Goal: Information Seeking & Learning: Understand process/instructions

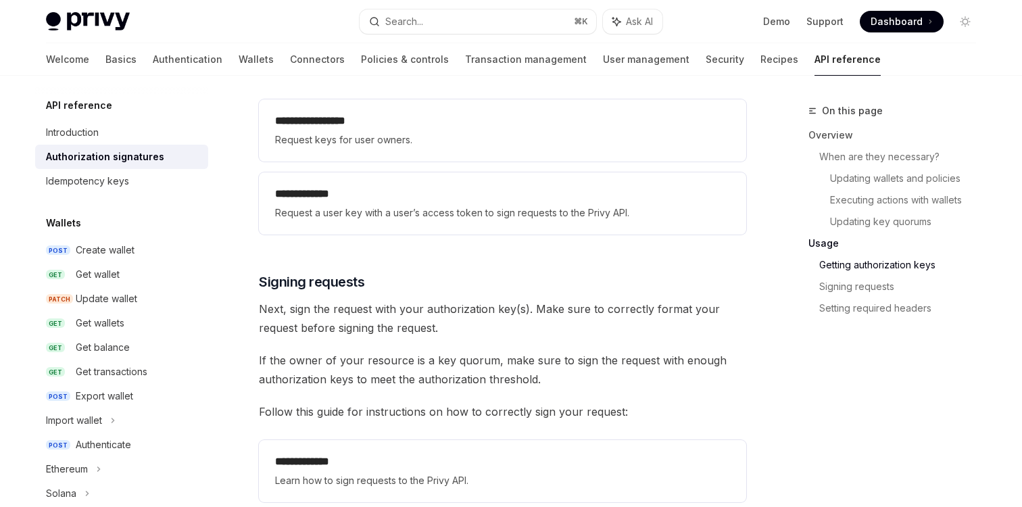
scroll to position [1891, 0]
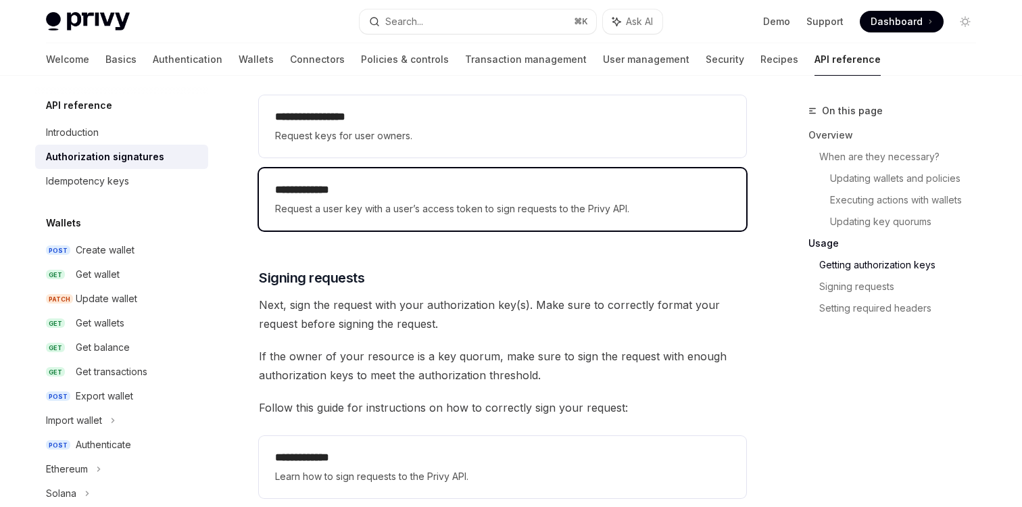
click at [469, 211] on span "Request a user key with a user’s access token to sign requests to the Privy API." at bounding box center [502, 209] width 455 height 16
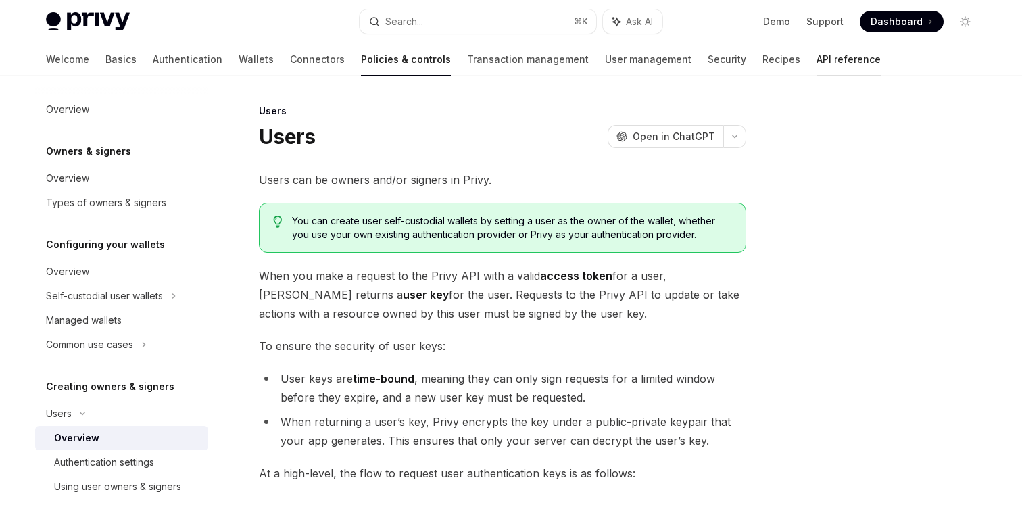
click at [817, 60] on link "API reference" at bounding box center [849, 59] width 64 height 32
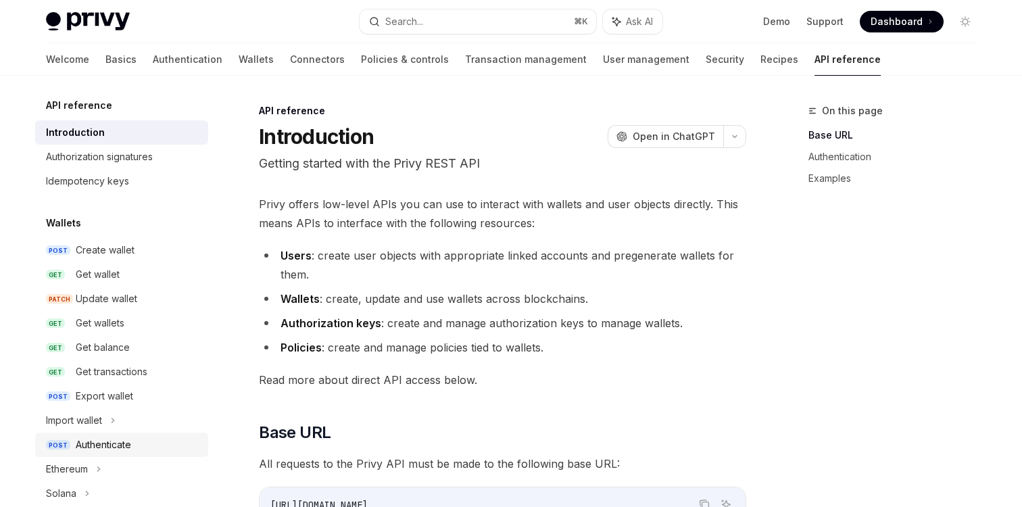
click at [118, 445] on div "Authenticate" at bounding box center [103, 445] width 55 height 16
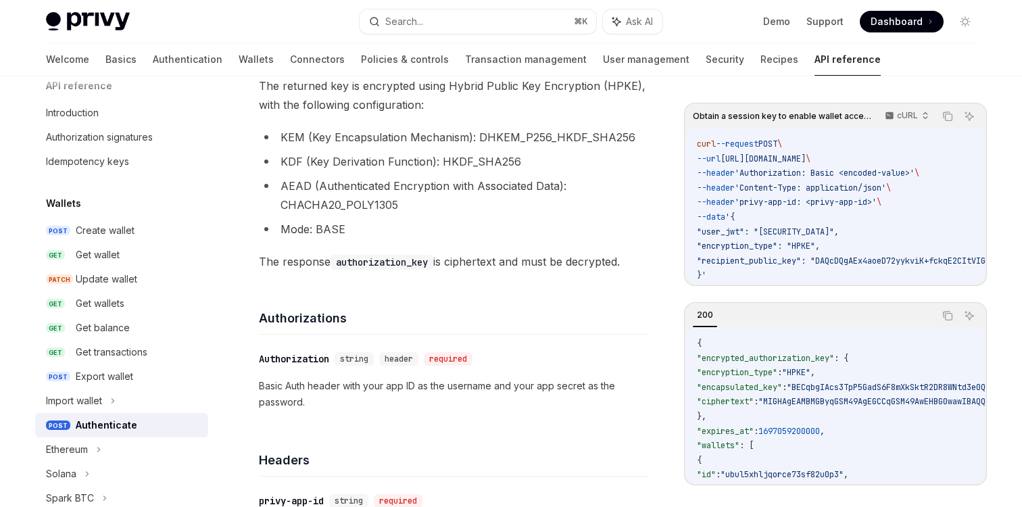
scroll to position [299, 0]
click at [468, 262] on span "The response authorization_key is ciphertext and must be decrypted." at bounding box center [454, 261] width 390 height 19
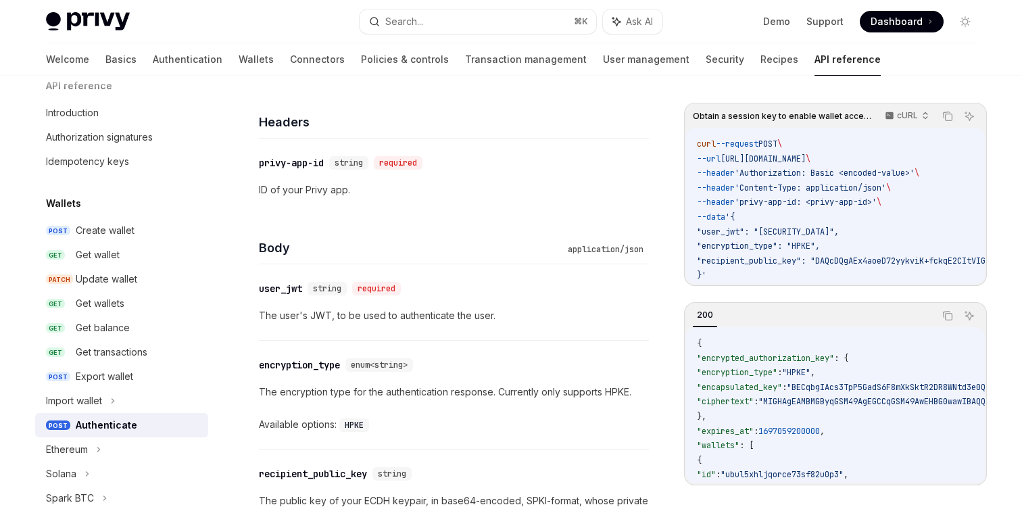
scroll to position [691, 0]
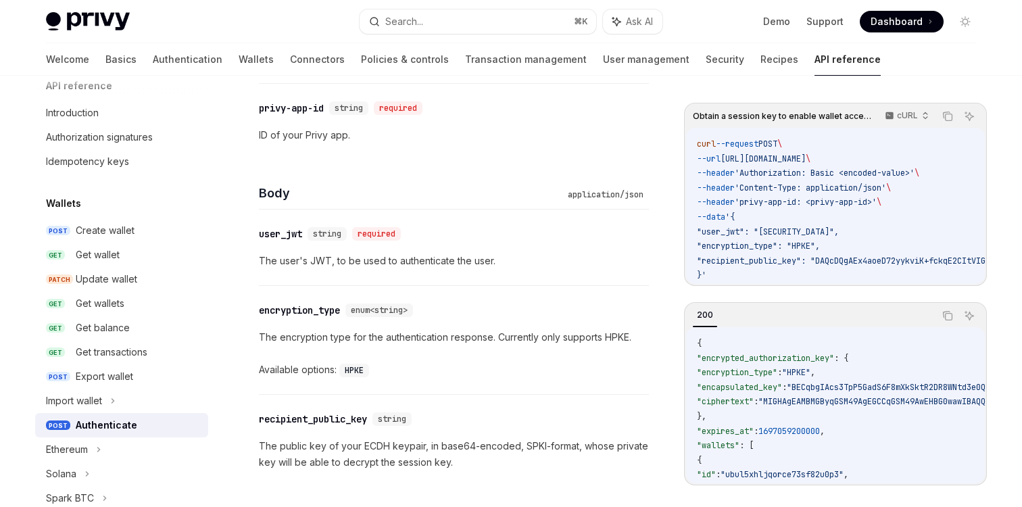
drag, startPoint x: 729, startPoint y: 283, endPoint x: 808, endPoint y: 283, distance: 79.1
click at [808, 283] on div "curl --request POST \ --url https://api.privy.io/v1/wallets/authenticate \ --he…" at bounding box center [835, 206] width 299 height 156
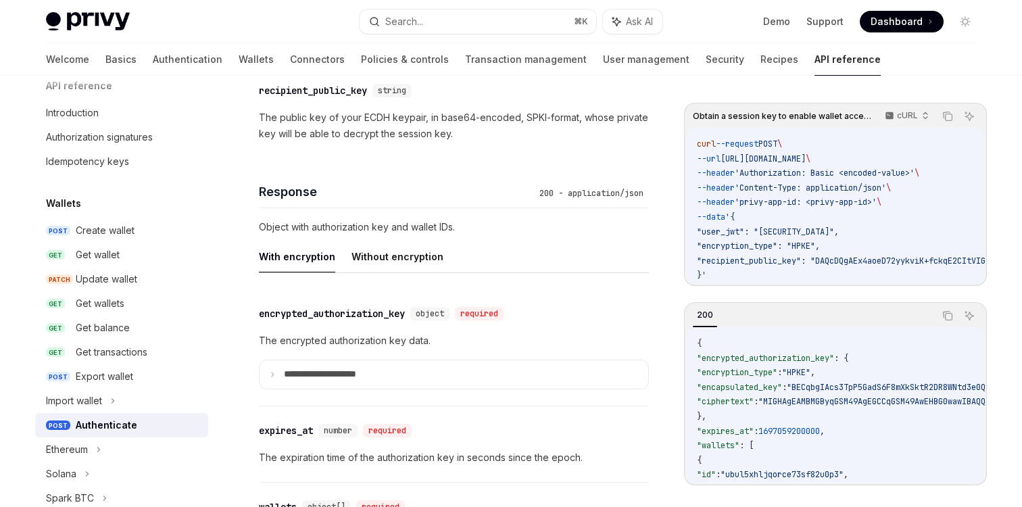
scroll to position [1009, 0]
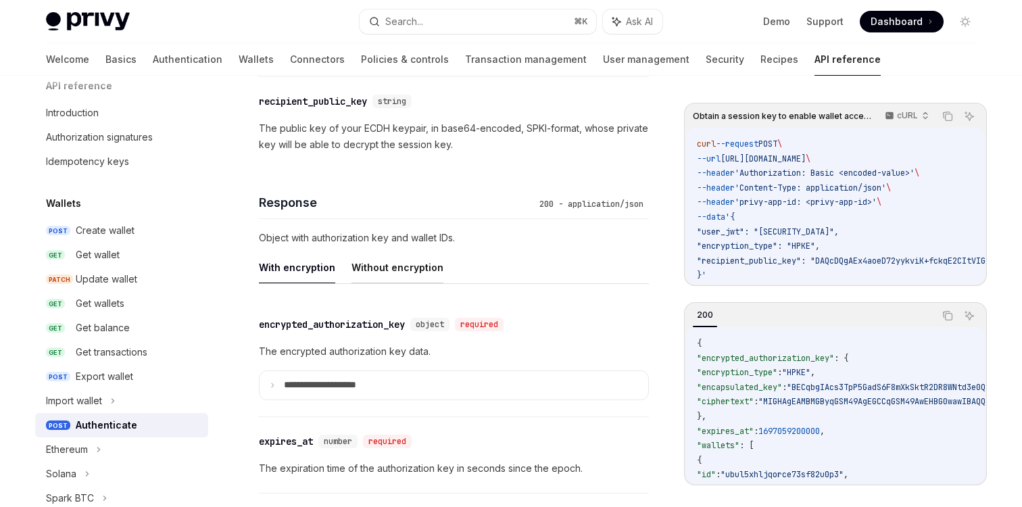
click at [417, 275] on button "Without encryption" at bounding box center [398, 268] width 92 height 32
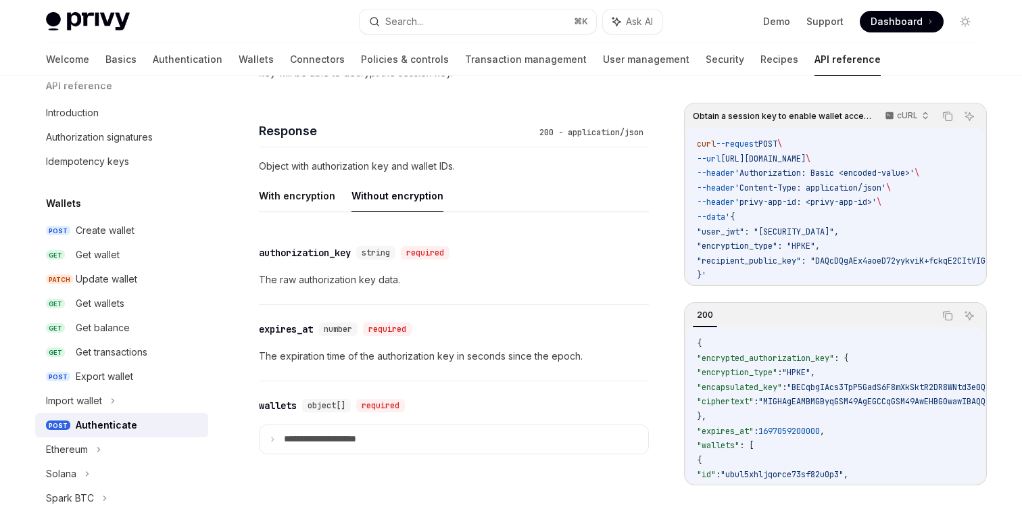
scroll to position [1082, 0]
click at [304, 198] on button "With encryption" at bounding box center [297, 194] width 76 height 32
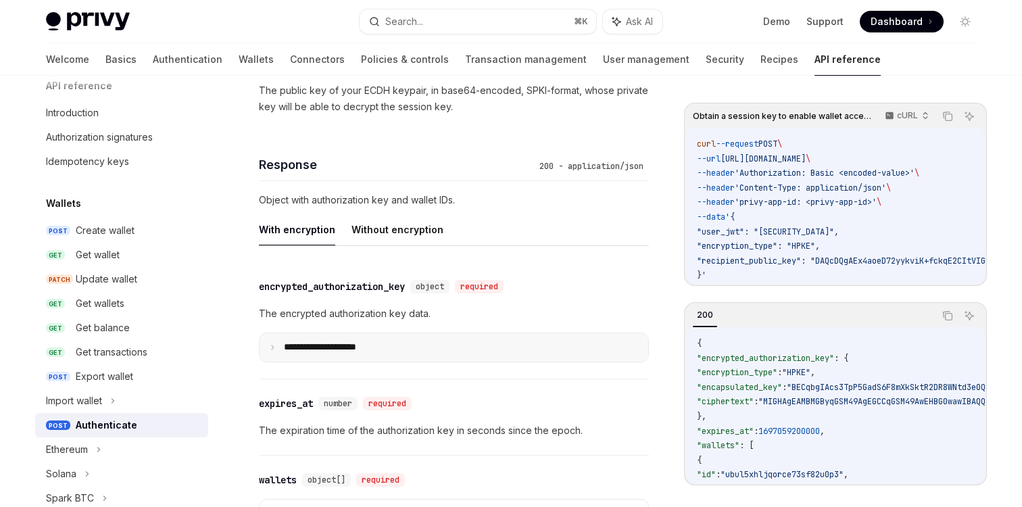
scroll to position [1038, 0]
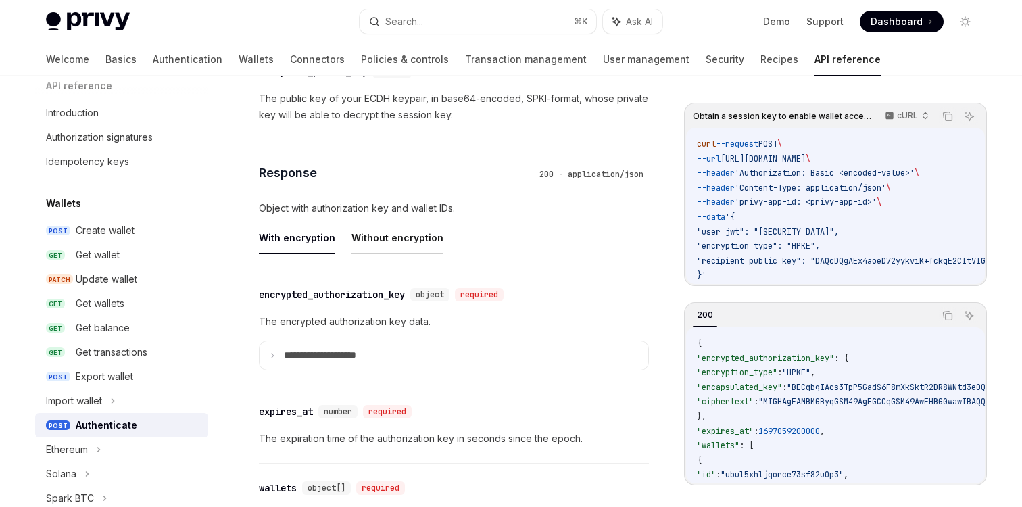
click at [387, 238] on button "Without encryption" at bounding box center [398, 238] width 92 height 32
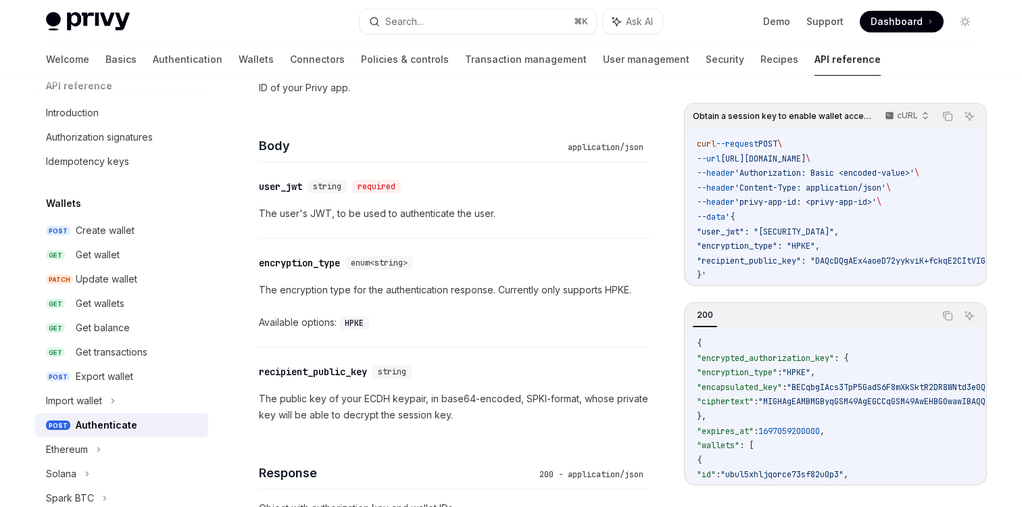
scroll to position [771, 0]
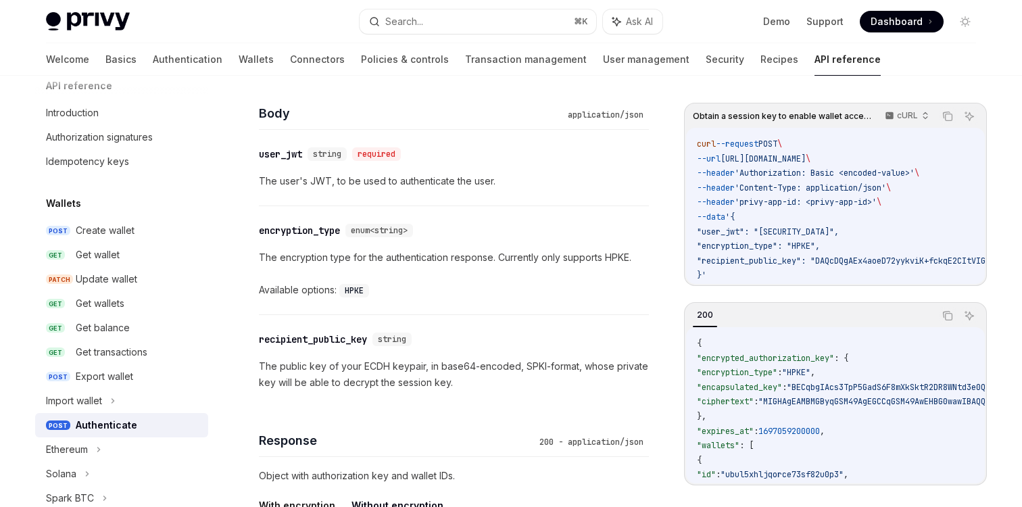
click at [377, 367] on p "The public key of your ECDH keypair, in base64-encoded, SPKI-format, whose priv…" at bounding box center [454, 374] width 390 height 32
copy p "ECDH"
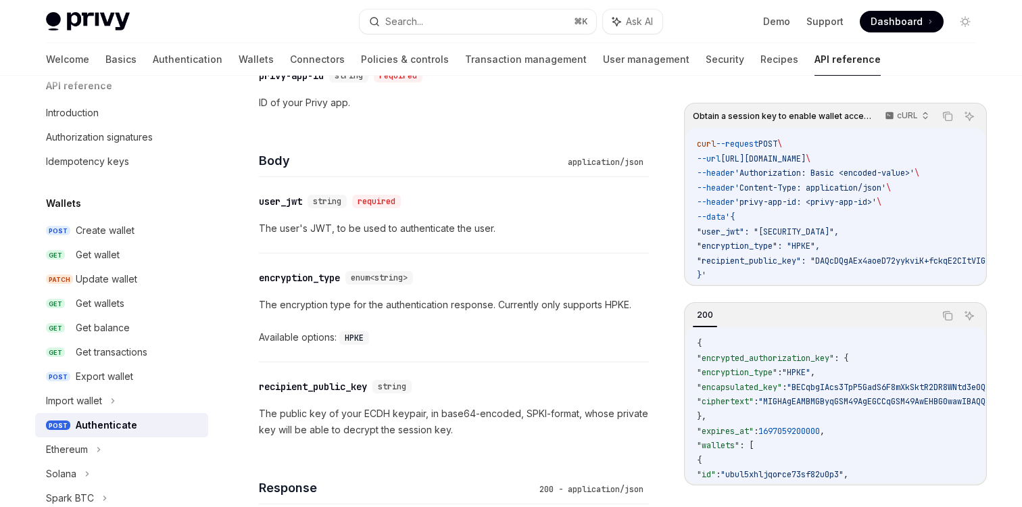
scroll to position [792, 0]
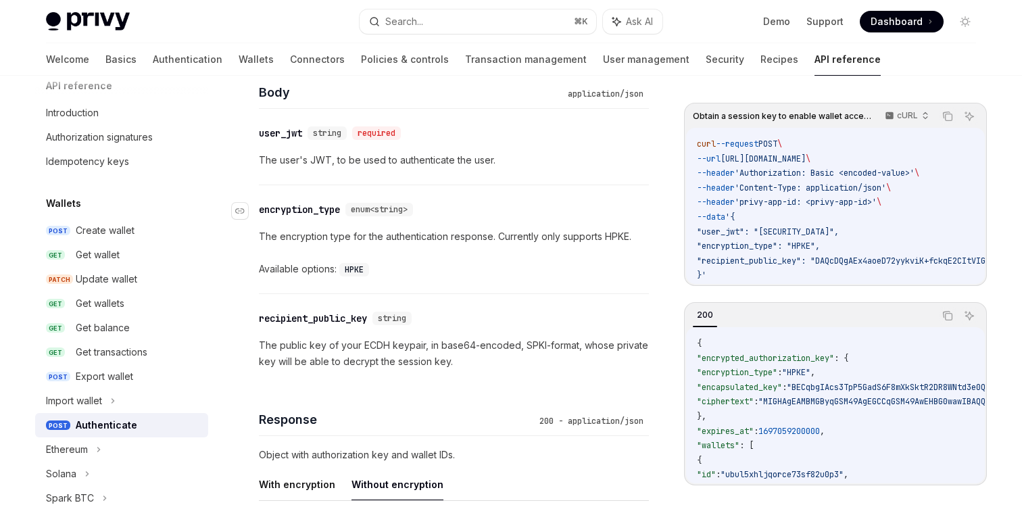
click at [314, 206] on div "encryption_type" at bounding box center [299, 210] width 81 height 14
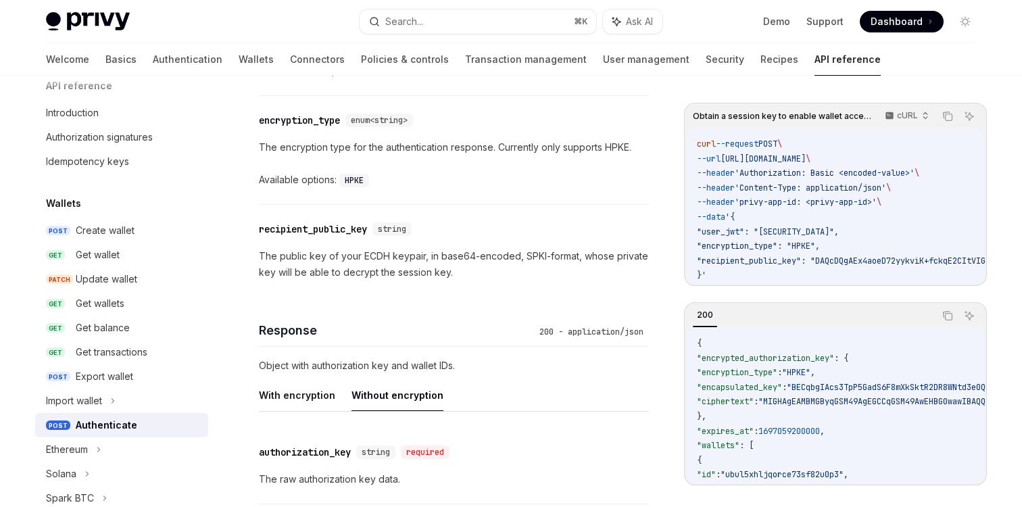
scroll to position [904, 0]
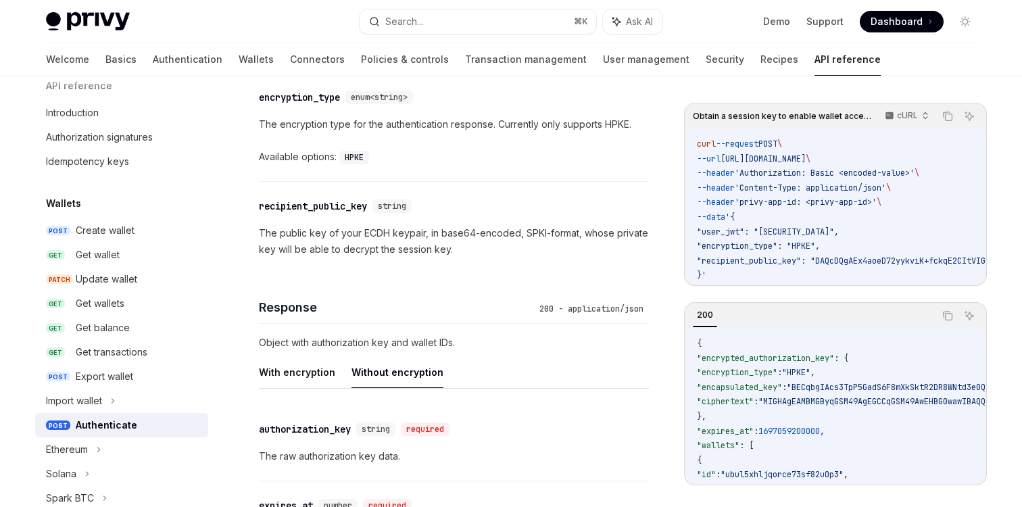
click at [742, 244] on span ""encryption_type": "HPKE"," at bounding box center [758, 246] width 123 height 11
copy span "encryption_type"
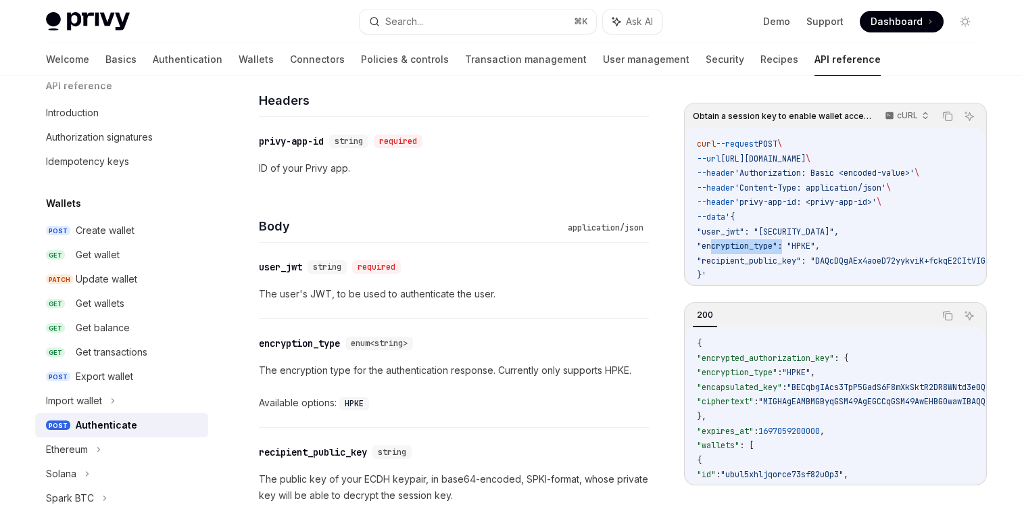
scroll to position [719, 0]
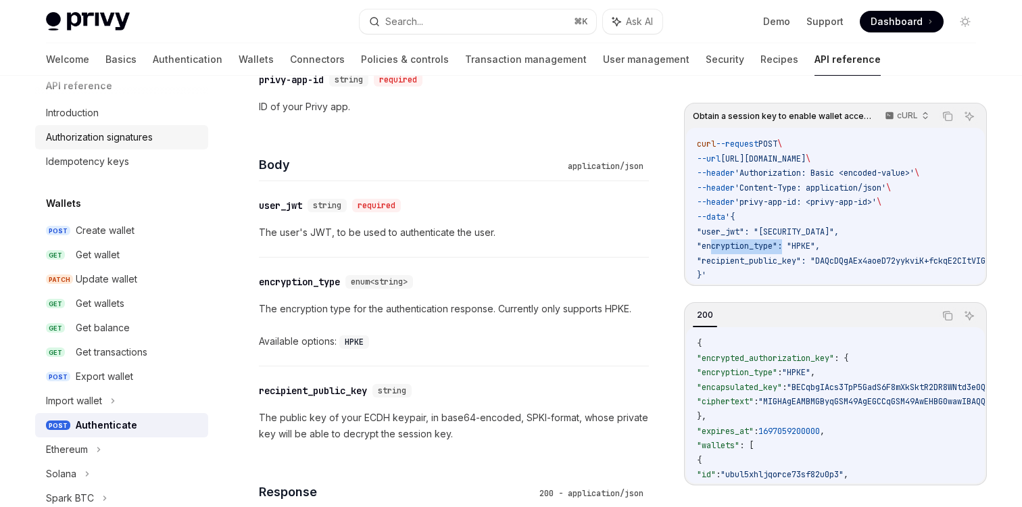
click at [134, 140] on div "Authorization signatures" at bounding box center [99, 137] width 107 height 16
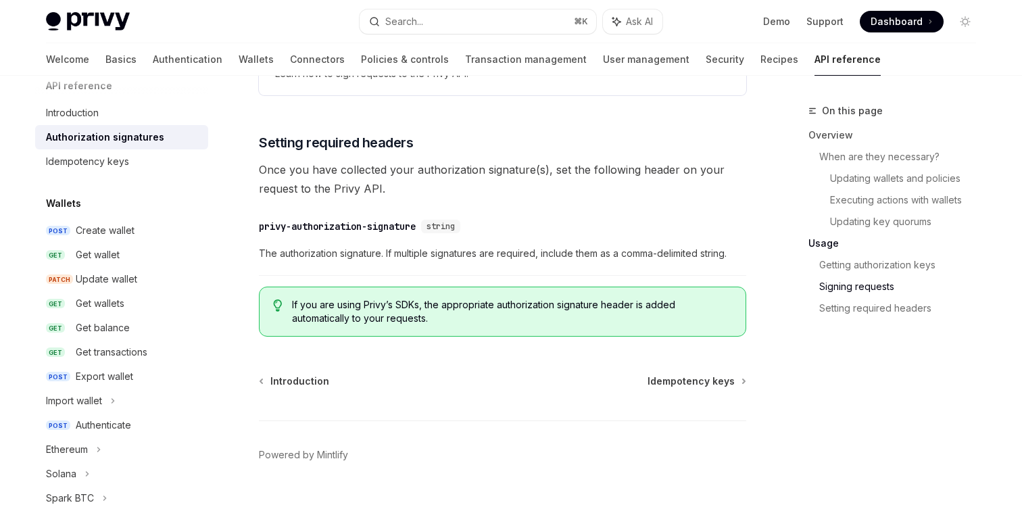
scroll to position [2324, 0]
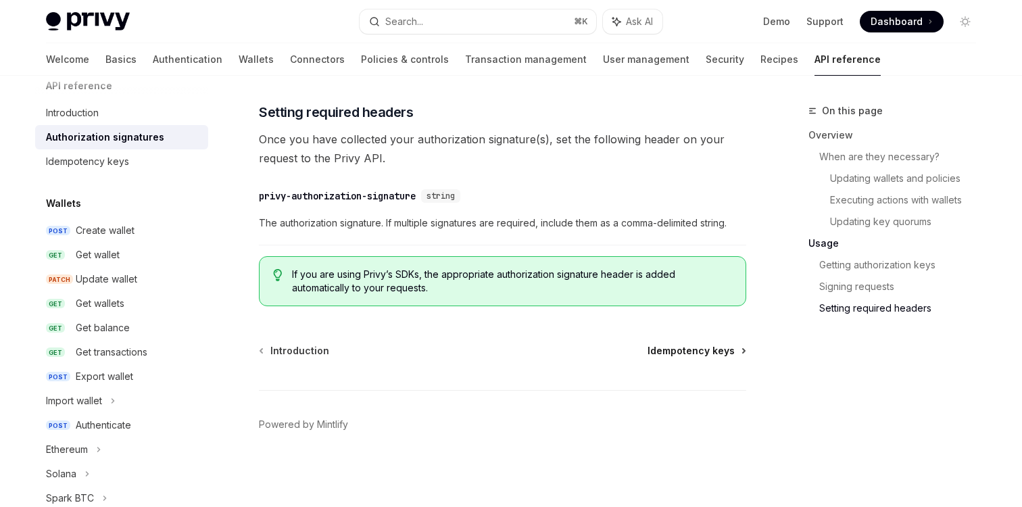
click at [694, 356] on span "Idempotency keys" at bounding box center [691, 351] width 87 height 14
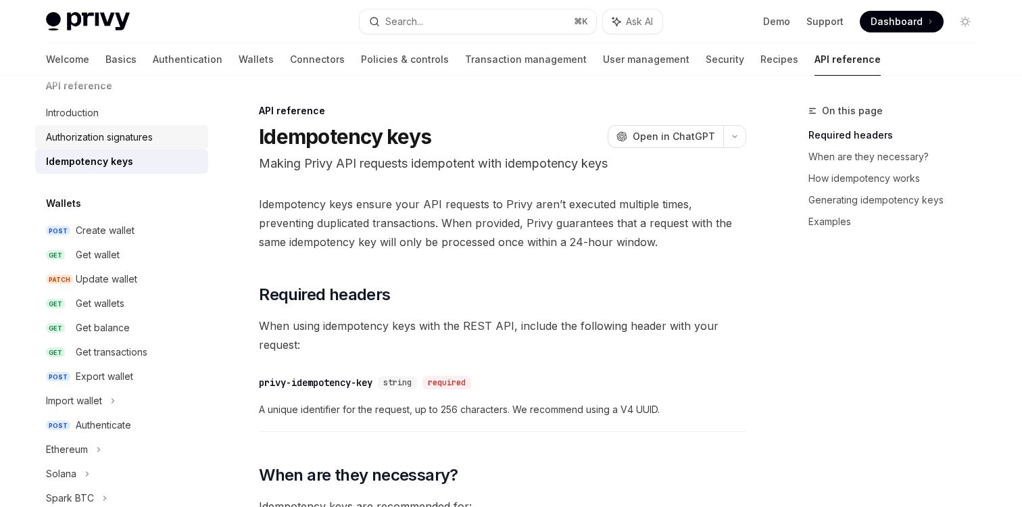
click at [148, 136] on div "Authorization signatures" at bounding box center [99, 137] width 107 height 16
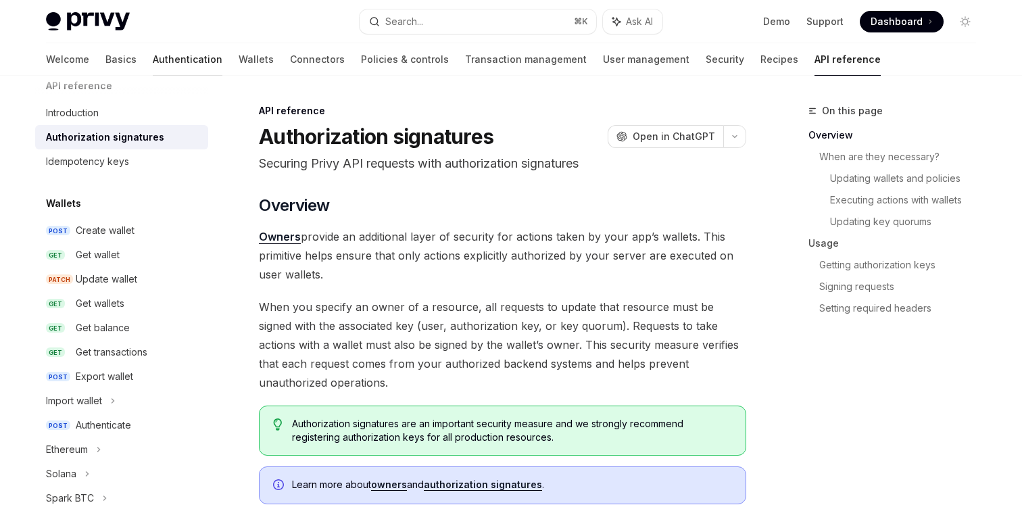
click at [153, 59] on link "Authentication" at bounding box center [188, 59] width 70 height 32
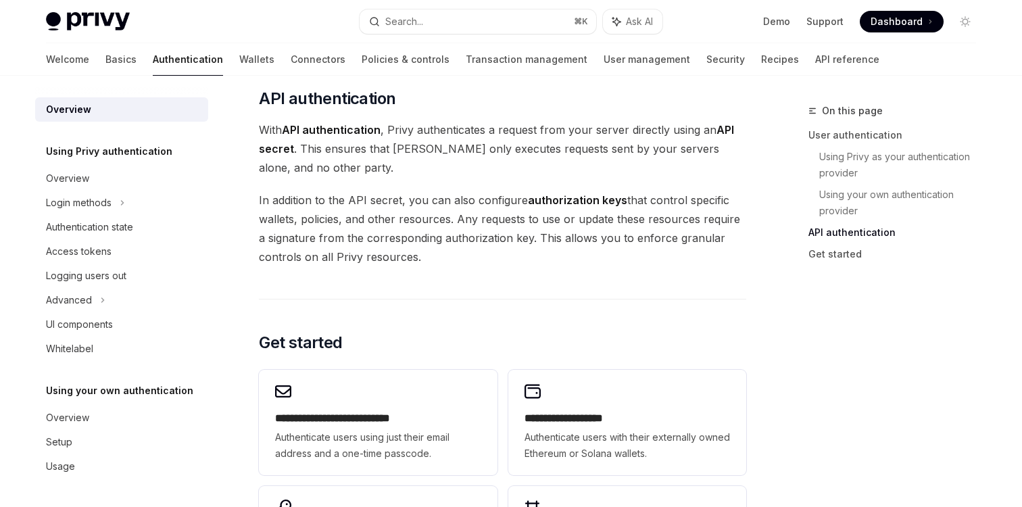
scroll to position [913, 0]
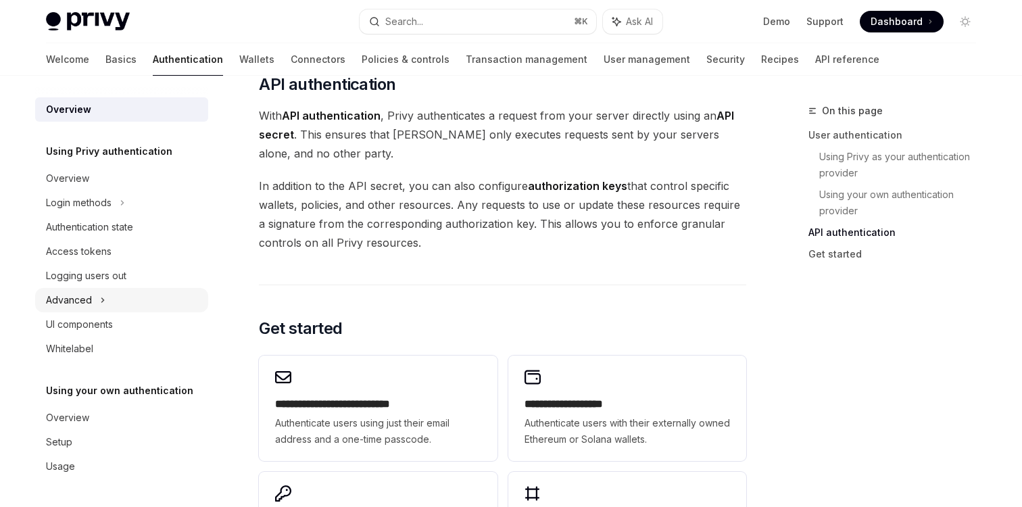
click at [115, 297] on div "Advanced" at bounding box center [121, 300] width 173 height 24
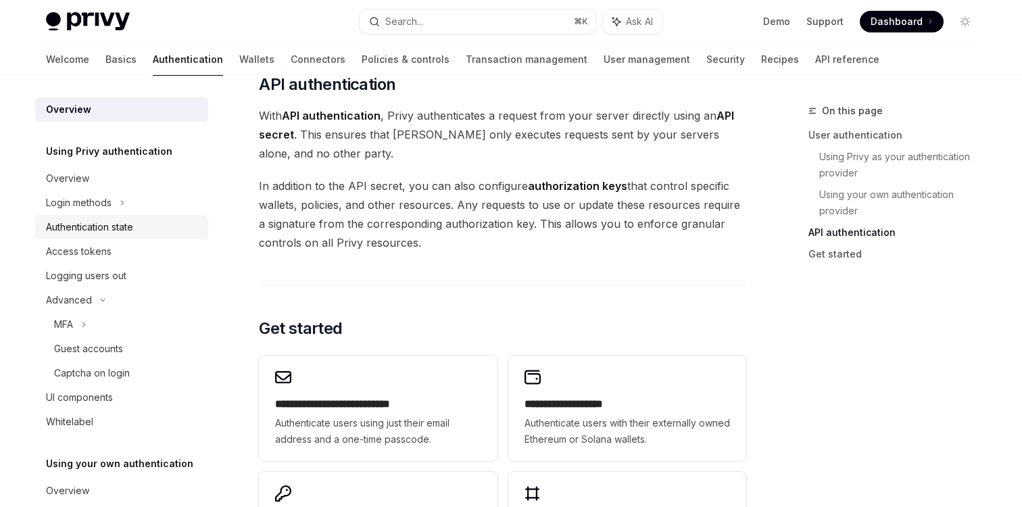
click at [118, 228] on div "Authentication state" at bounding box center [89, 227] width 87 height 16
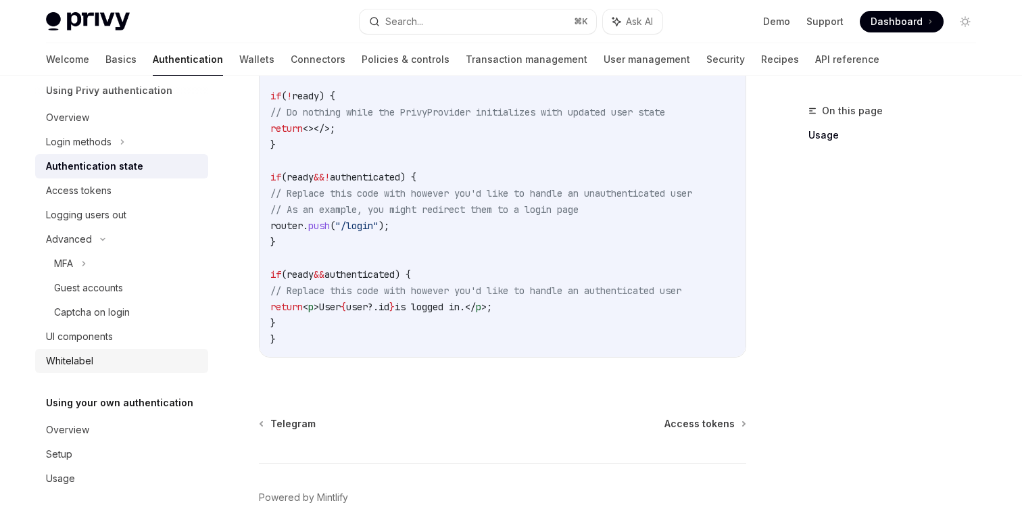
scroll to position [72, 0]
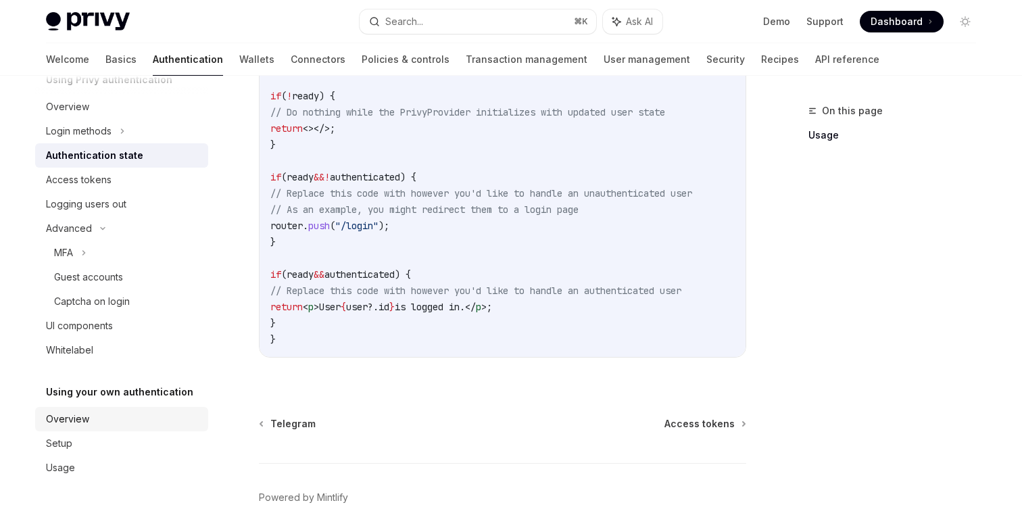
click at [106, 421] on div "Overview" at bounding box center [123, 419] width 154 height 16
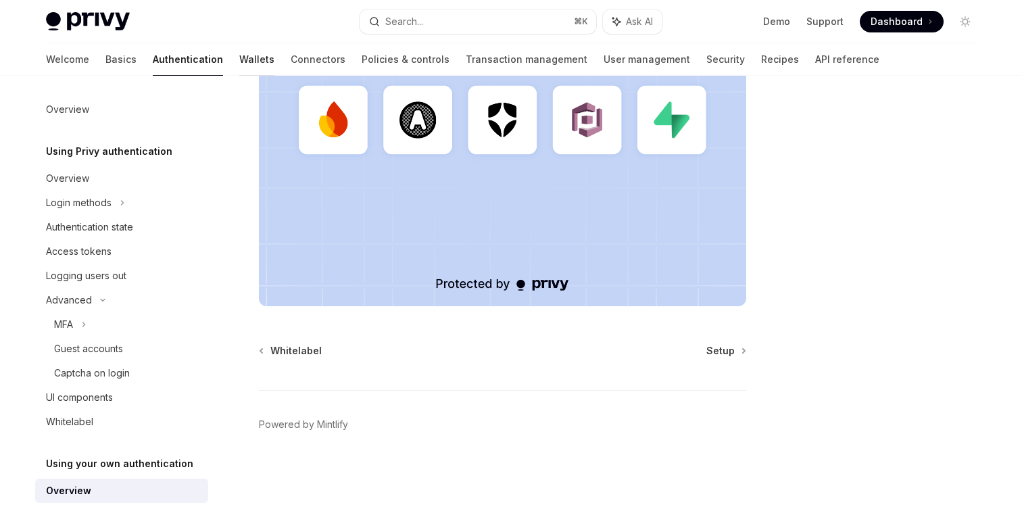
click at [239, 64] on link "Wallets" at bounding box center [256, 59] width 35 height 32
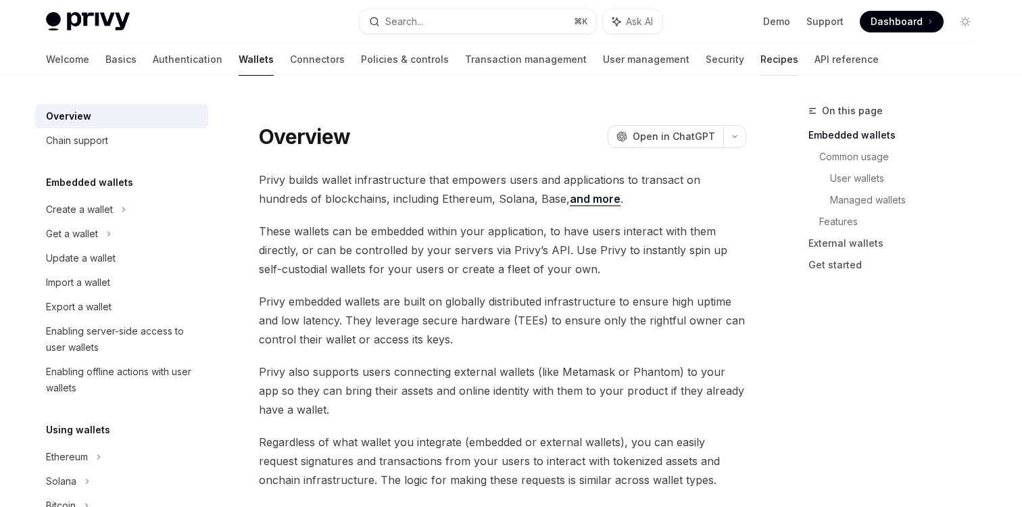
click at [761, 61] on link "Recipes" at bounding box center [780, 59] width 38 height 32
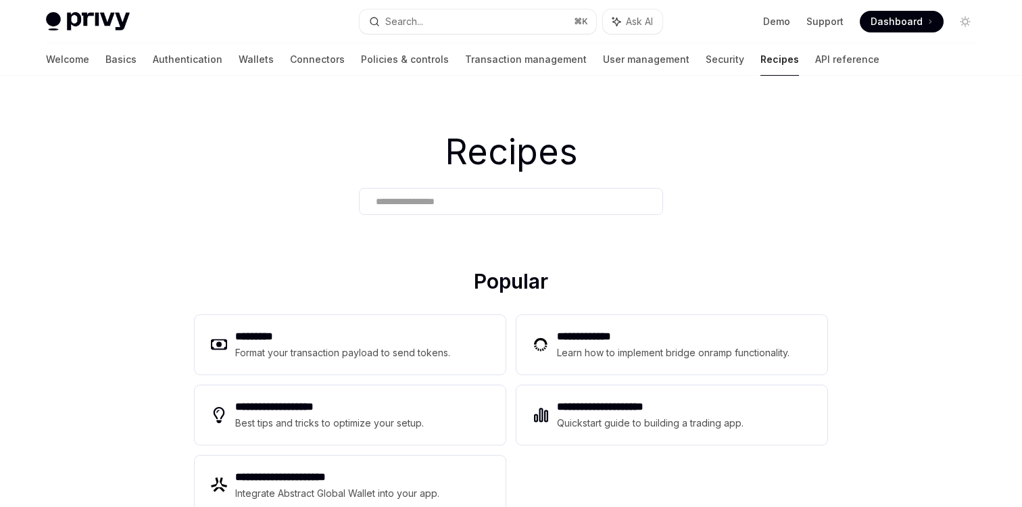
scroll to position [25, 0]
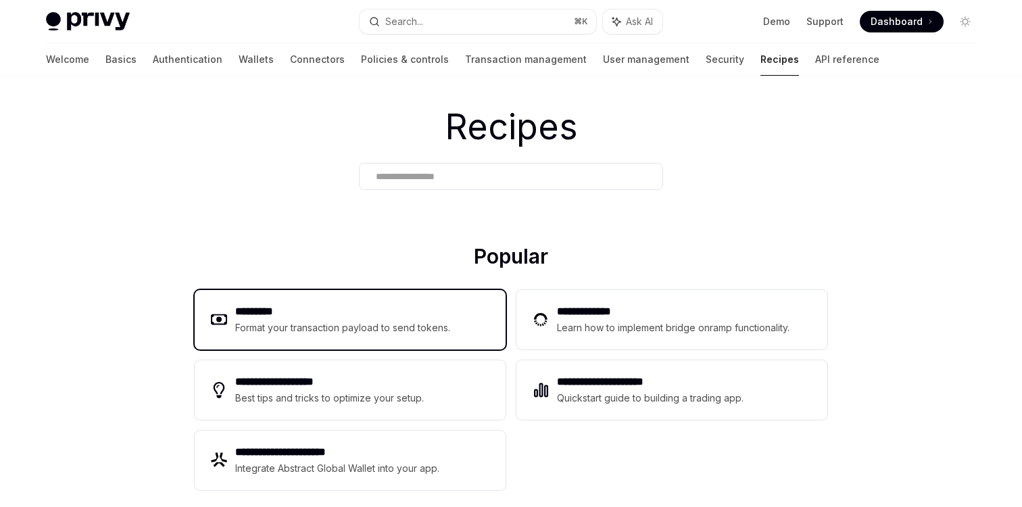
click at [373, 314] on h2 "*********" at bounding box center [343, 312] width 216 height 16
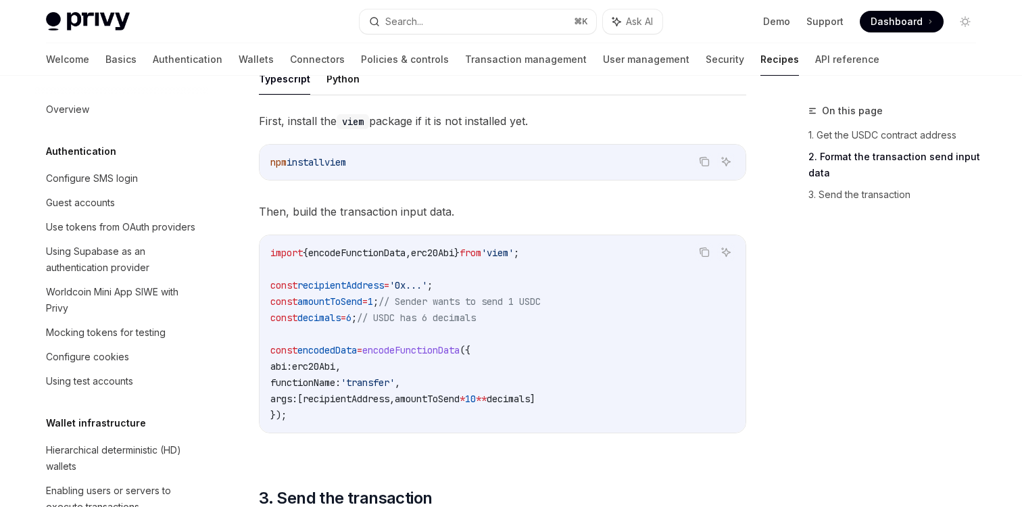
scroll to position [684, 0]
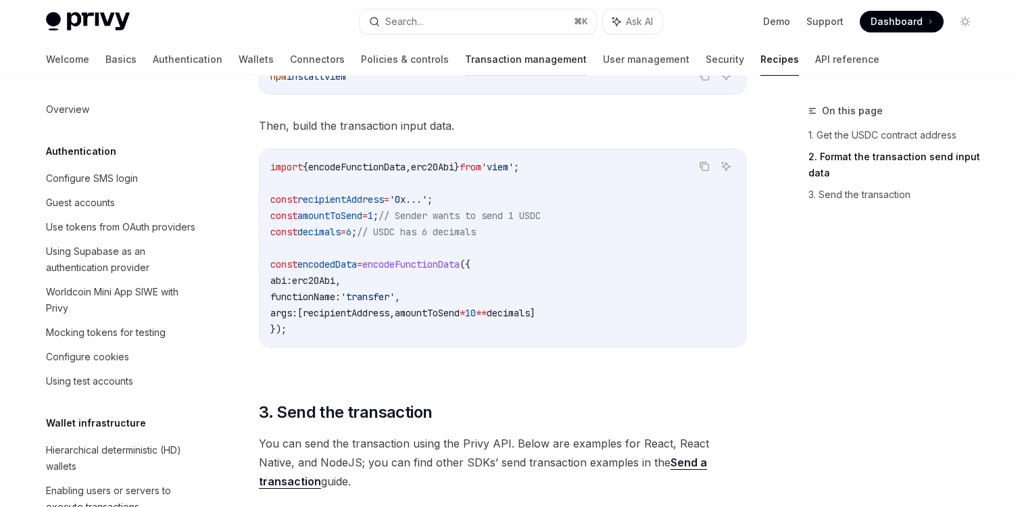
click at [465, 65] on link "Transaction management" at bounding box center [526, 59] width 122 height 32
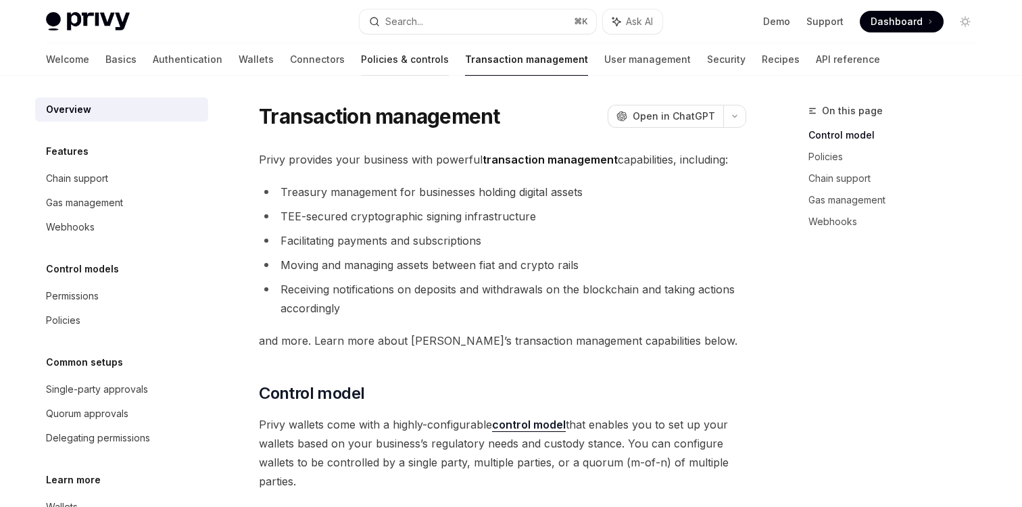
click at [361, 64] on link "Policies & controls" at bounding box center [405, 59] width 88 height 32
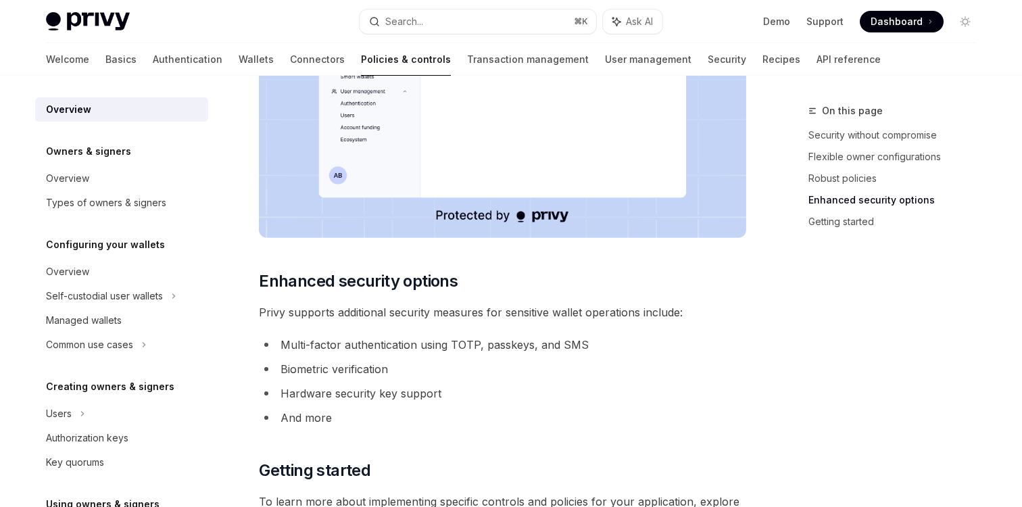
scroll to position [1128, 0]
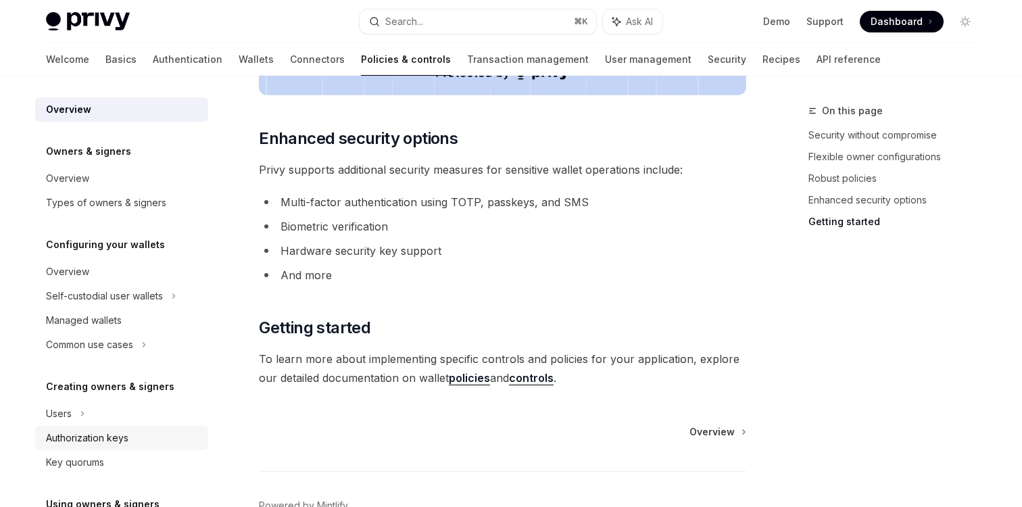
click at [107, 436] on div "Authorization keys" at bounding box center [87, 438] width 82 height 16
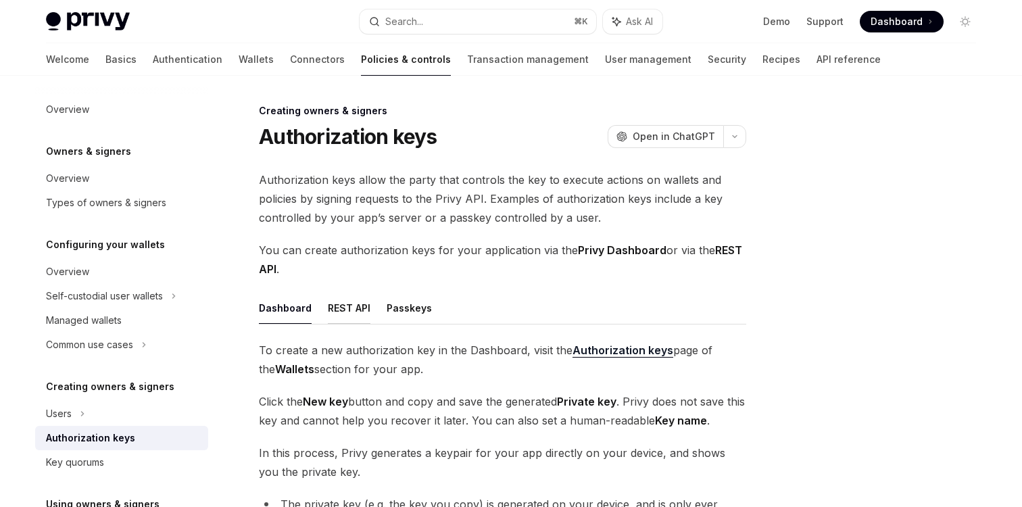
click at [348, 305] on button "REST API" at bounding box center [349, 308] width 43 height 32
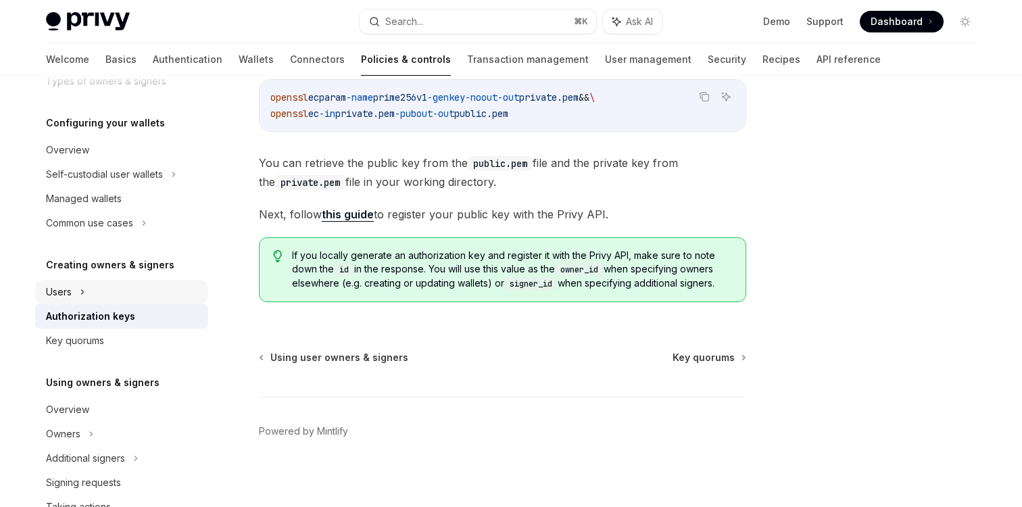
scroll to position [182, 0]
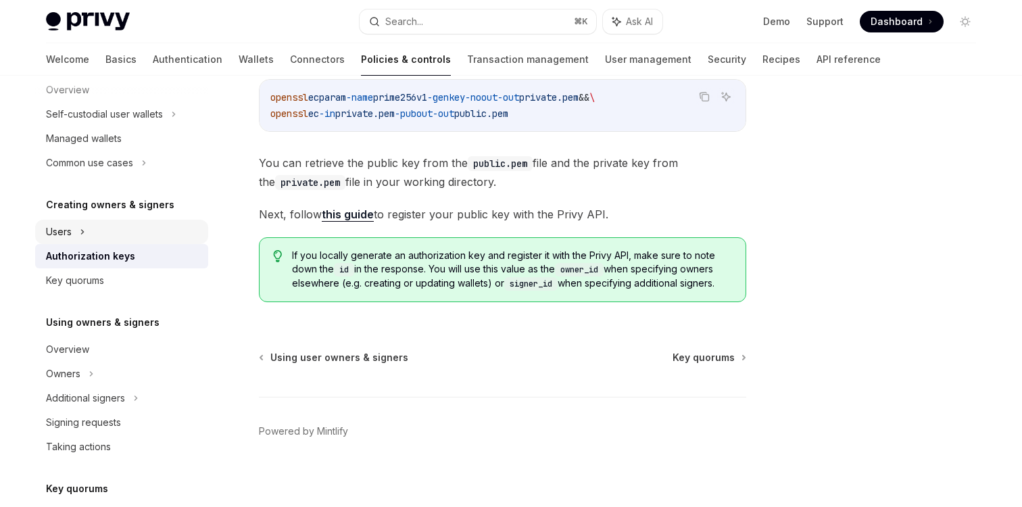
click at [79, 229] on div "Users" at bounding box center [121, 232] width 173 height 24
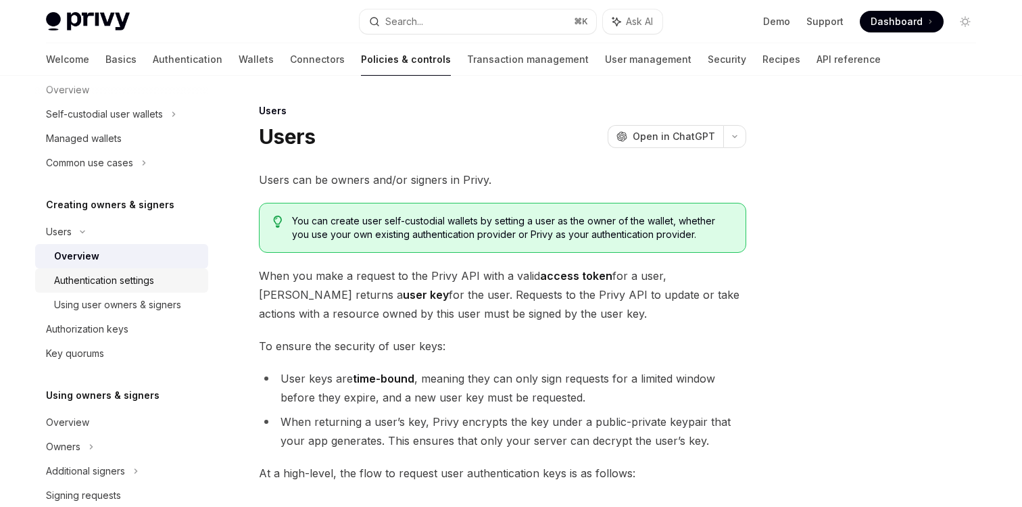
click at [121, 283] on div "Authentication settings" at bounding box center [104, 280] width 100 height 16
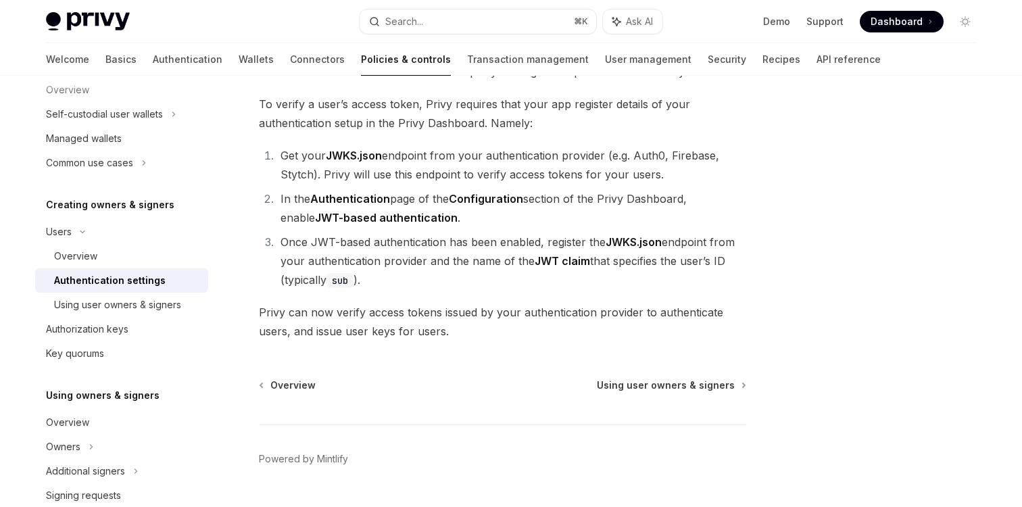
scroll to position [181, 0]
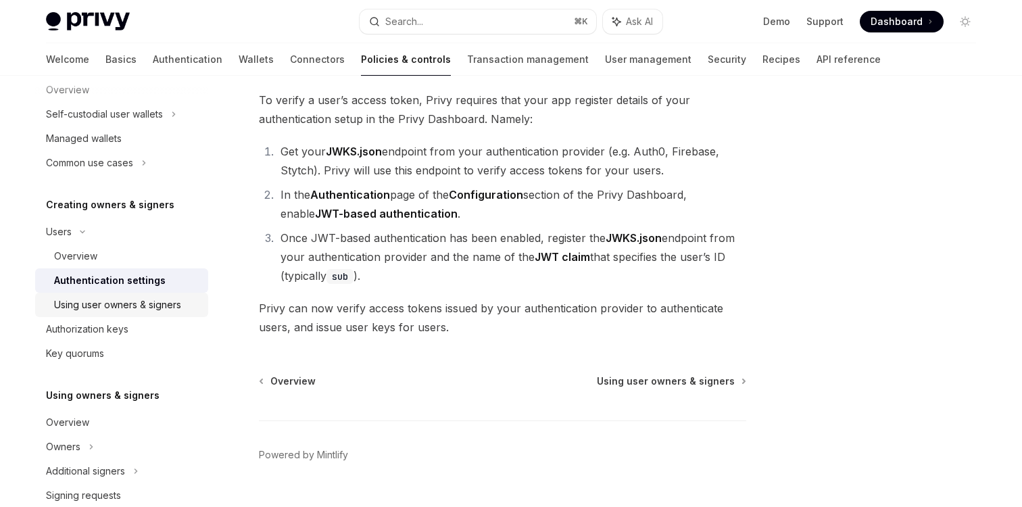
click at [154, 308] on div "Using user owners & signers" at bounding box center [117, 305] width 127 height 16
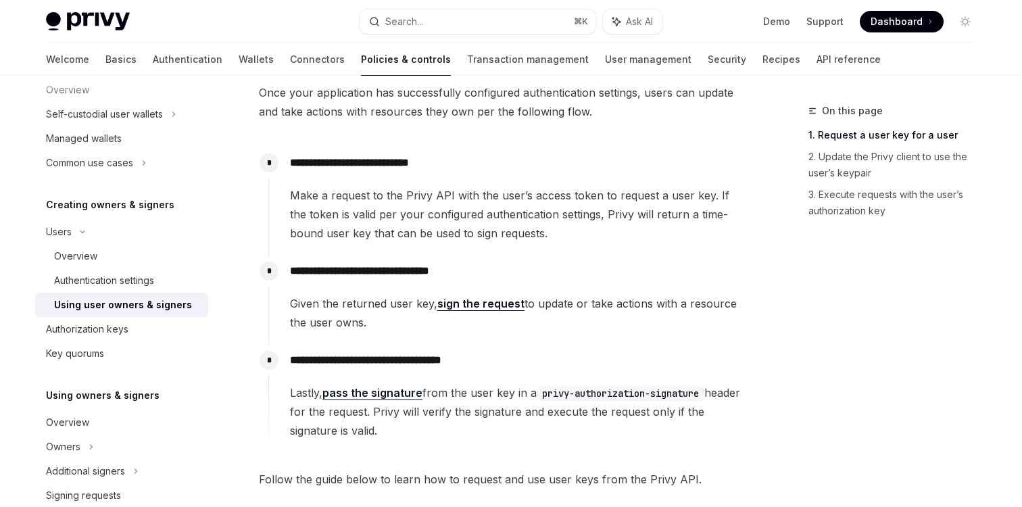
scroll to position [114, 0]
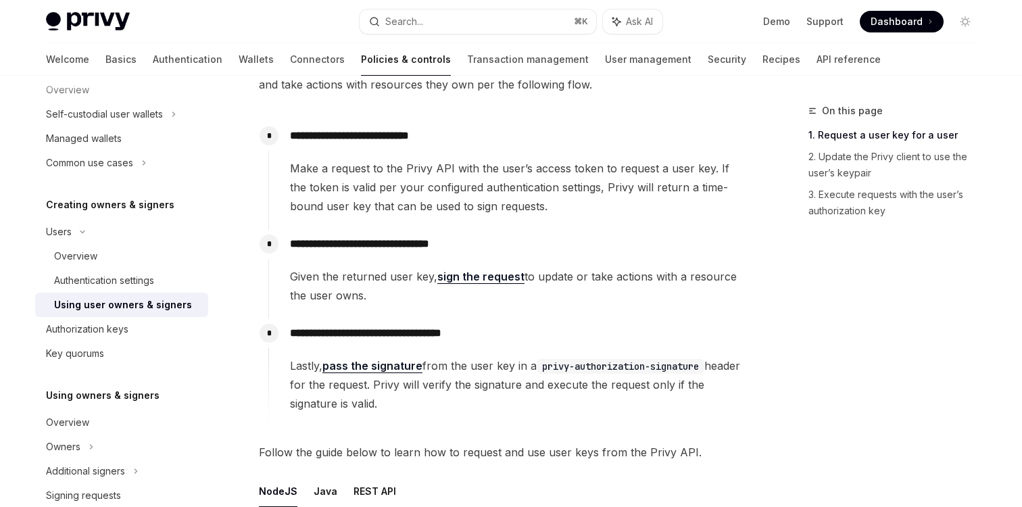
click at [334, 326] on p "**********" at bounding box center [518, 333] width 456 height 19
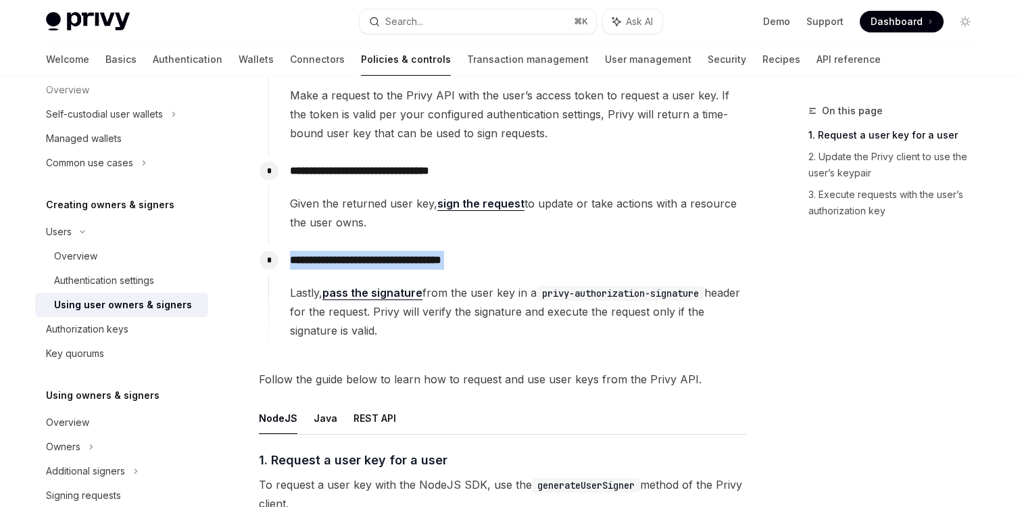
scroll to position [205, 0]
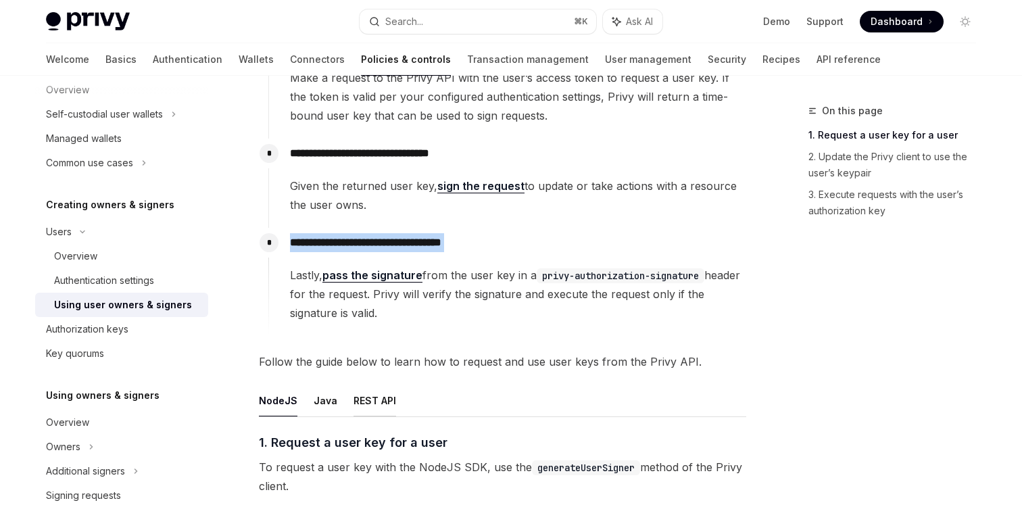
click at [373, 401] on button "REST API" at bounding box center [375, 401] width 43 height 32
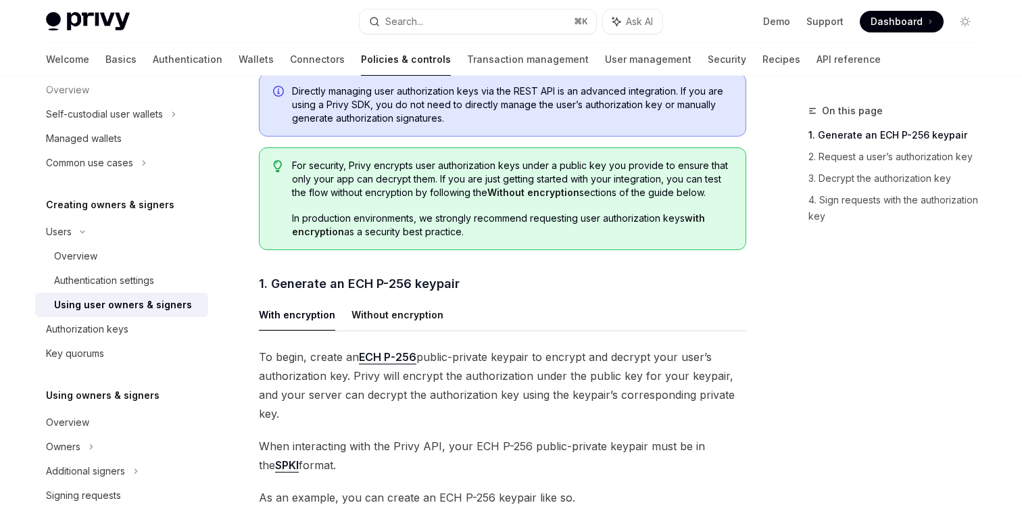
scroll to position [577, 0]
click at [412, 320] on button "Without encryption" at bounding box center [398, 314] width 92 height 32
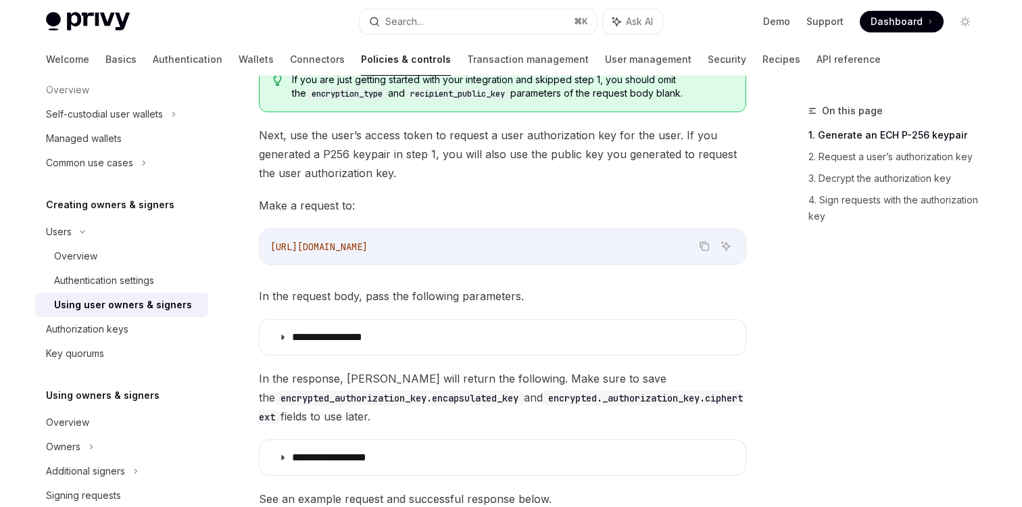
scroll to position [980, 0]
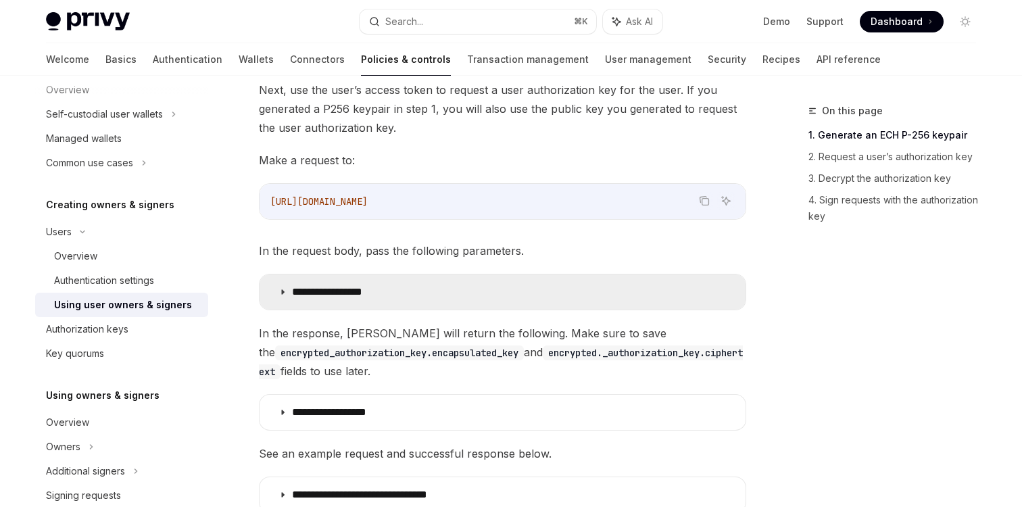
click at [372, 294] on p "**********" at bounding box center [342, 292] width 100 height 14
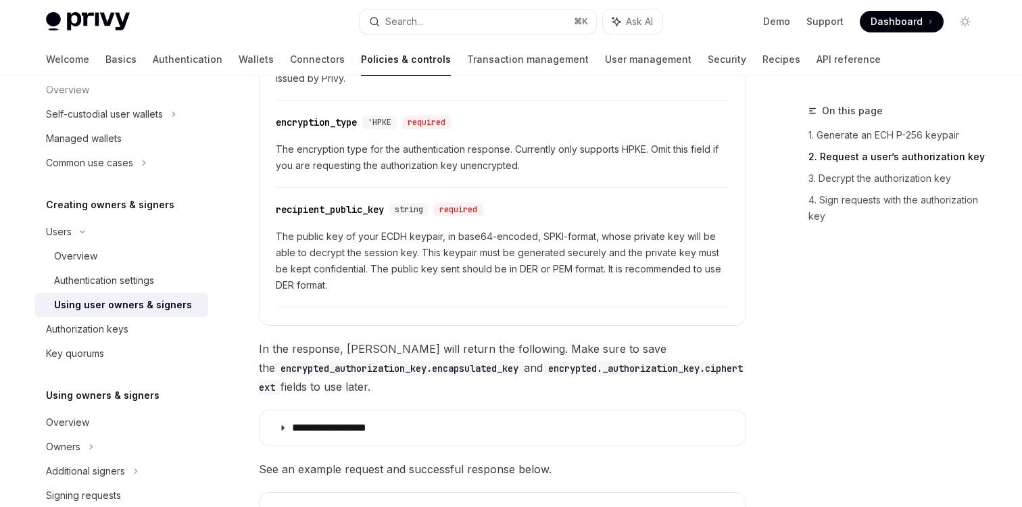
scroll to position [1402, 0]
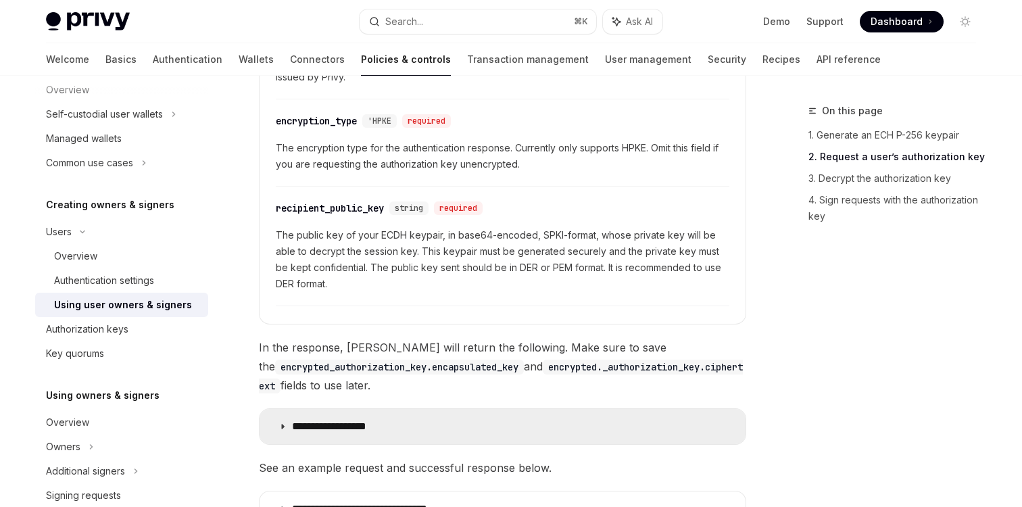
click at [278, 418] on summary "**********" at bounding box center [503, 426] width 486 height 35
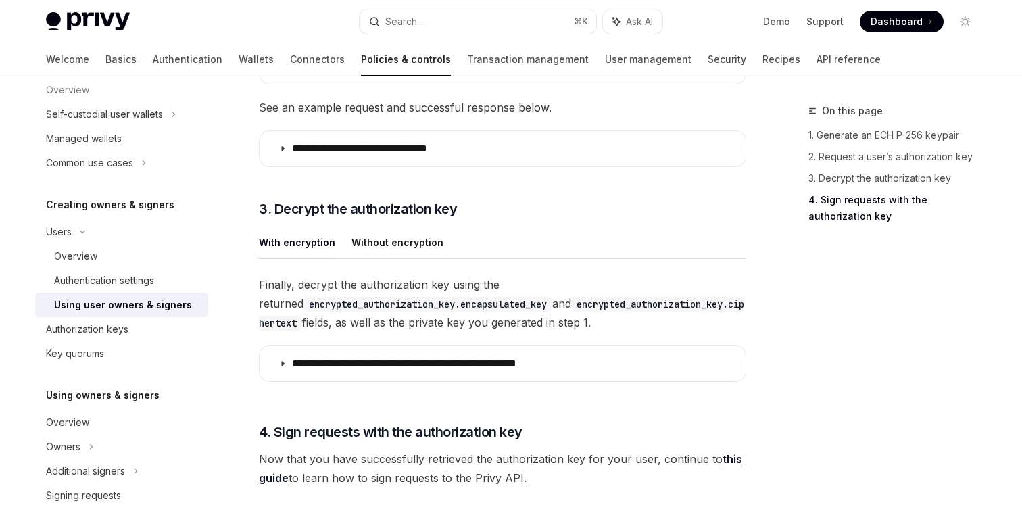
scroll to position [2357, 0]
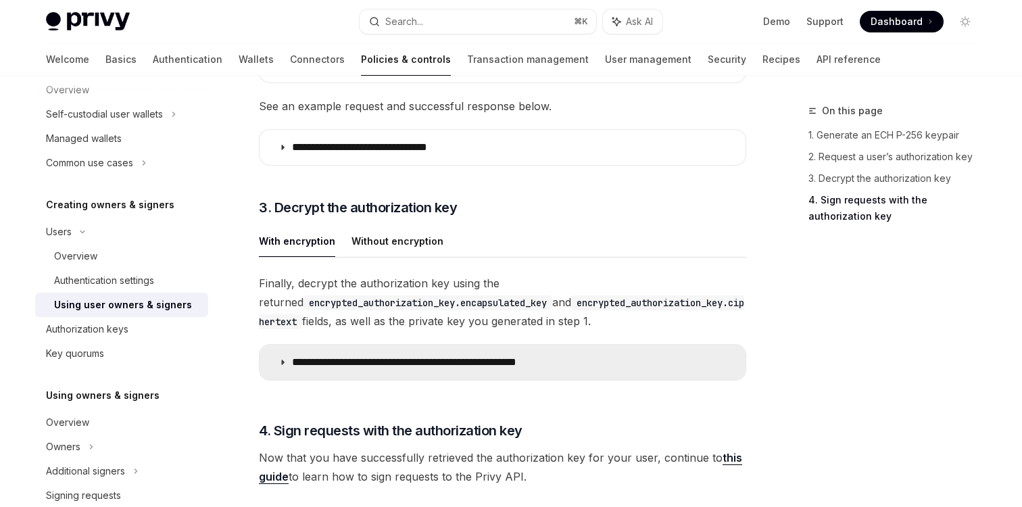
click at [282, 366] on icon at bounding box center [283, 362] width 8 height 8
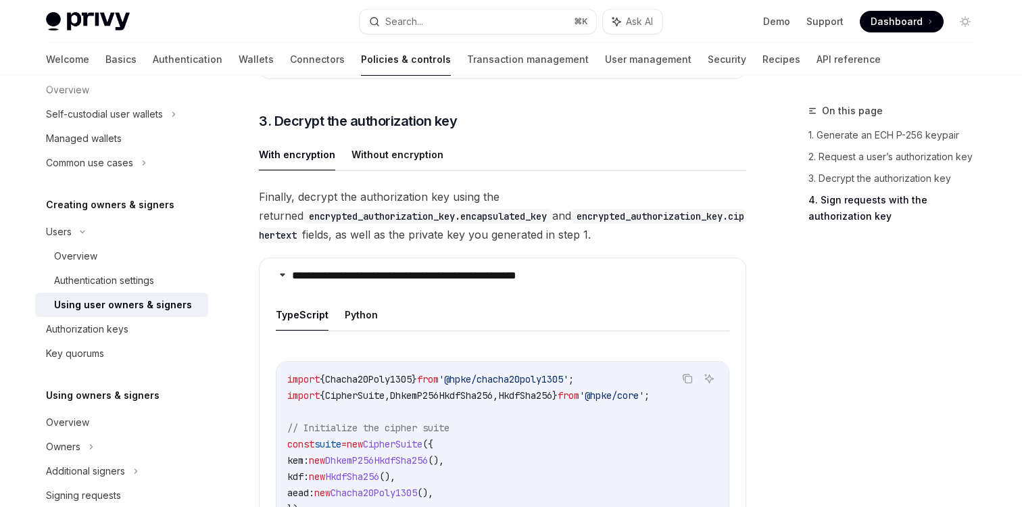
scroll to position [2517, 0]
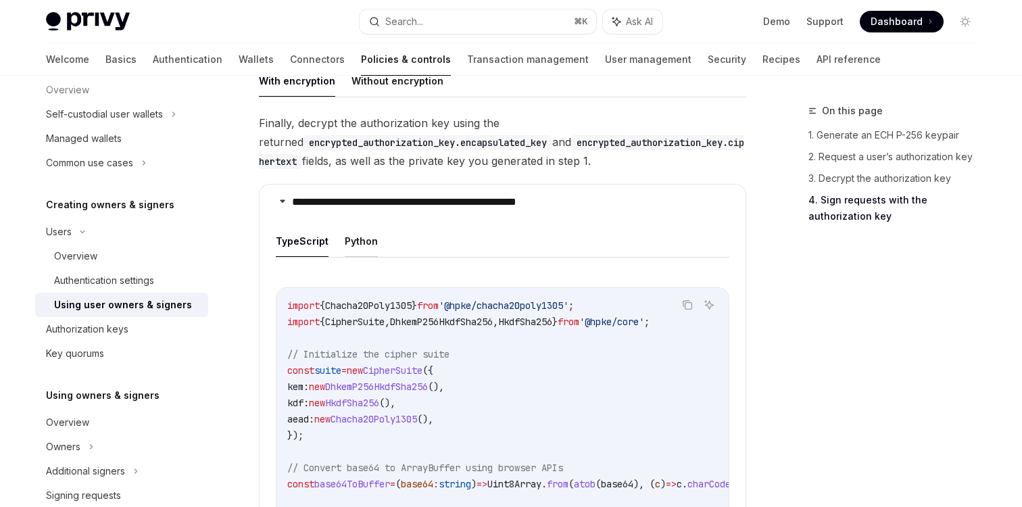
click at [357, 257] on button "Python" at bounding box center [361, 241] width 33 height 32
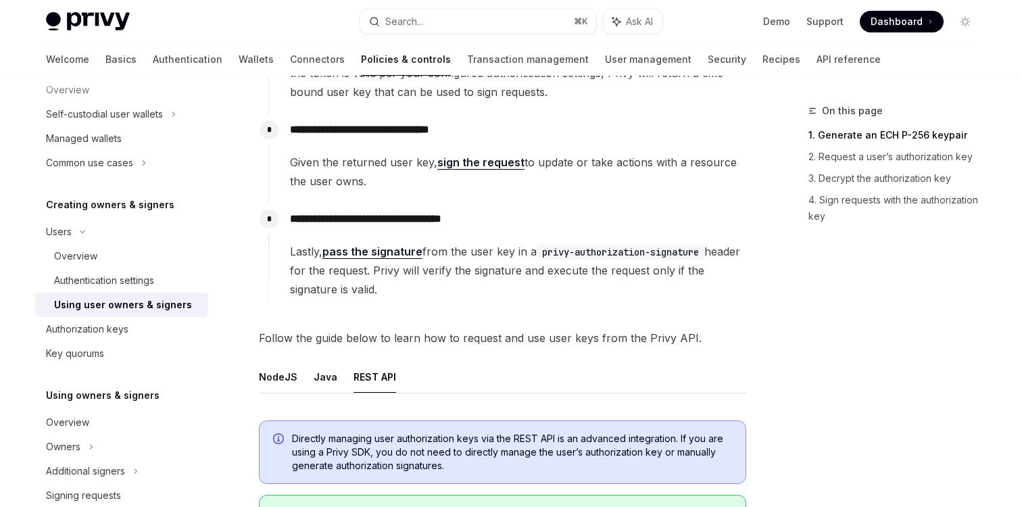
scroll to position [367, 0]
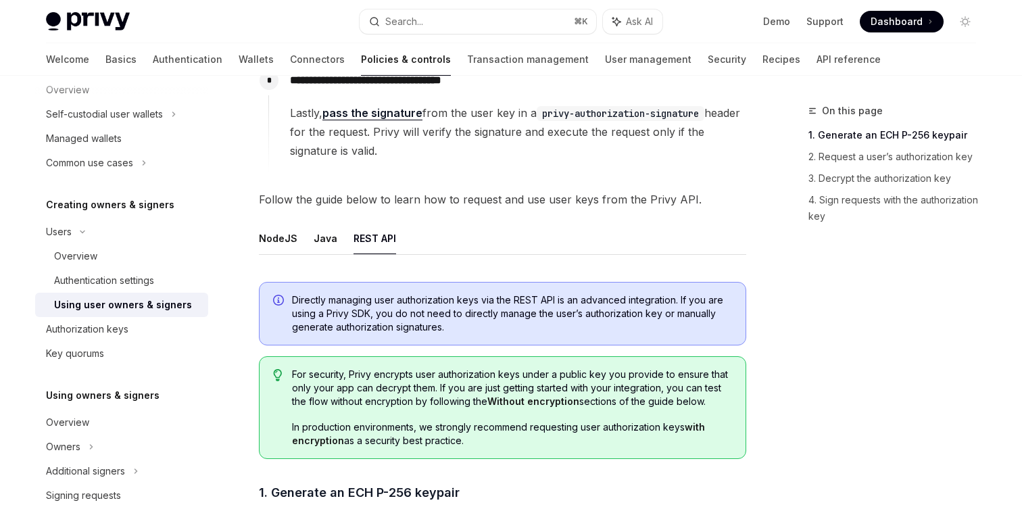
click at [355, 311] on span "Directly managing user authorization keys via the REST API is an advanced integ…" at bounding box center [512, 313] width 440 height 41
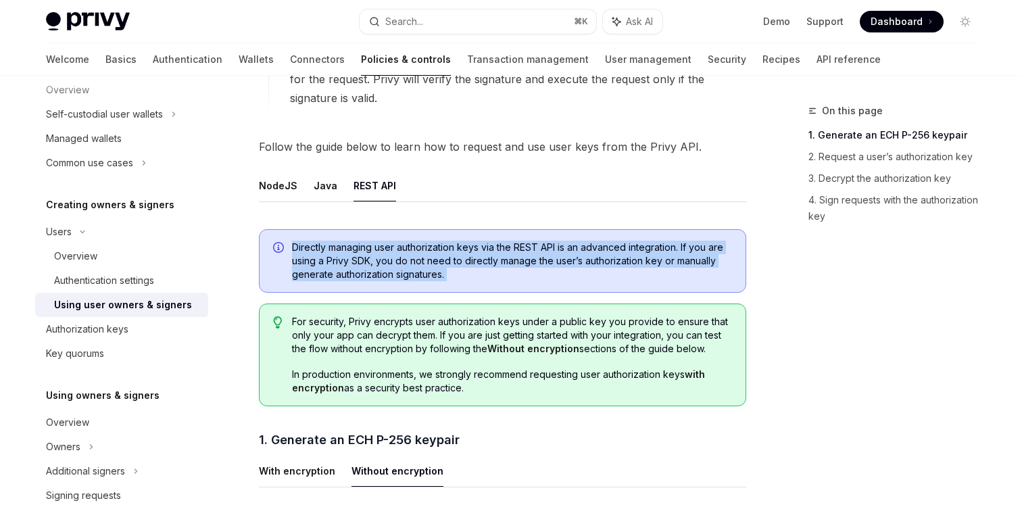
scroll to position [488, 0]
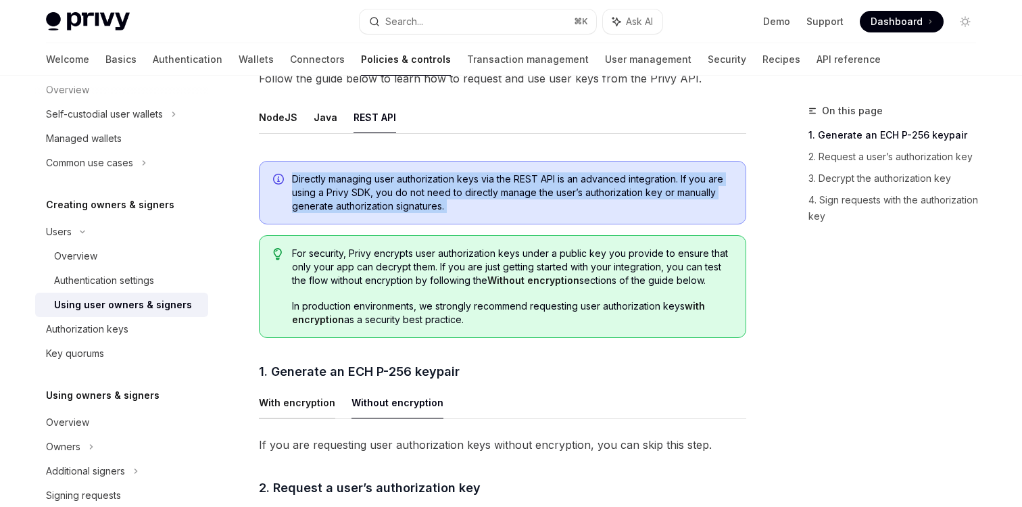
click at [308, 404] on button "With encryption" at bounding box center [297, 403] width 76 height 32
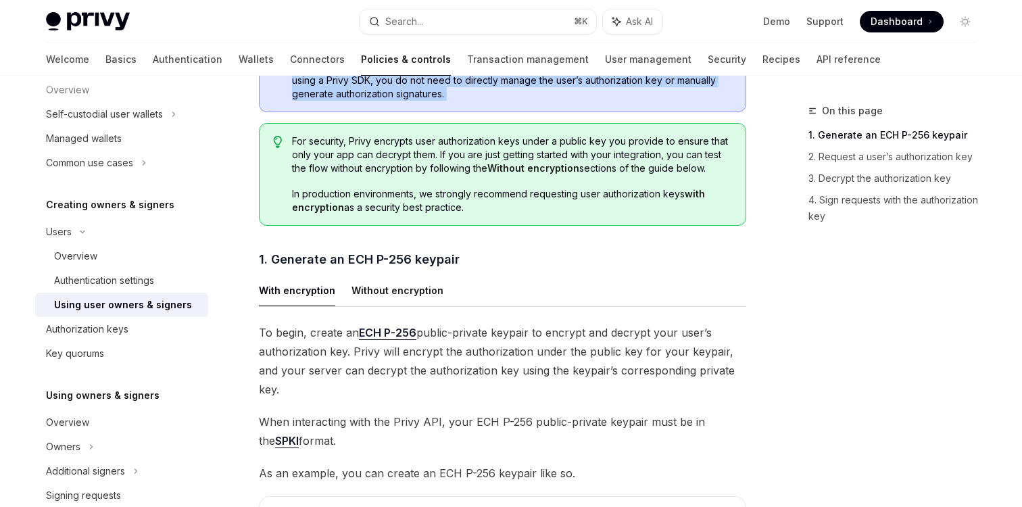
scroll to position [644, 0]
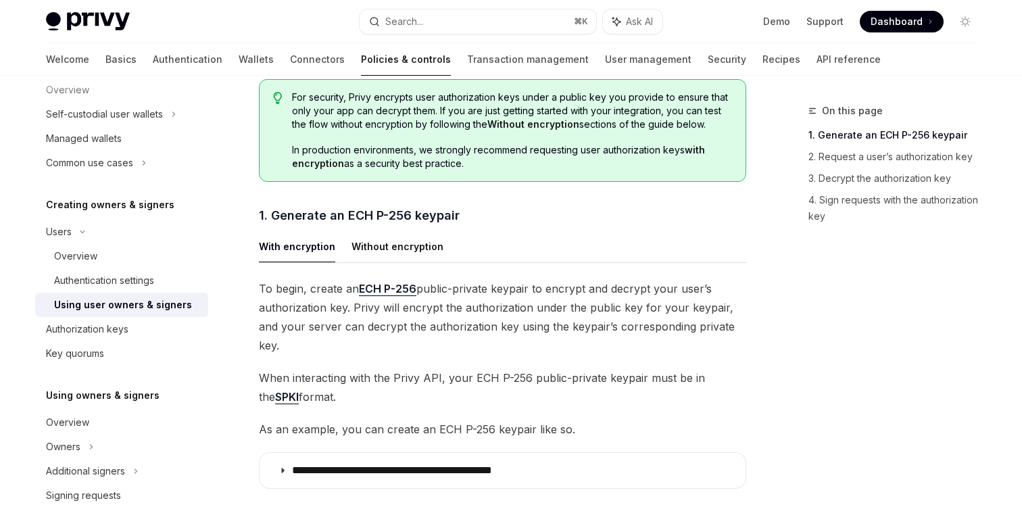
click at [406, 368] on span "When interacting with the Privy API, your ECH P-256 public-private keypair must…" at bounding box center [502, 387] width 487 height 38
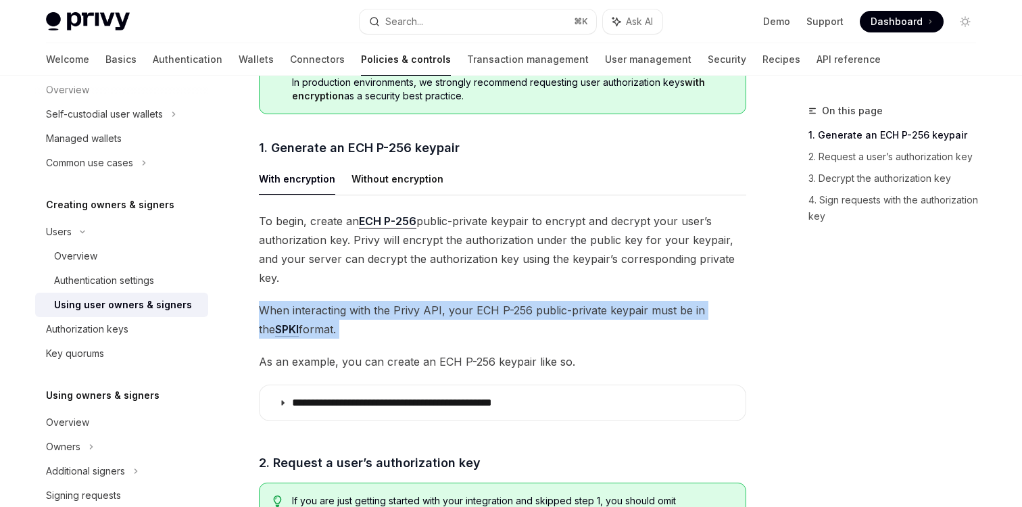
scroll to position [725, 0]
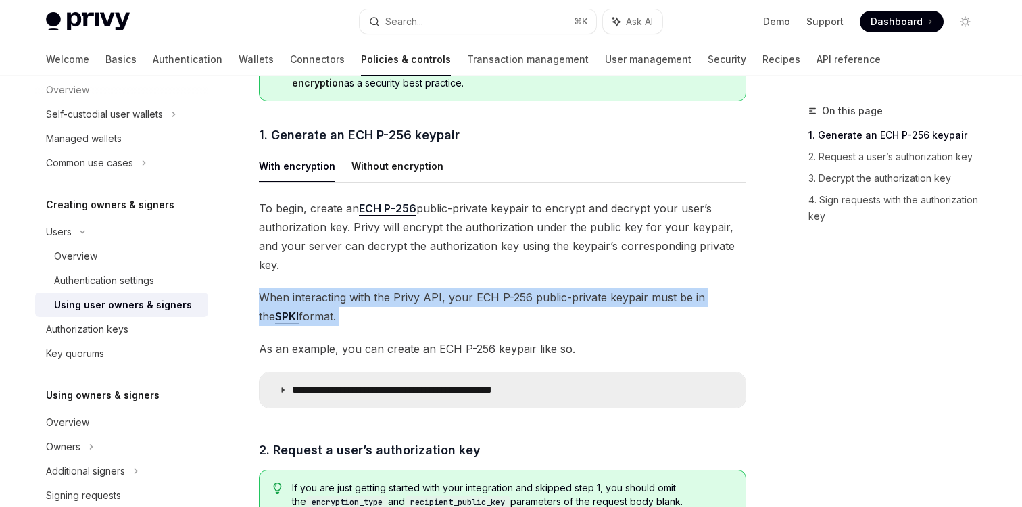
click at [331, 383] on p "**********" at bounding box center [429, 390] width 275 height 14
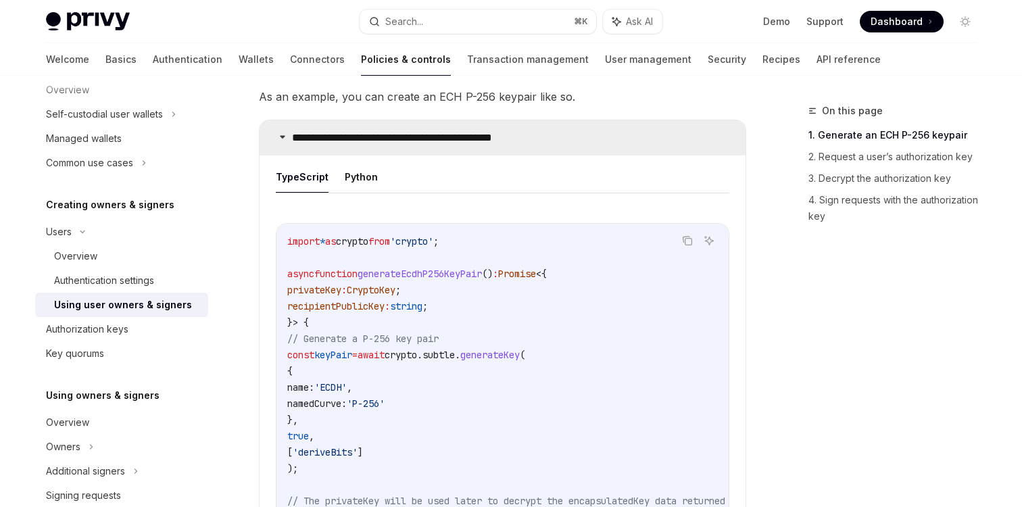
scroll to position [961, 0]
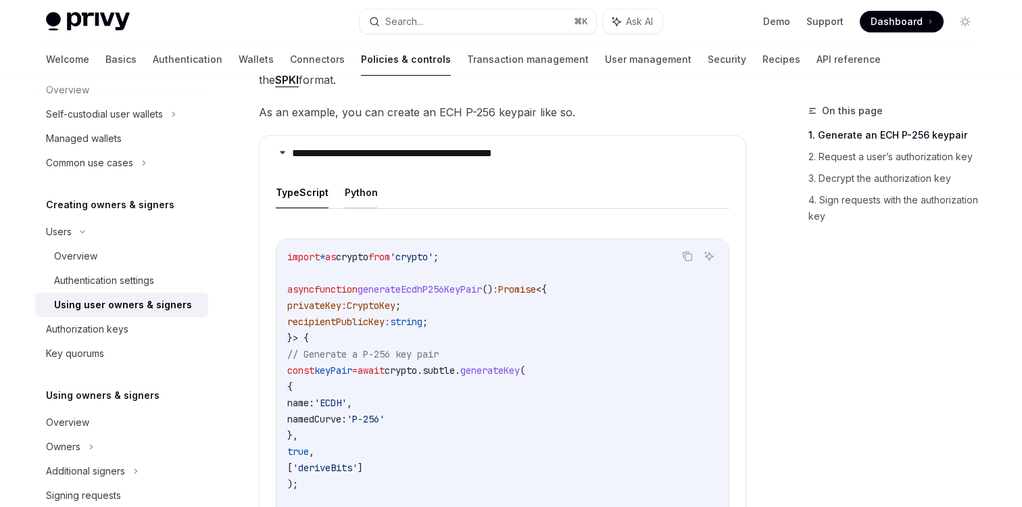
click at [366, 178] on button "Python" at bounding box center [361, 192] width 33 height 32
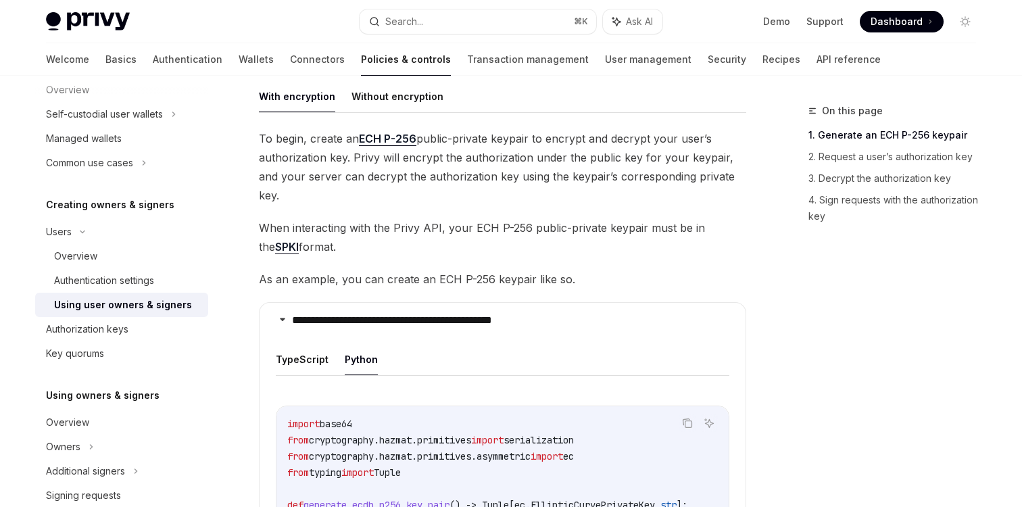
scroll to position [750, 0]
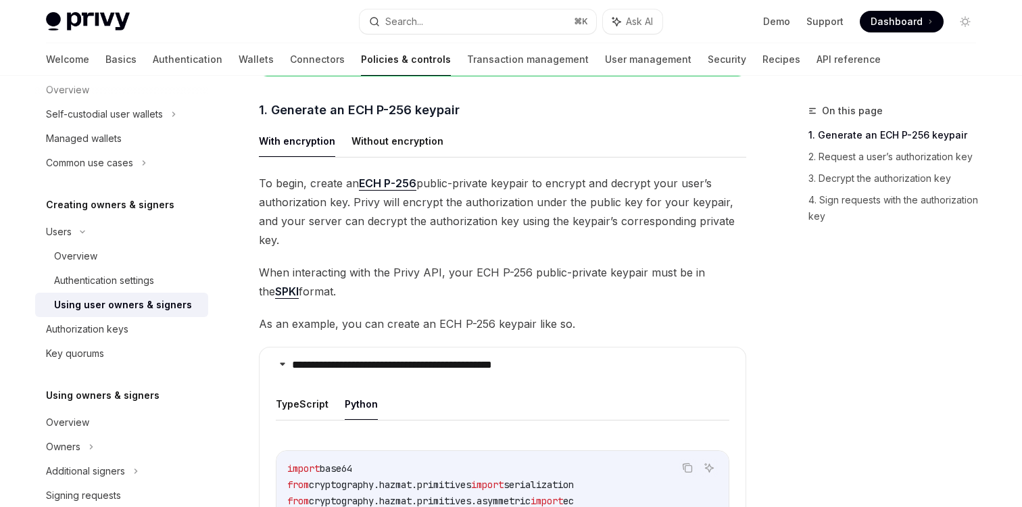
click at [456, 263] on span "When interacting with the Privy API, your ECH P-256 public-private keypair must…" at bounding box center [502, 282] width 487 height 38
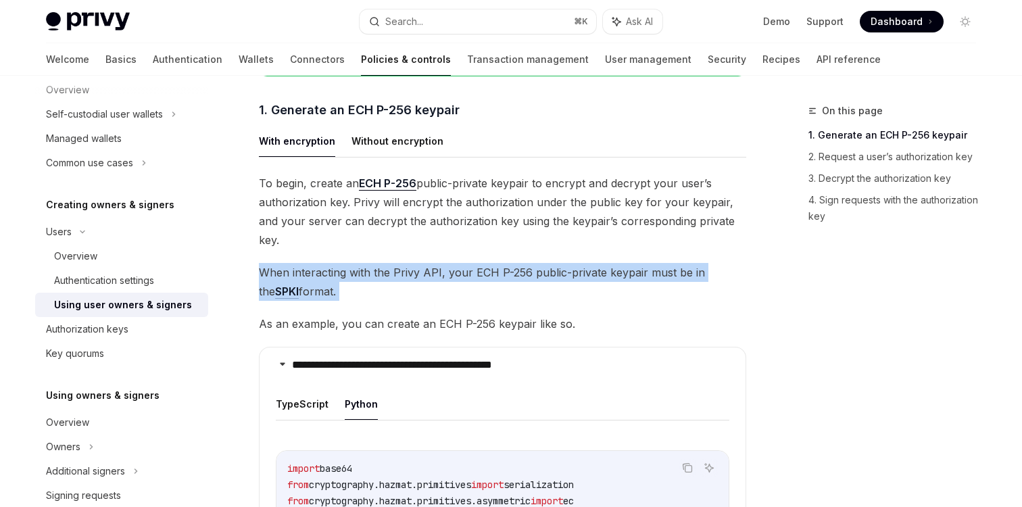
copy span "When interacting with the Privy API, your ECH P-256 public-private keypair must…"
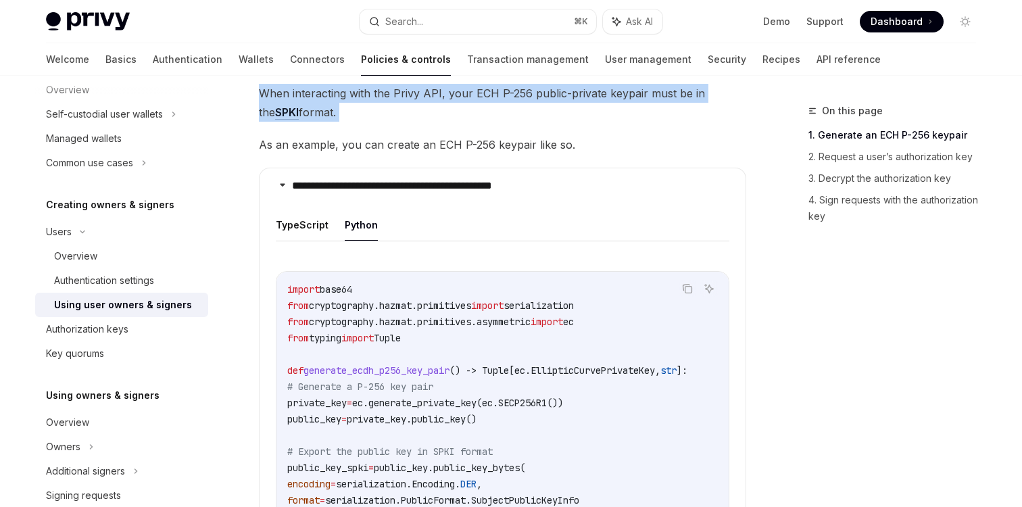
scroll to position [931, 0]
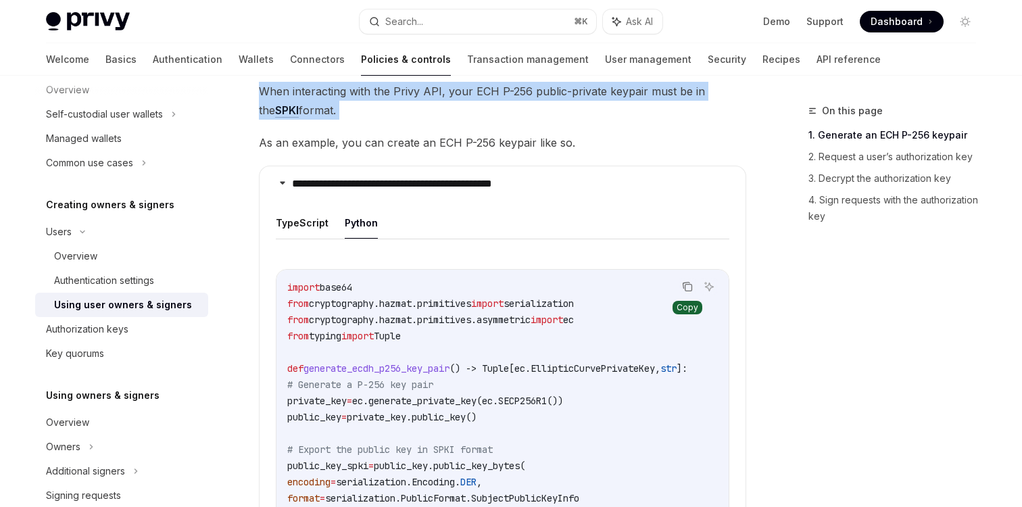
click at [690, 281] on icon "Copy the contents from the code block" at bounding box center [687, 286] width 11 height 11
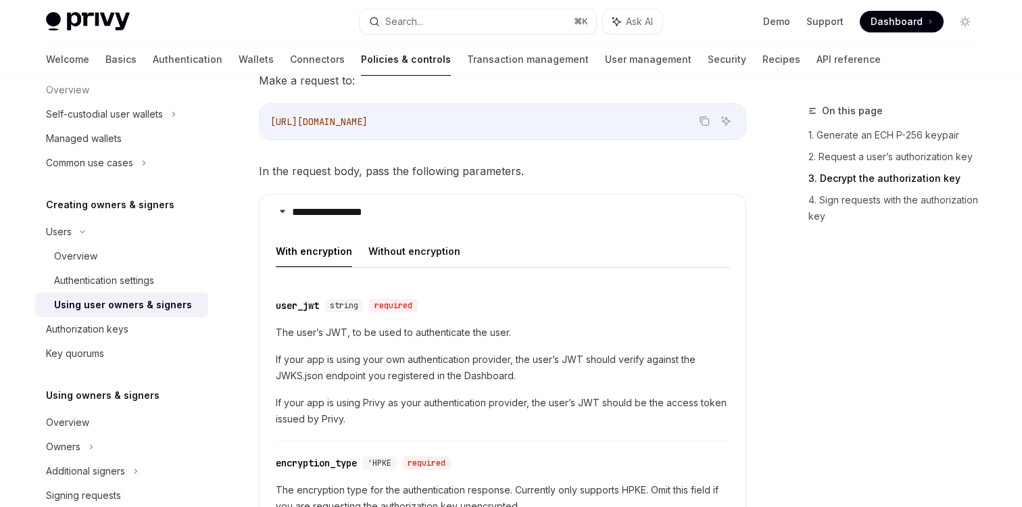
scroll to position [1696, 0]
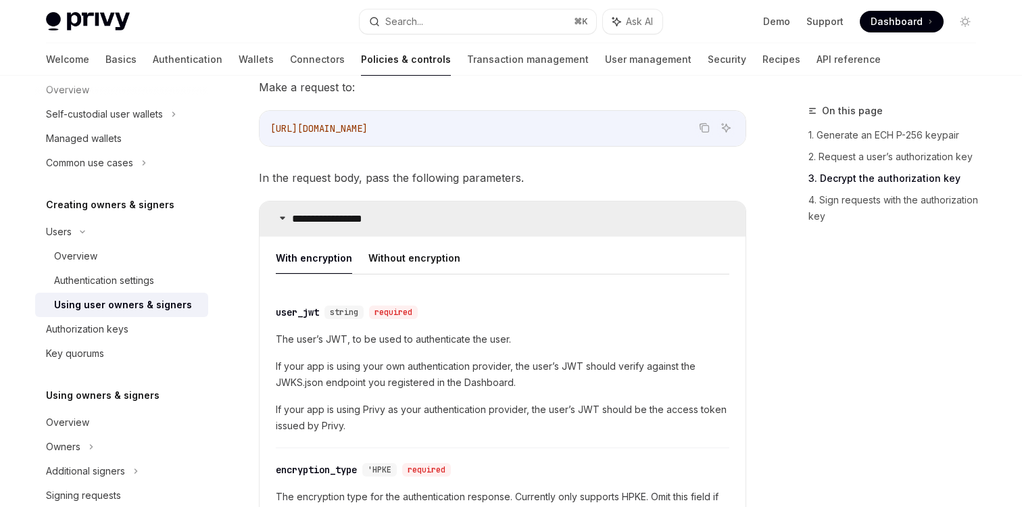
click at [302, 212] on summary "**********" at bounding box center [503, 218] width 486 height 35
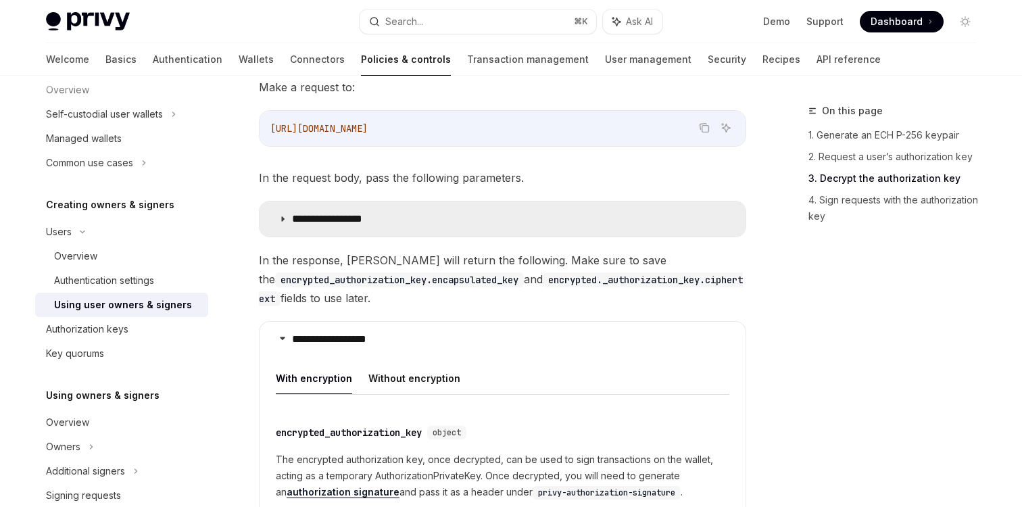
click at [308, 212] on p "**********" at bounding box center [342, 219] width 100 height 14
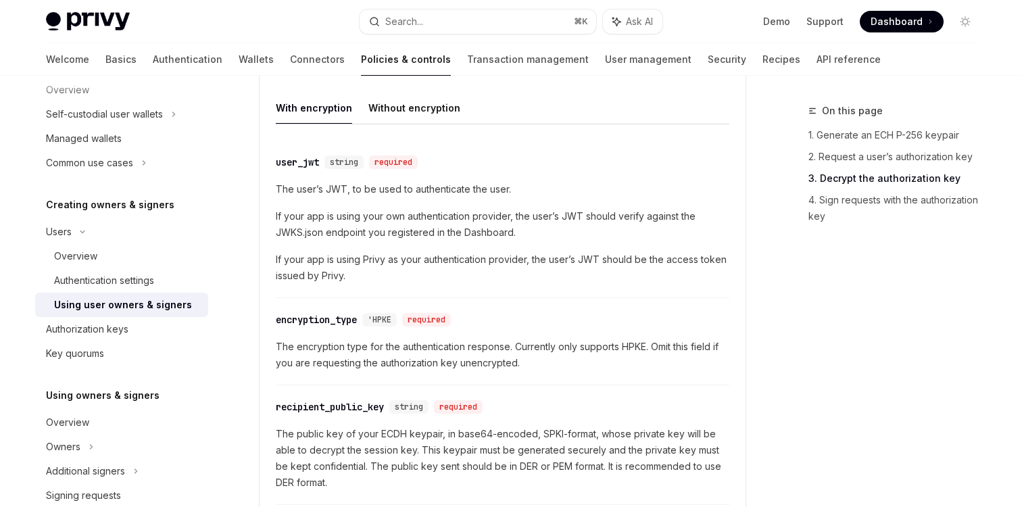
scroll to position [1914, 0]
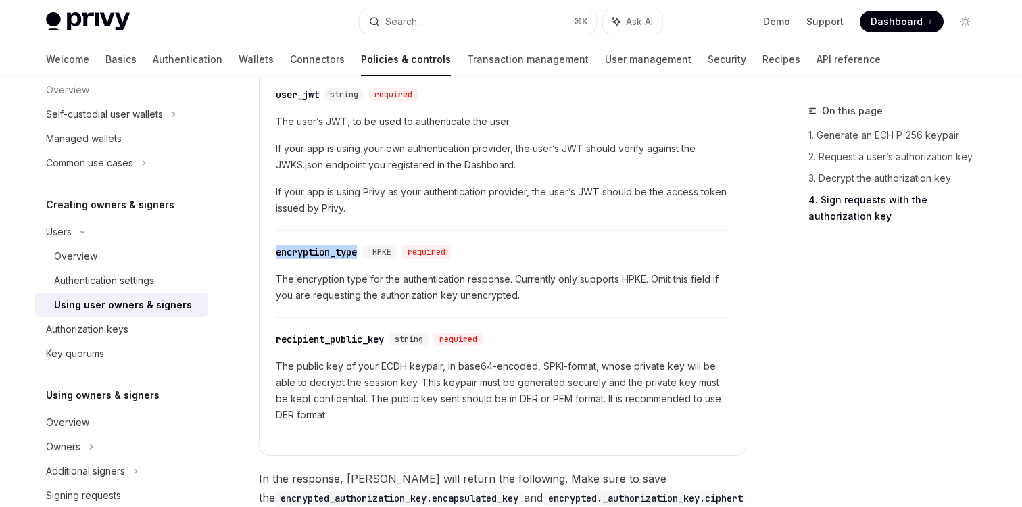
copy div "encryption_type"
drag, startPoint x: 269, startPoint y: 239, endPoint x: 362, endPoint y: 241, distance: 92.6
click at [362, 241] on details "**********" at bounding box center [502, 219] width 487 height 473
click at [383, 247] on span "'HPKE" at bounding box center [380, 252] width 24 height 11
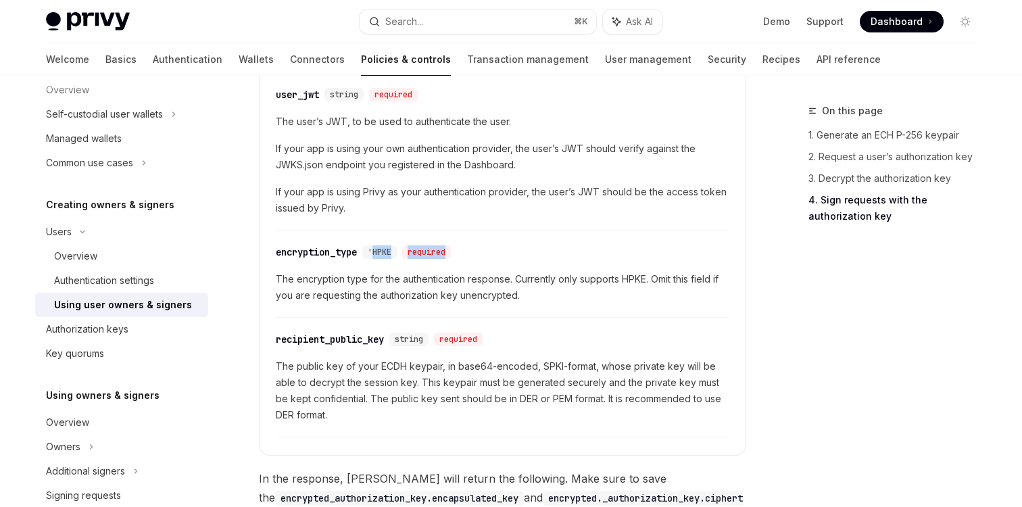
click at [379, 247] on span "'HPKE" at bounding box center [380, 252] width 24 height 11
copy span "HPKE"
drag, startPoint x: 376, startPoint y: 239, endPoint x: 394, endPoint y: 239, distance: 18.3
click at [391, 247] on span "'HPKE" at bounding box center [380, 252] width 24 height 11
copy div "recipient_public_key"
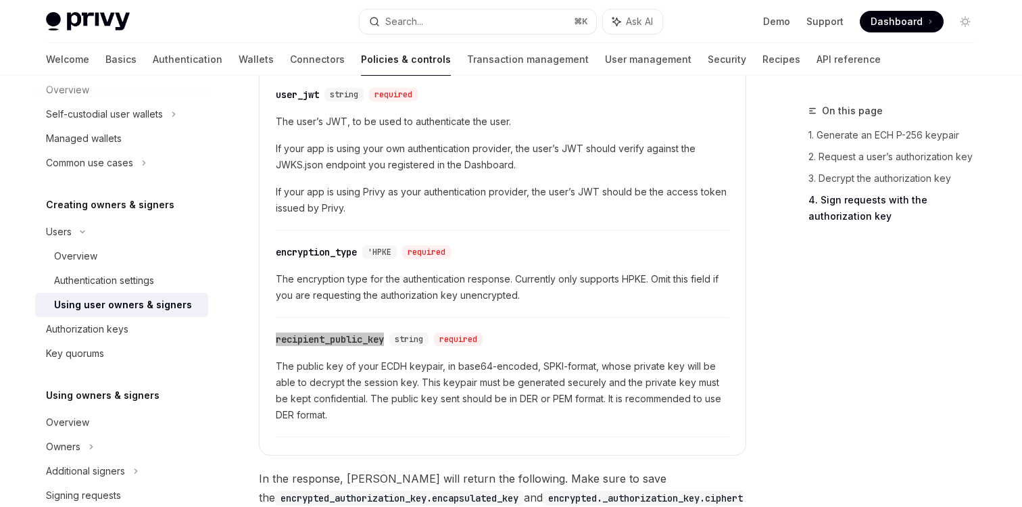
drag, startPoint x: 271, startPoint y: 329, endPoint x: 389, endPoint y: 329, distance: 117.6
click at [389, 329] on details "**********" at bounding box center [502, 219] width 487 height 473
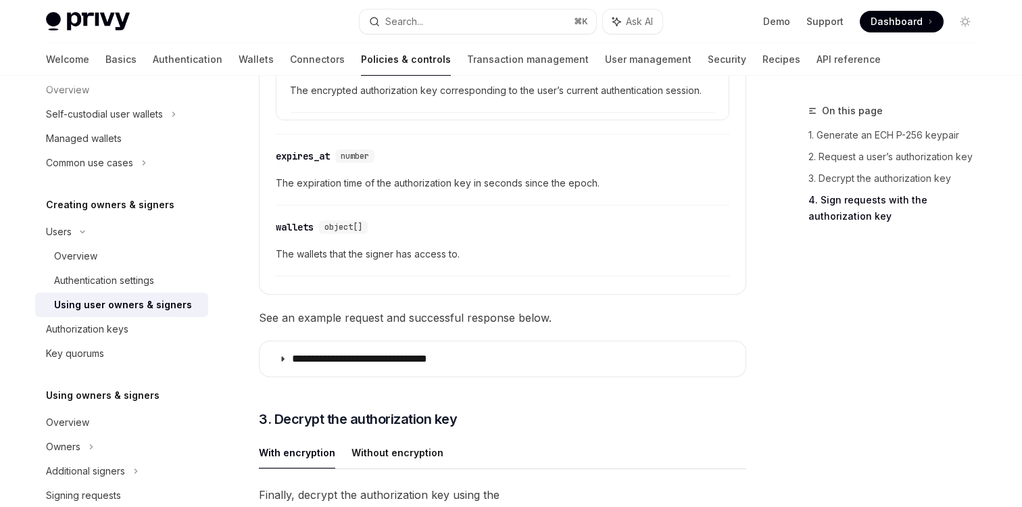
scroll to position [2800, 0]
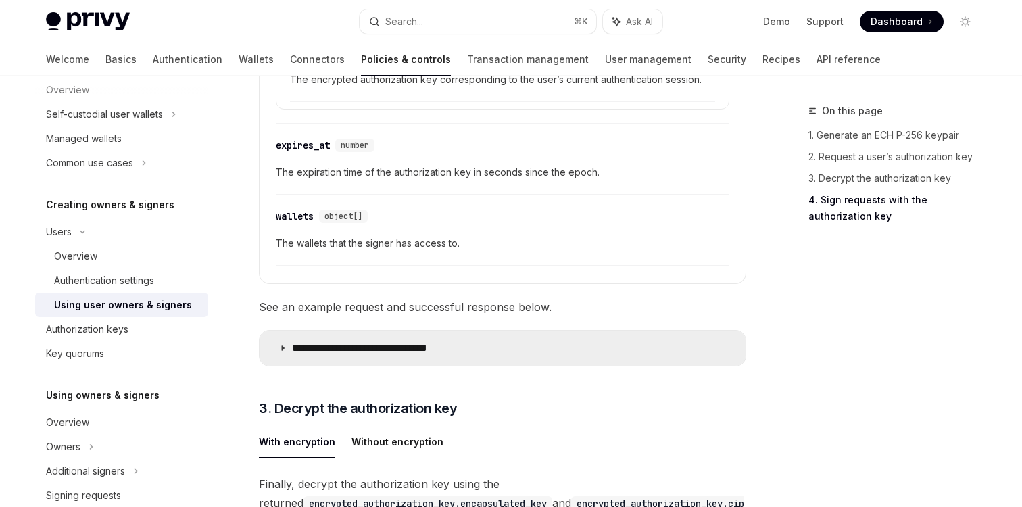
click at [475, 341] on p "**********" at bounding box center [387, 348] width 191 height 14
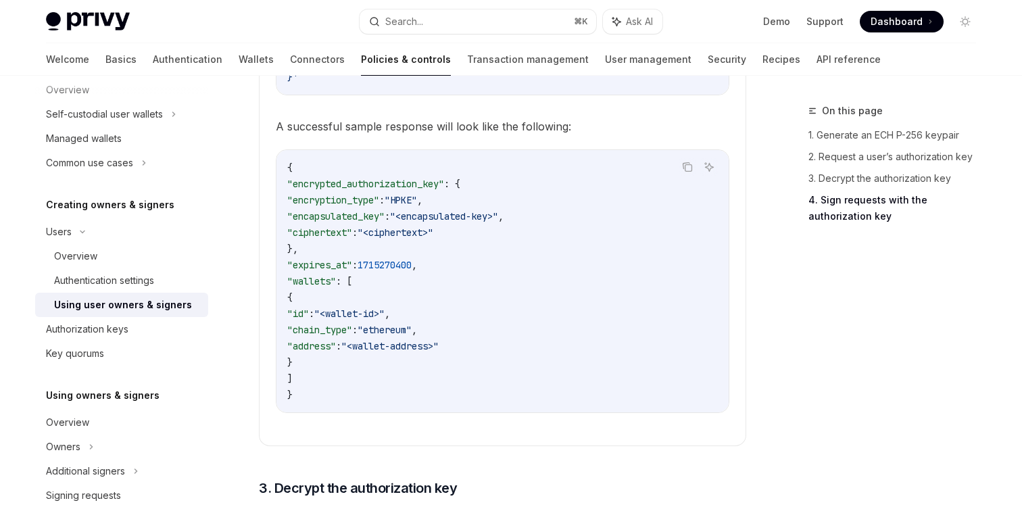
scroll to position [3320, 0]
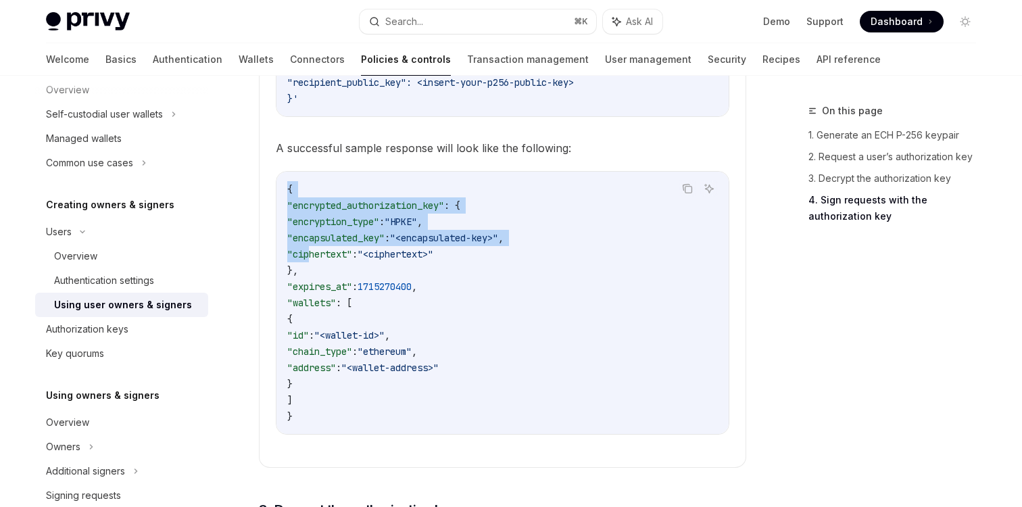
drag, startPoint x: 288, startPoint y: 170, endPoint x: 310, endPoint y: 242, distance: 75.1
click at [310, 242] on code "{ "encrypted_authorization_key" : { "encryption_type" : "HPKE" , "encapsulated_…" at bounding box center [502, 302] width 431 height 243
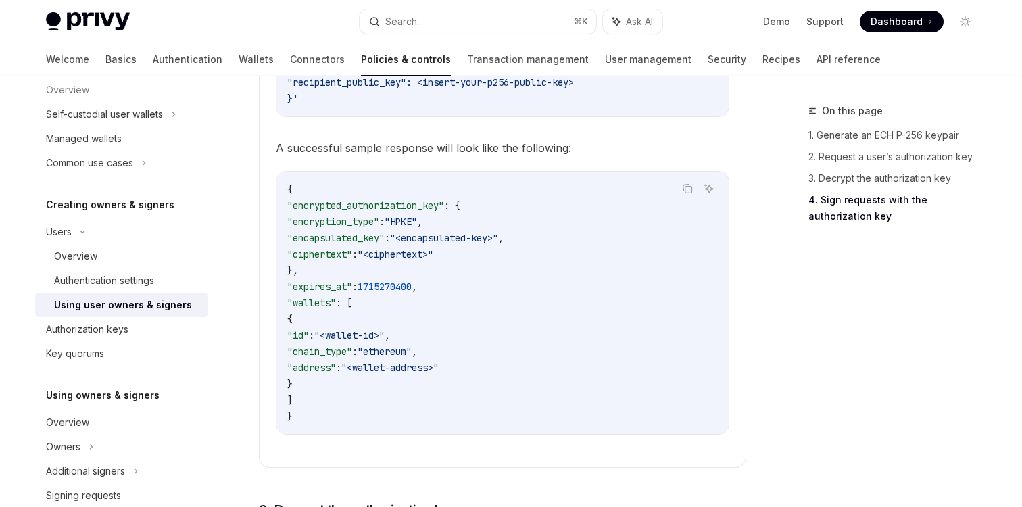
click at [294, 404] on code "{ "encrypted_authorization_key" : { "encryption_type" : "HPKE" , "encapsulated_…" at bounding box center [502, 302] width 431 height 243
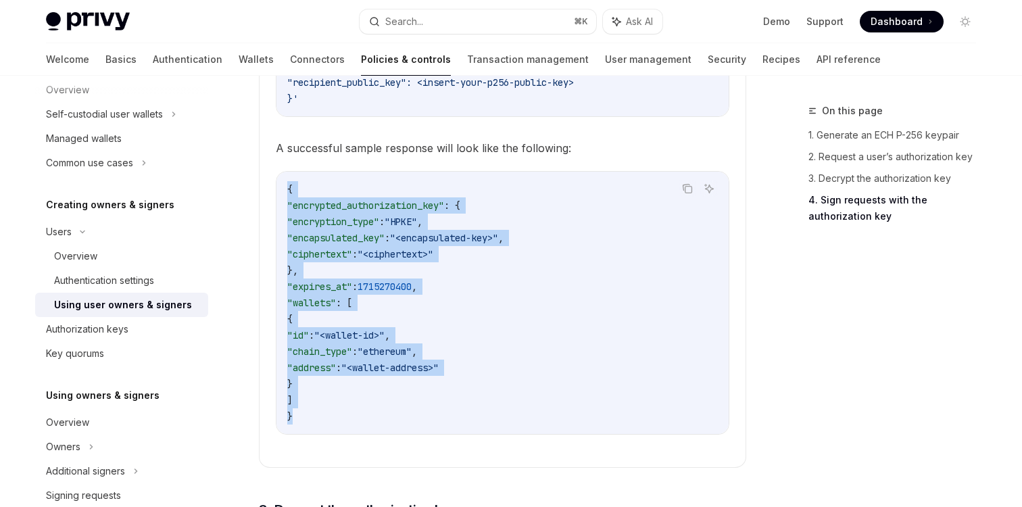
drag, startPoint x: 297, startPoint y: 404, endPoint x: 284, endPoint y: 174, distance: 230.2
click at [284, 174] on div "{ "encrypted_authorization_key" : { "encryption_type" : "HPKE" , "encapsulated_…" at bounding box center [503, 303] width 452 height 262
copy code "{ "encrypted_authorization_key" : { "encryption_type" : "HPKE" , "encapsulated_…"
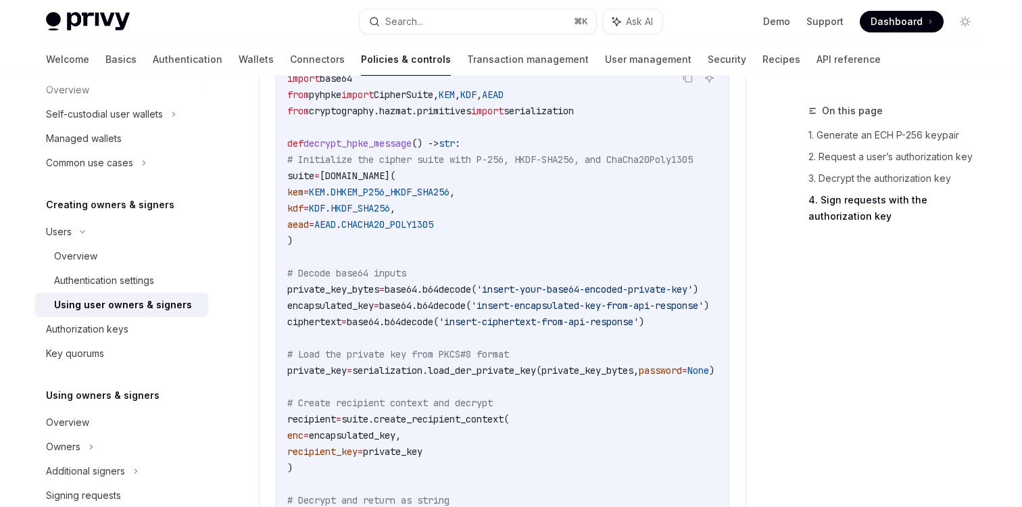
scroll to position [4011, 0]
click at [374, 309] on span "encapsulated_key" at bounding box center [330, 304] width 87 height 12
click at [387, 325] on span "base64.b64decode(" at bounding box center [393, 320] width 92 height 12
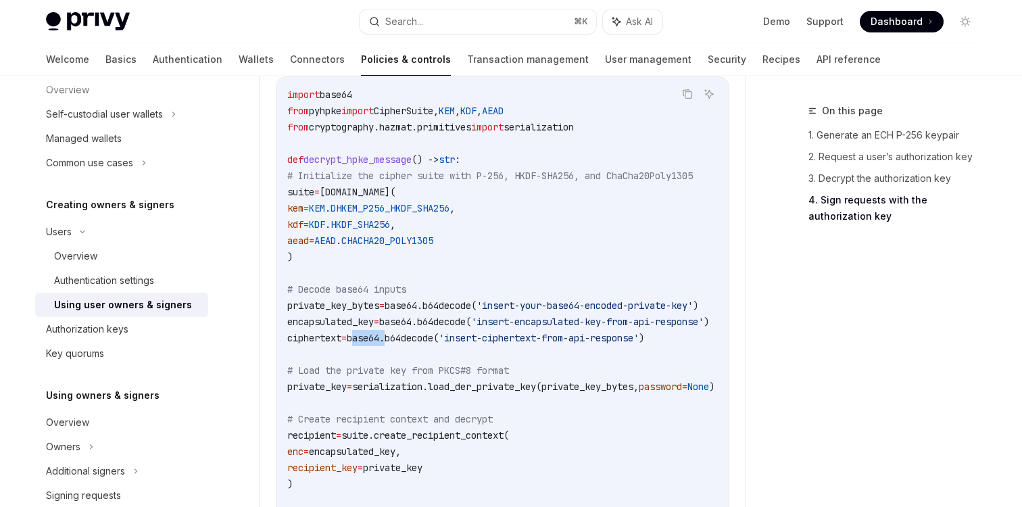
scroll to position [3988, 0]
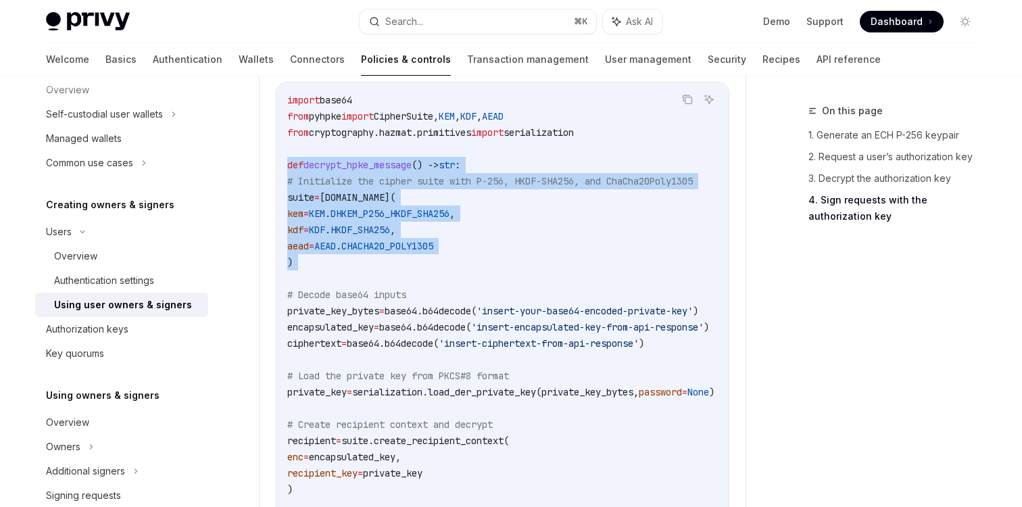
drag, startPoint x: 285, startPoint y: 171, endPoint x: 339, endPoint y: 284, distance: 125.2
click at [339, 284] on div "import base64 from pyhpke import CipherSuite, KEM , KDF , AEAD from cryptograph…" at bounding box center [503, 326] width 452 height 489
click at [283, 110] on div "import base64 from pyhpke import CipherSuite, KEM , KDF , AEAD from cryptograph…" at bounding box center [503, 326] width 452 height 489
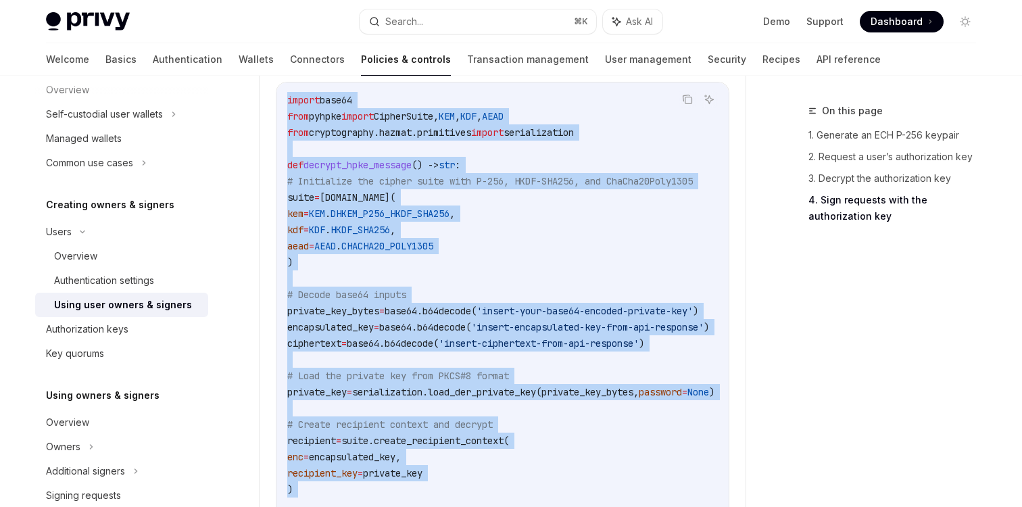
drag, startPoint x: 283, startPoint y: 110, endPoint x: 423, endPoint y: 490, distance: 405.1
click at [423, 490] on div "import base64 from pyhpke import CipherSuite, KEM , KDF , AEAD from cryptograph…" at bounding box center [503, 326] width 452 height 489
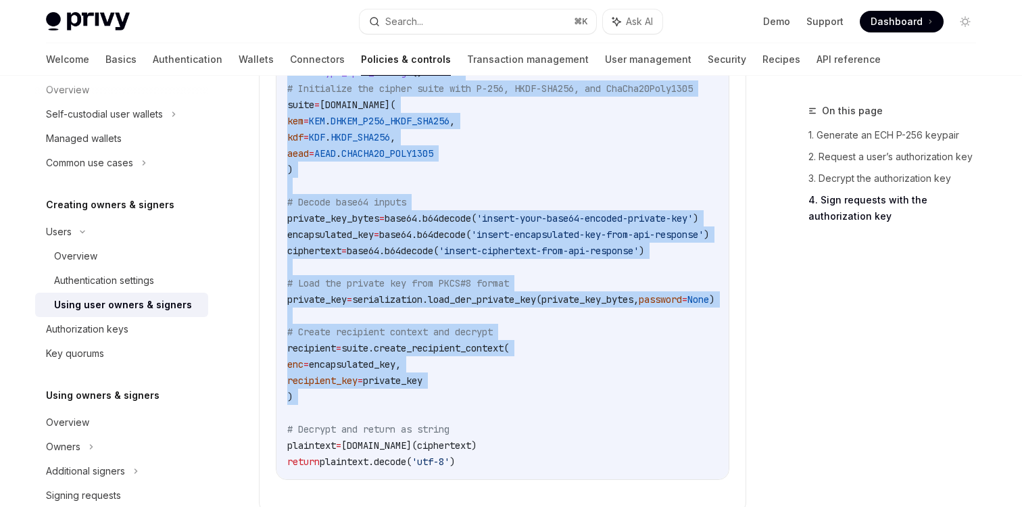
scroll to position [4093, 0]
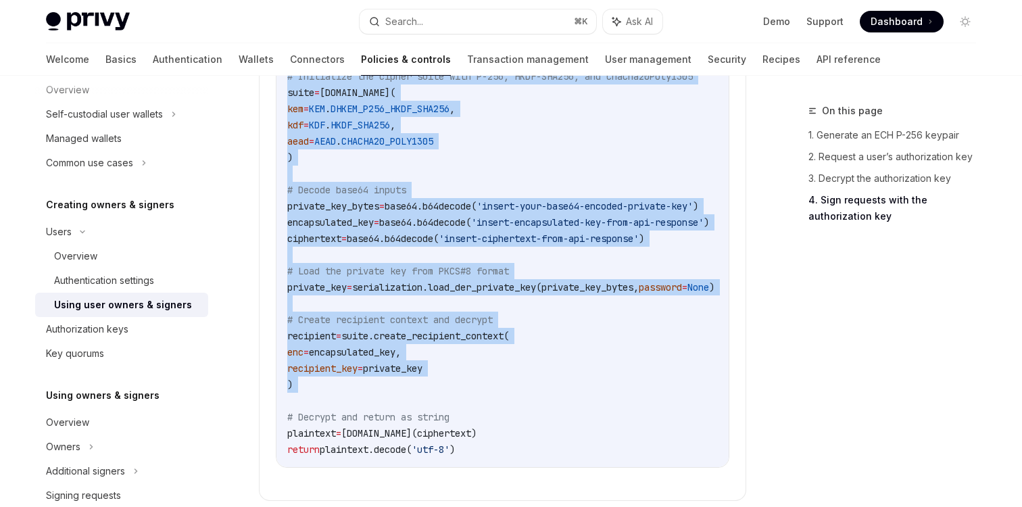
click at [504, 452] on code "import base64 from pyhpke import CipherSuite, KEM , KDF , AEAD from cryptograph…" at bounding box center [517, 222] width 460 height 471
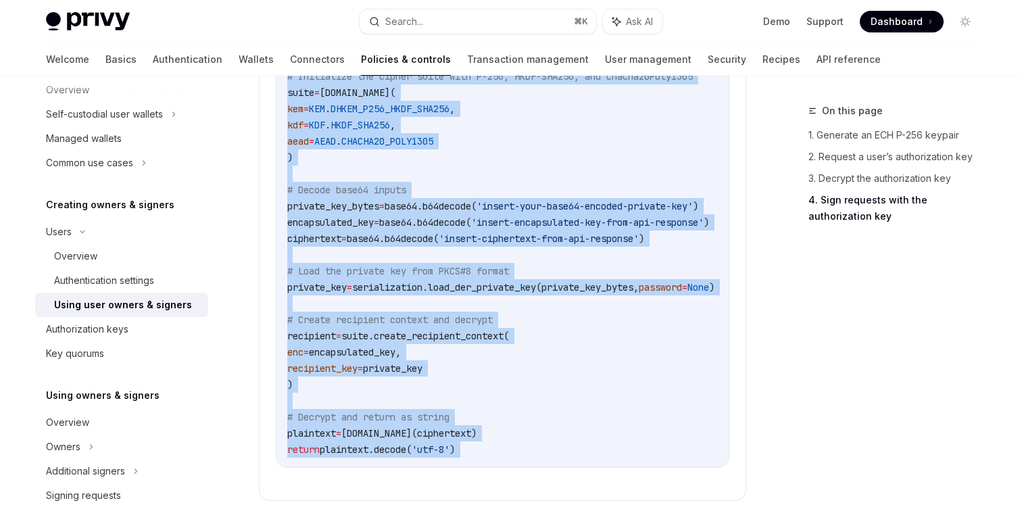
copy code "import base64 from pyhpke import CipherSuite, KEM , KDF , AEAD from cryptograph…"
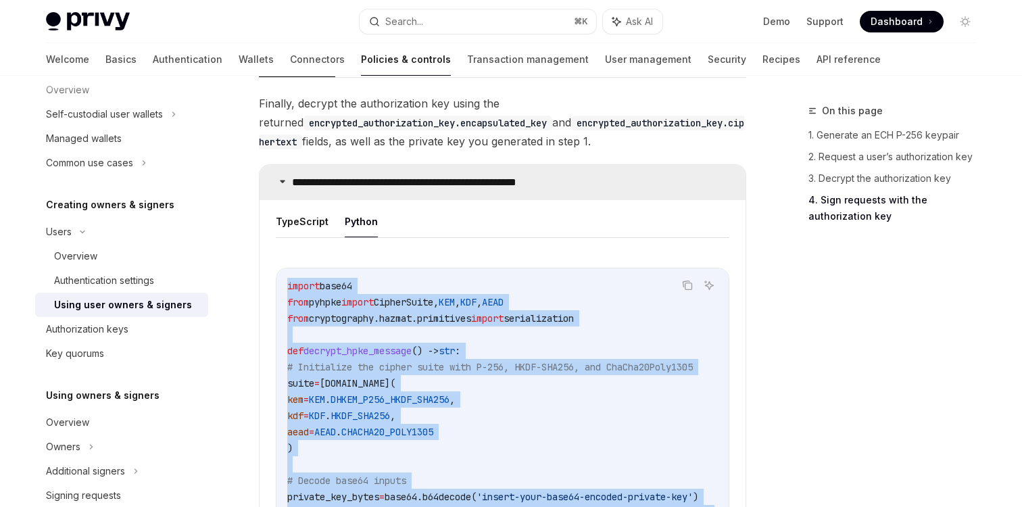
scroll to position [3867, 0]
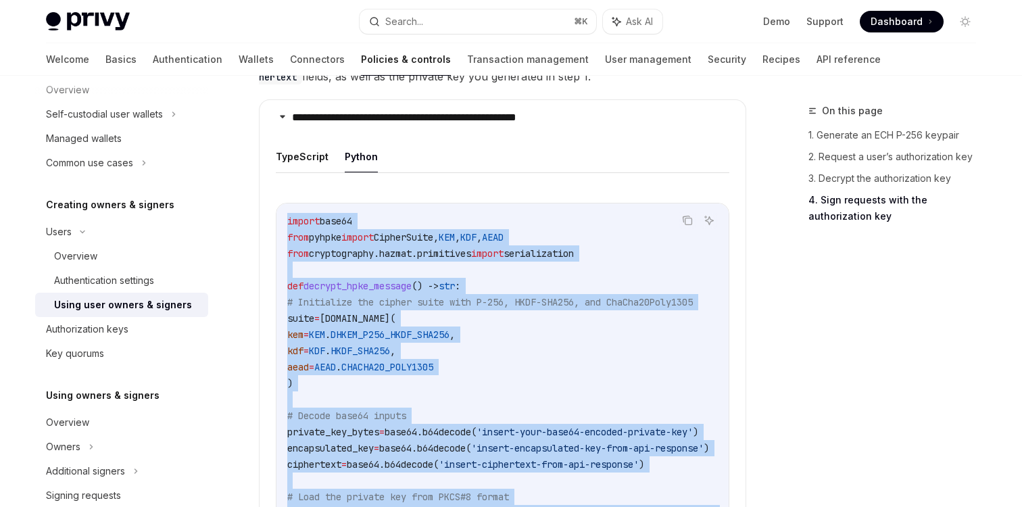
click at [387, 292] on span "decrypt_hpke_message" at bounding box center [358, 286] width 108 height 12
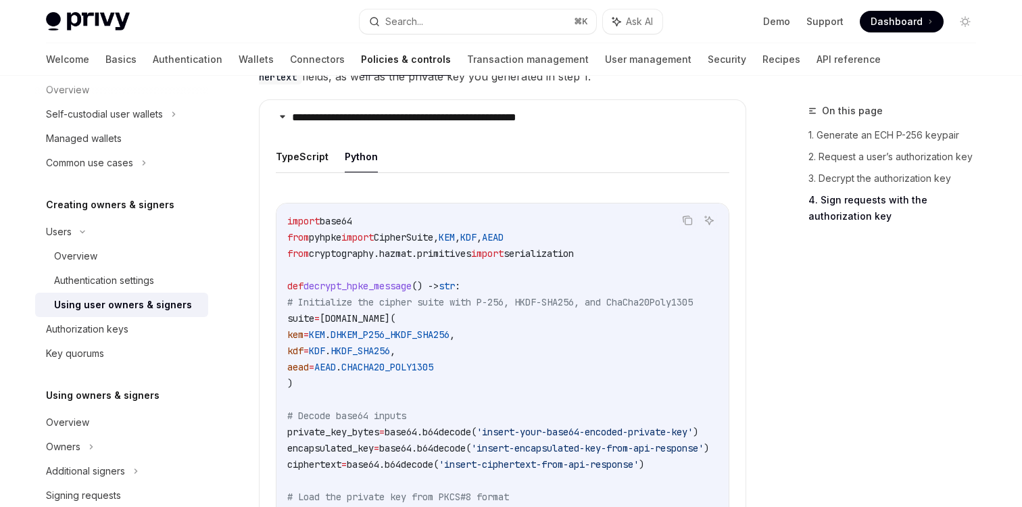
click at [387, 292] on span "decrypt_hpke_message" at bounding box center [358, 286] width 108 height 12
click at [686, 224] on icon "Copy the contents from the code block" at bounding box center [687, 220] width 11 height 11
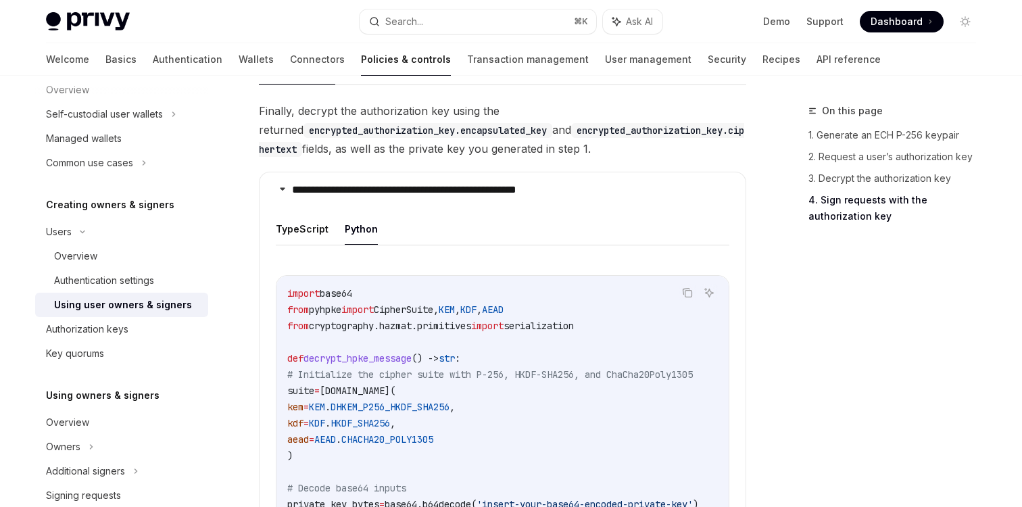
scroll to position [3710, 0]
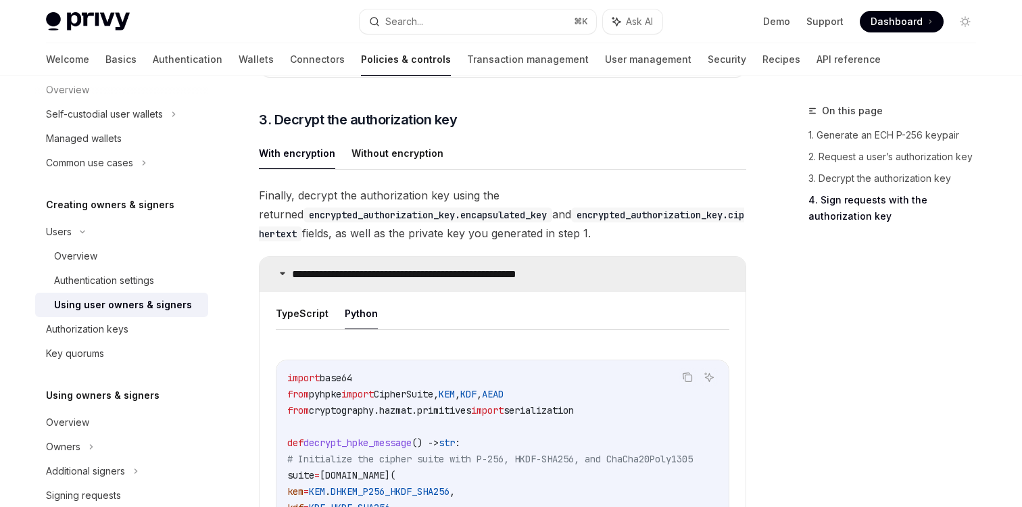
click at [308, 276] on p "**********" at bounding box center [440, 275] width 297 height 14
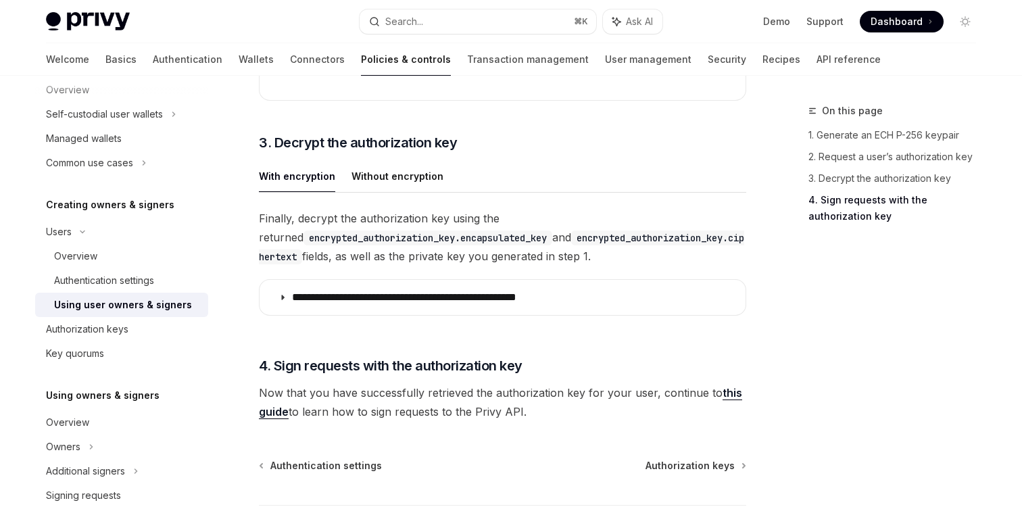
scroll to position [3610, 0]
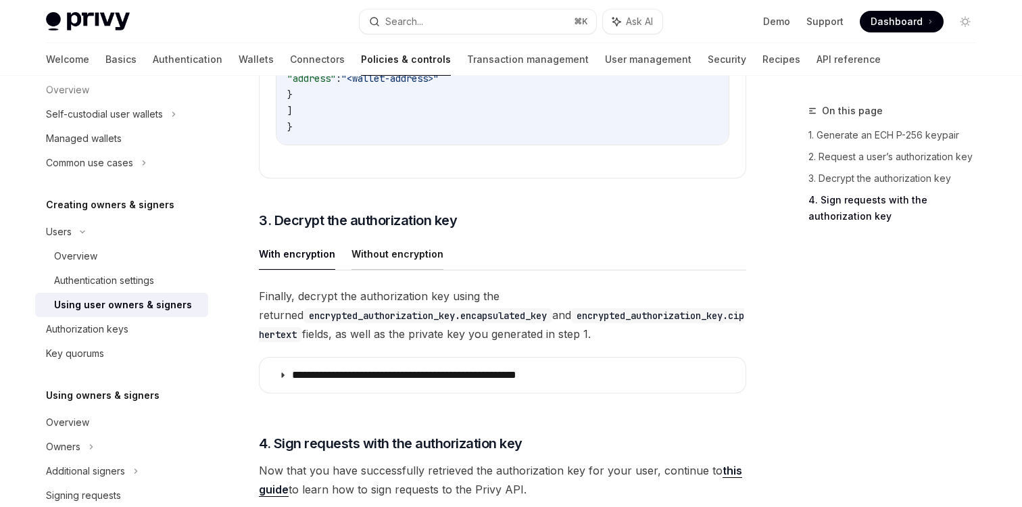
click at [389, 238] on button "Without encryption" at bounding box center [398, 254] width 92 height 32
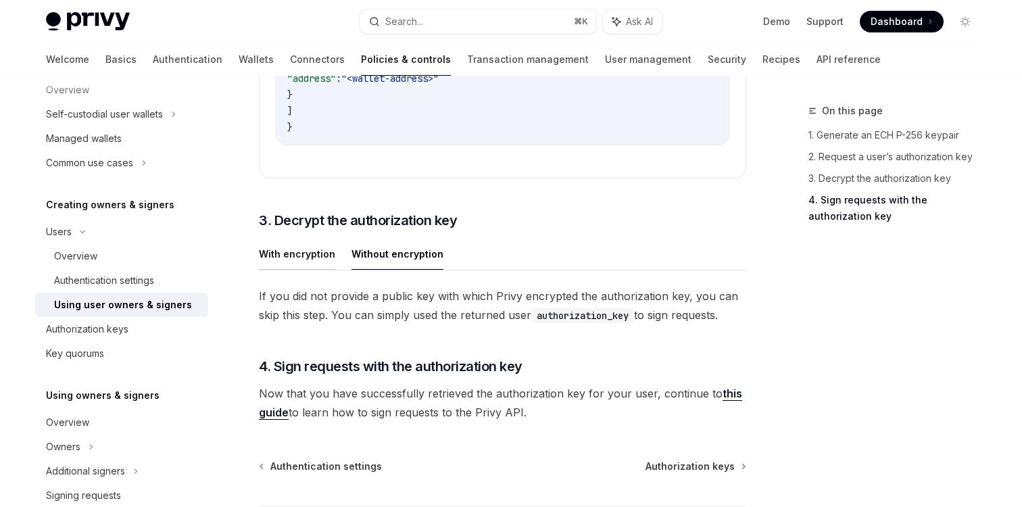
click at [289, 246] on button "With encryption" at bounding box center [297, 254] width 76 height 32
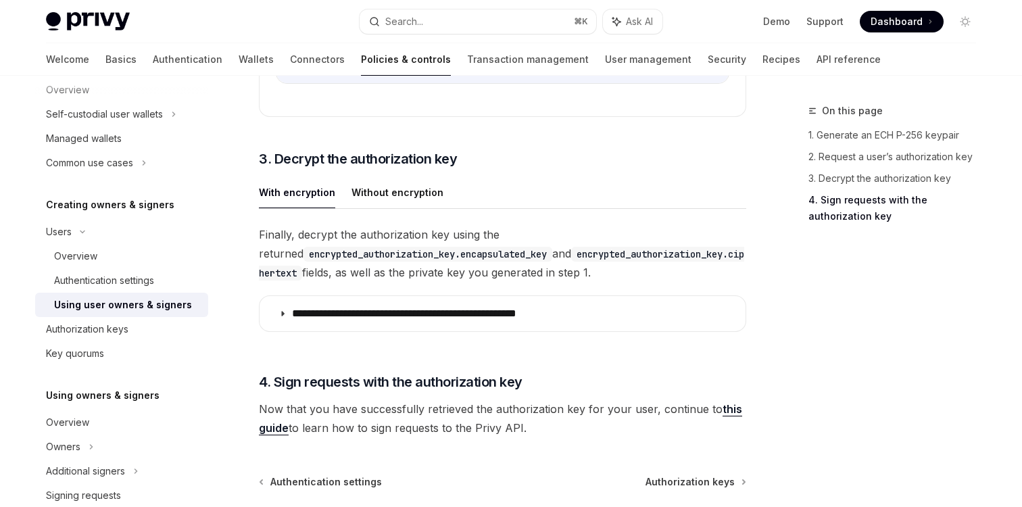
scroll to position [3672, 0]
click at [333, 329] on summary "**********" at bounding box center [503, 312] width 486 height 35
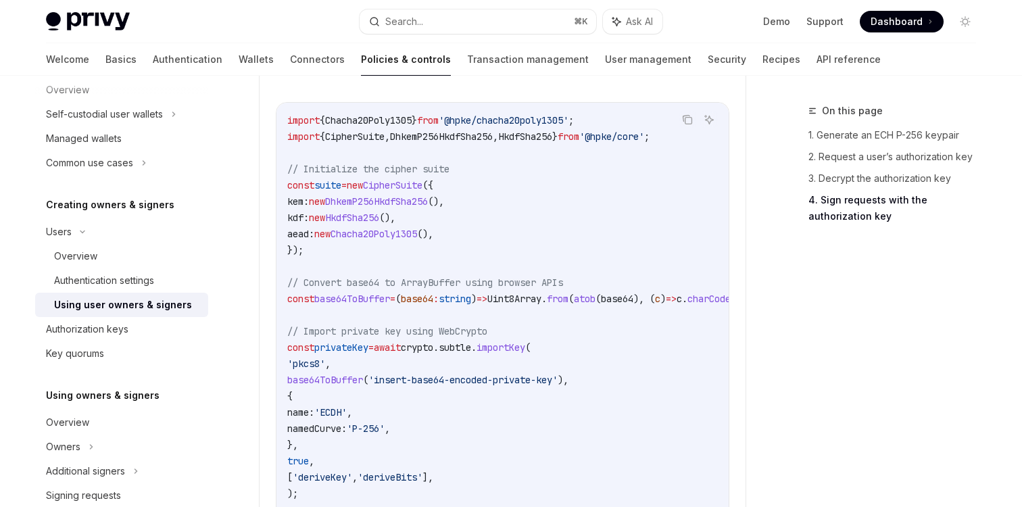
scroll to position [3931, 0]
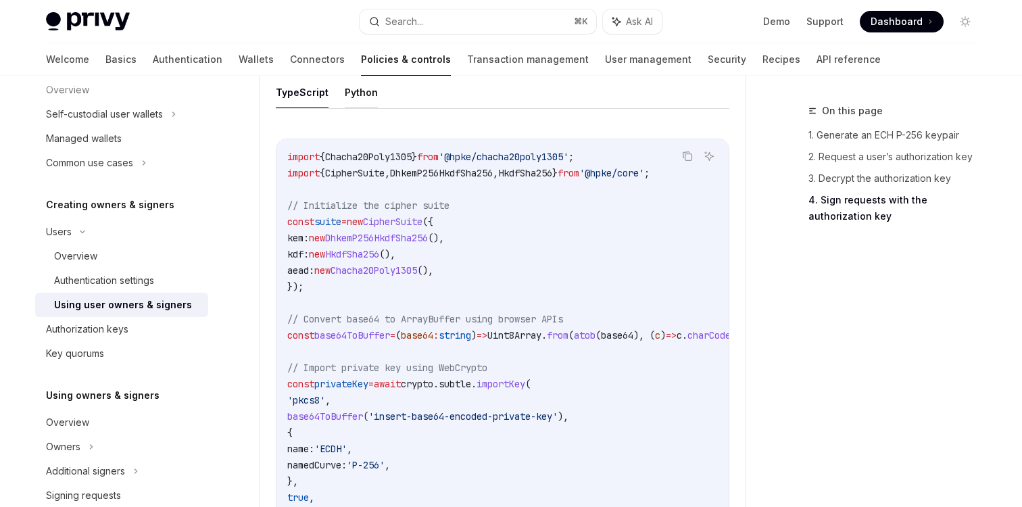
click at [352, 93] on button "Python" at bounding box center [361, 92] width 33 height 32
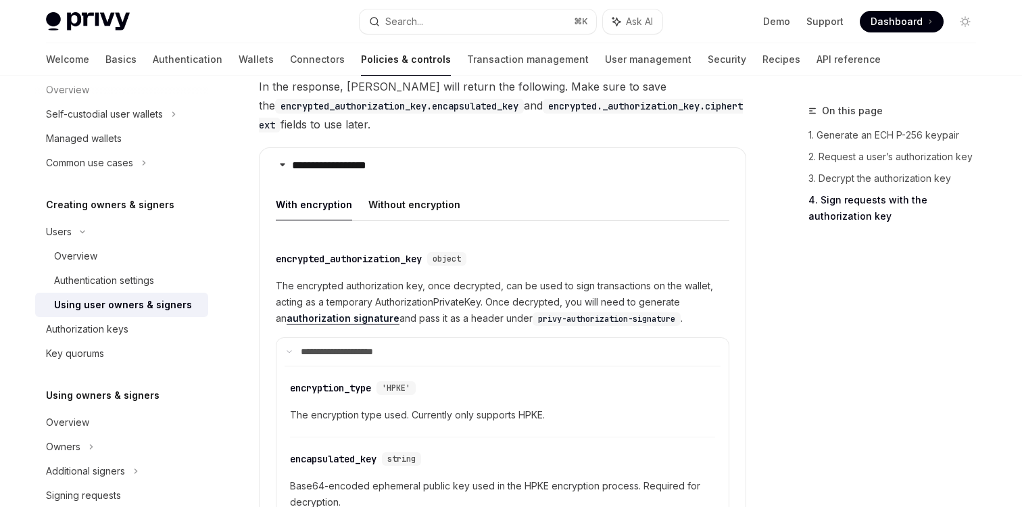
scroll to position [2307, 0]
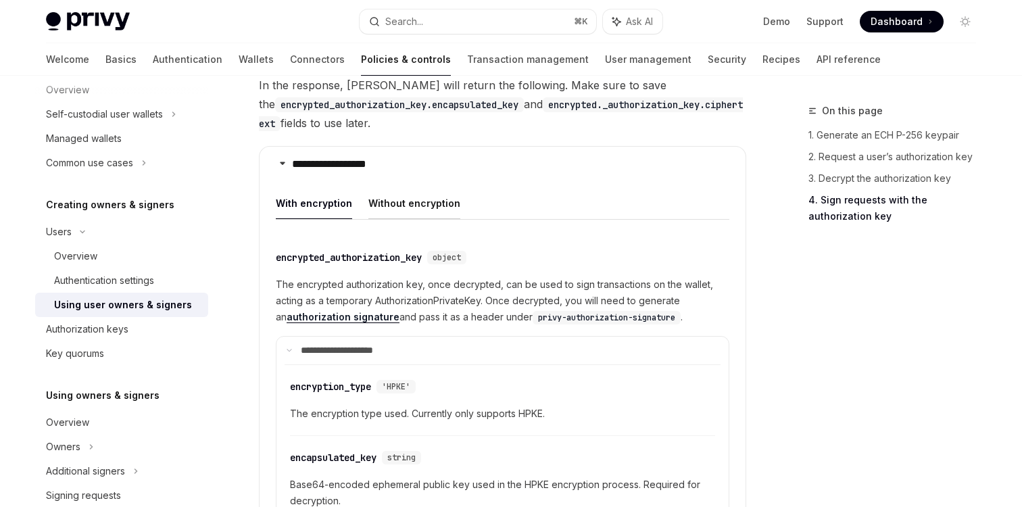
click at [444, 187] on button "Without encryption" at bounding box center [414, 203] width 92 height 32
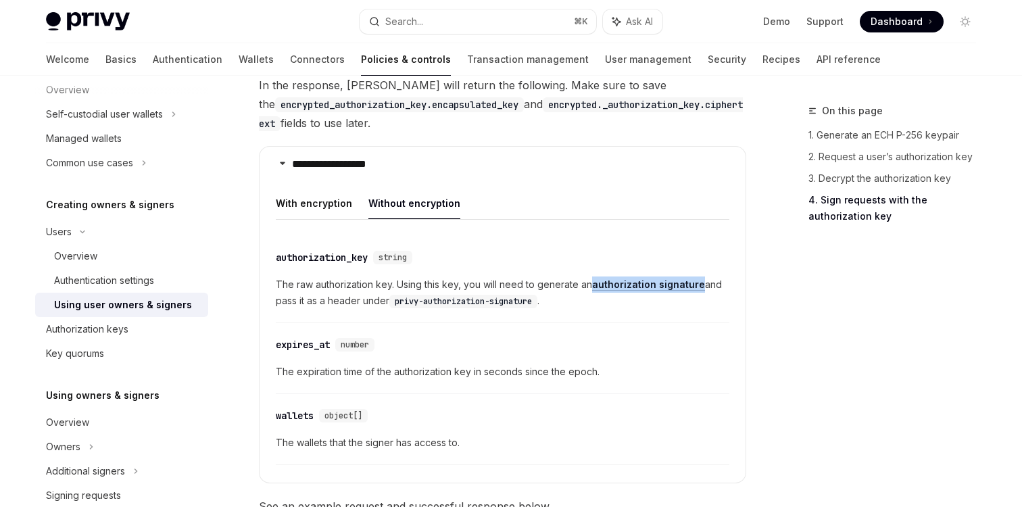
click at [396, 277] on span "The raw authorization key. Using this key, you will need to generate an authori…" at bounding box center [503, 293] width 454 height 32
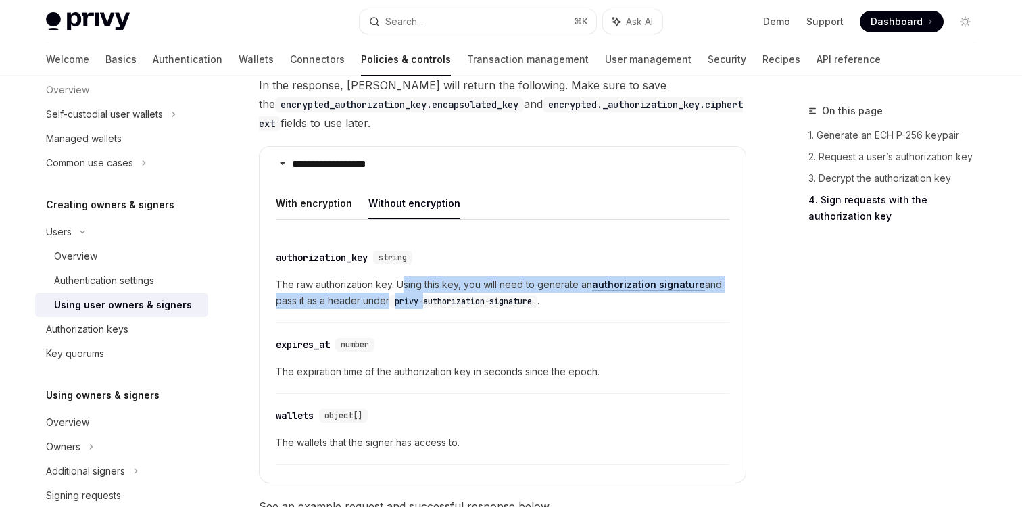
drag, startPoint x: 404, startPoint y: 272, endPoint x: 425, endPoint y: 286, distance: 25.3
click at [425, 286] on span "The raw authorization key. Using this key, you will need to generate an authori…" at bounding box center [503, 293] width 454 height 32
click at [546, 330] on div "​ expires_at number The expiration time of the authorization key in seconds sin…" at bounding box center [503, 362] width 454 height 64
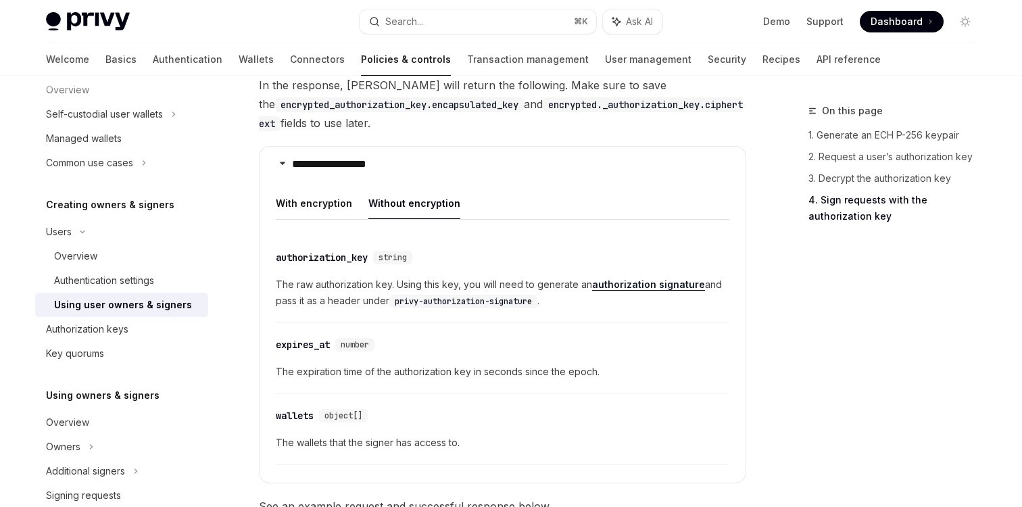
click at [612, 279] on link "authorization signature" at bounding box center [648, 285] width 113 height 12
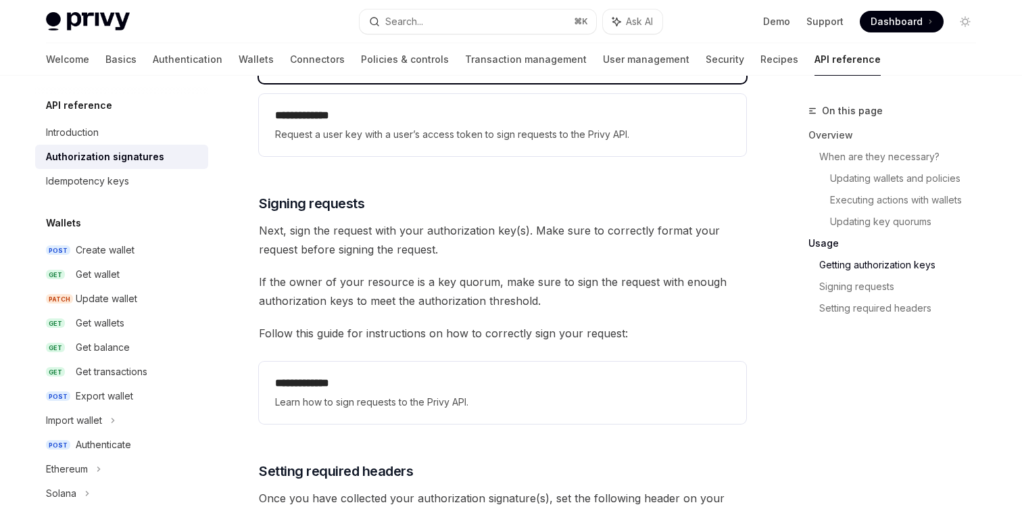
scroll to position [2030, 0]
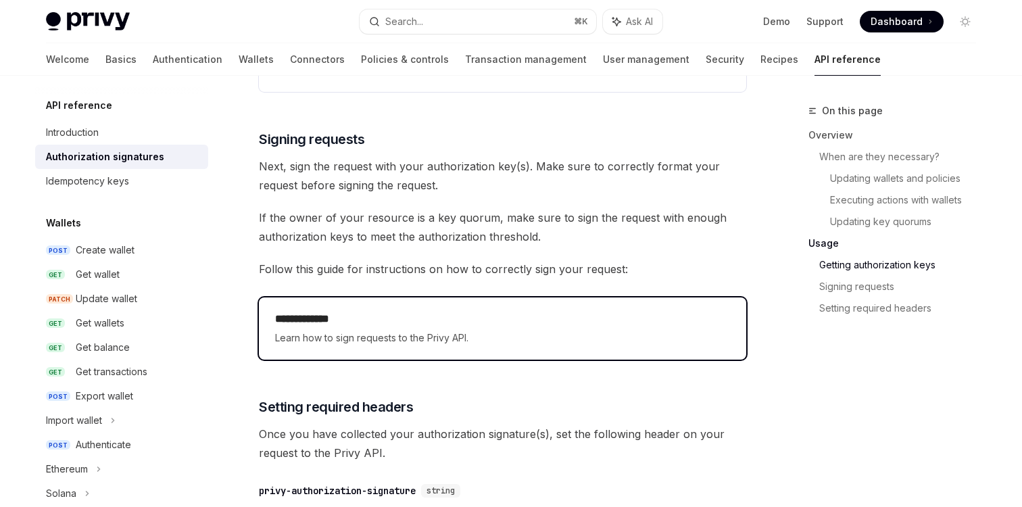
click at [594, 352] on div "**********" at bounding box center [502, 328] width 487 height 62
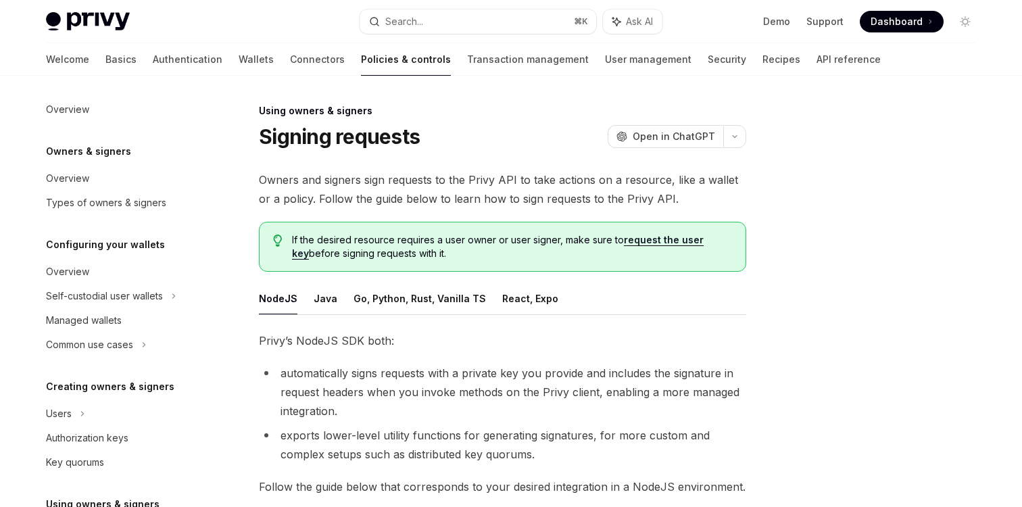
scroll to position [313, 0]
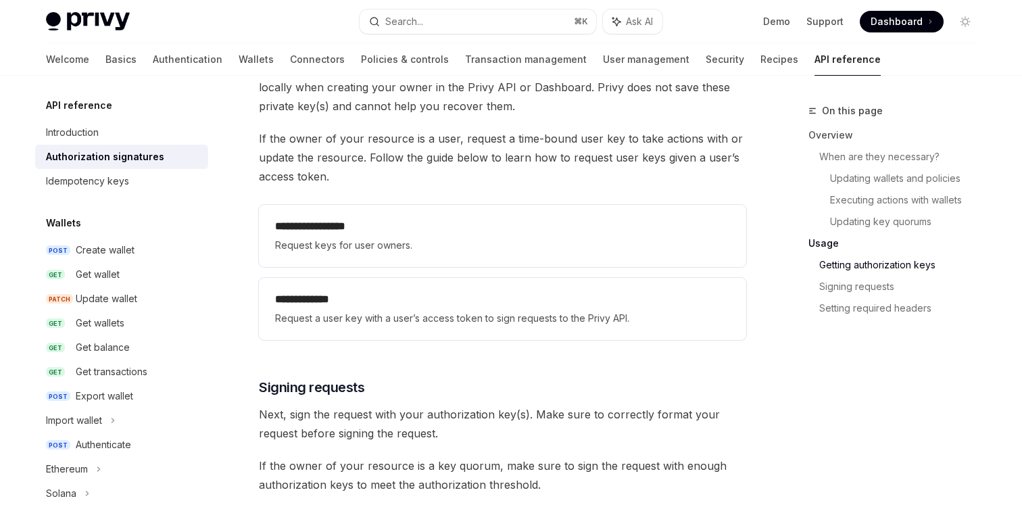
scroll to position [1776, 0]
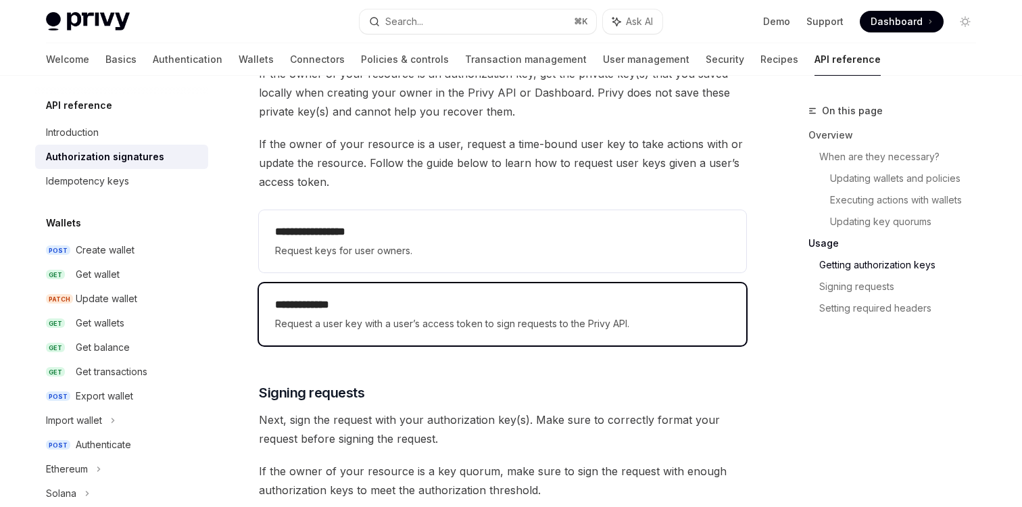
click at [570, 304] on h2 "**********" at bounding box center [502, 305] width 455 height 16
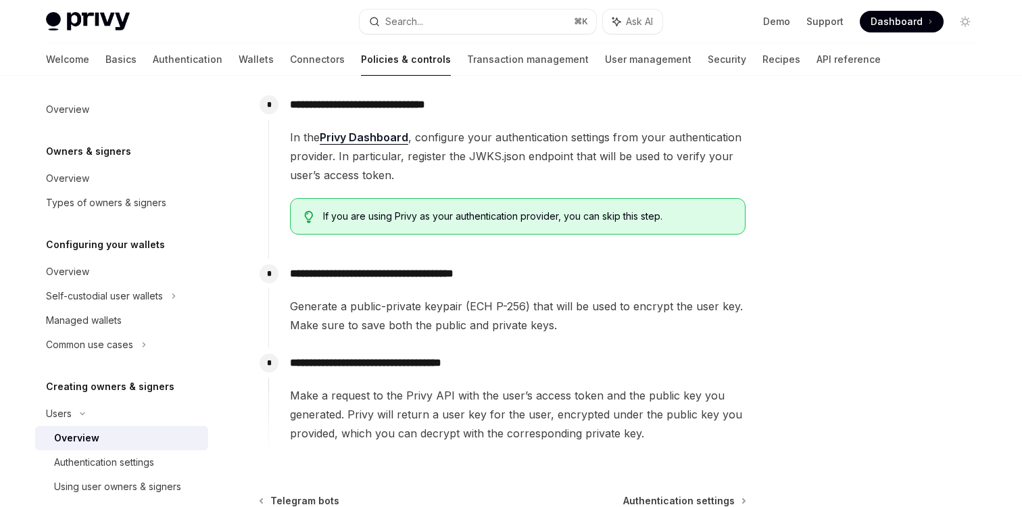
scroll to position [431, 0]
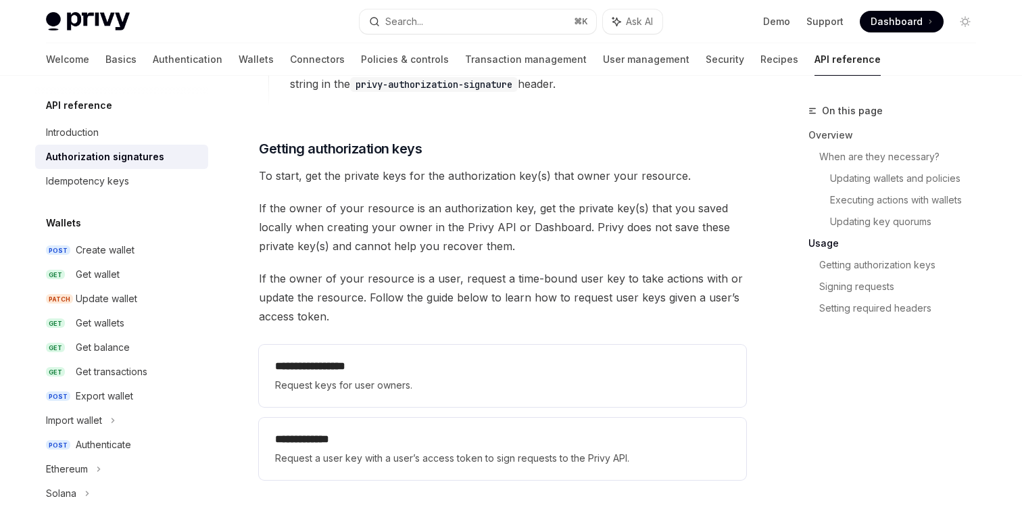
scroll to position [1645, 0]
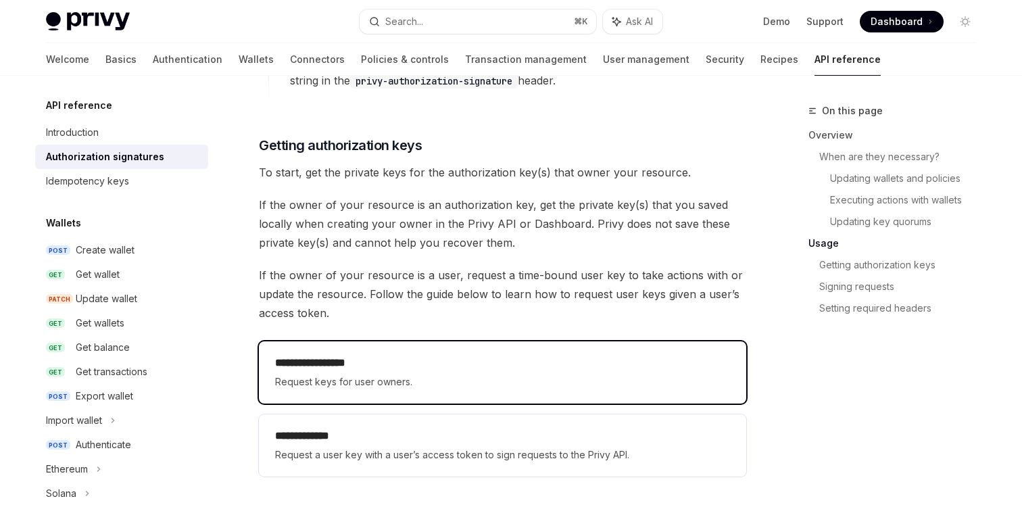
click at [546, 364] on h2 "**********" at bounding box center [502, 363] width 455 height 16
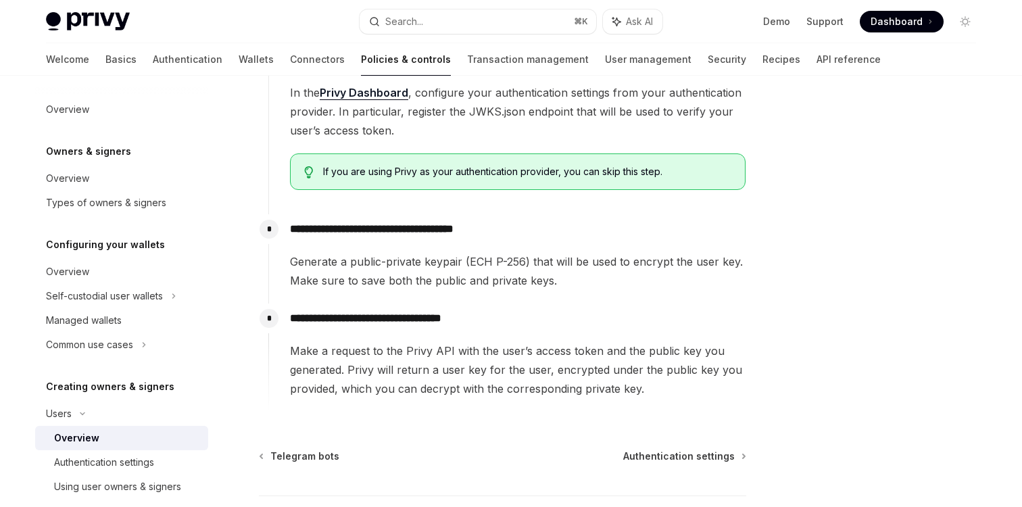
scroll to position [506, 0]
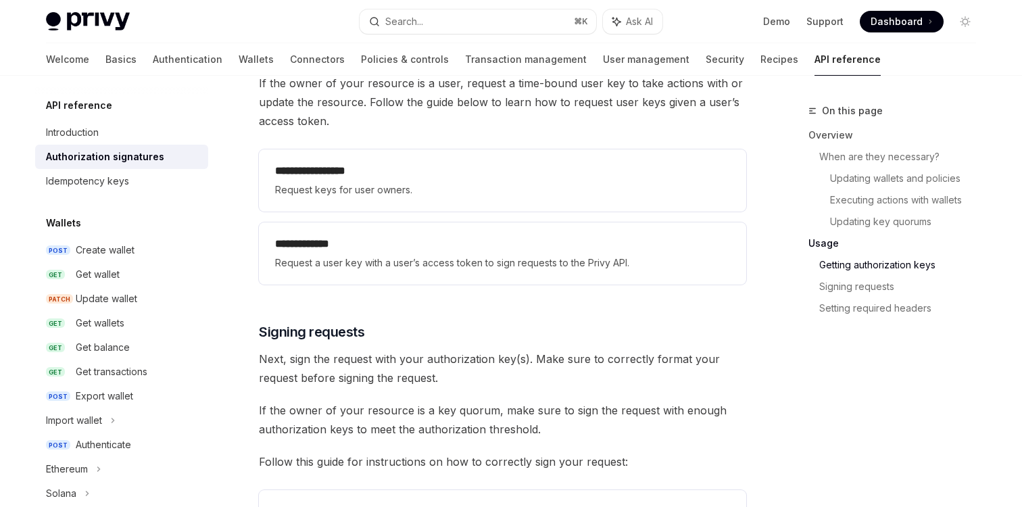
scroll to position [1902, 0]
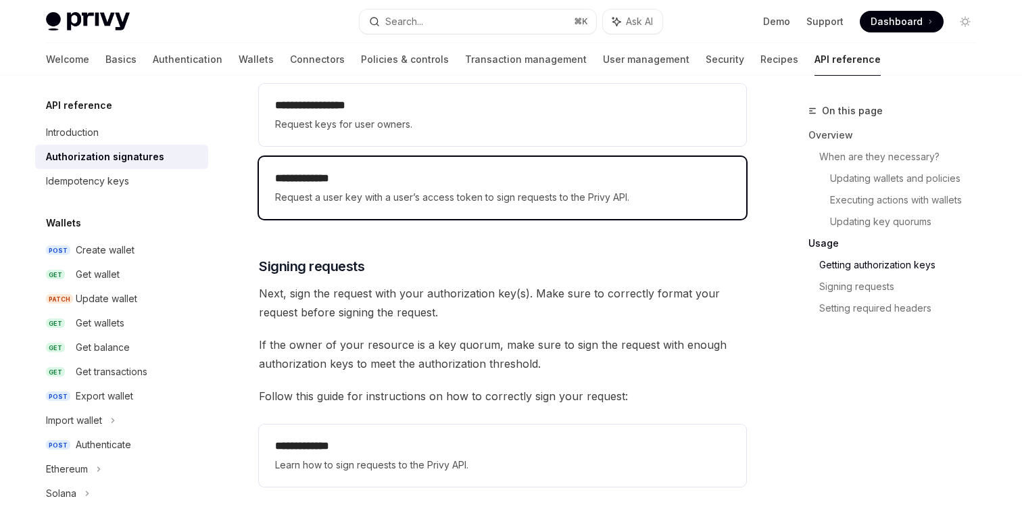
click at [543, 210] on div "**********" at bounding box center [502, 188] width 487 height 62
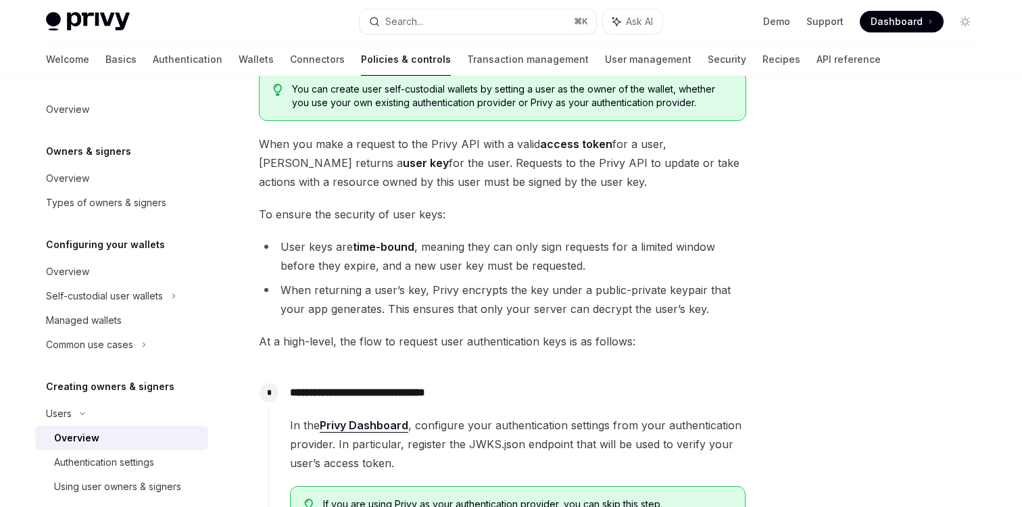
scroll to position [134, 0]
click at [542, 300] on li "When returning a user’s key, Privy encrypts the key under a public-private keyp…" at bounding box center [502, 298] width 487 height 38
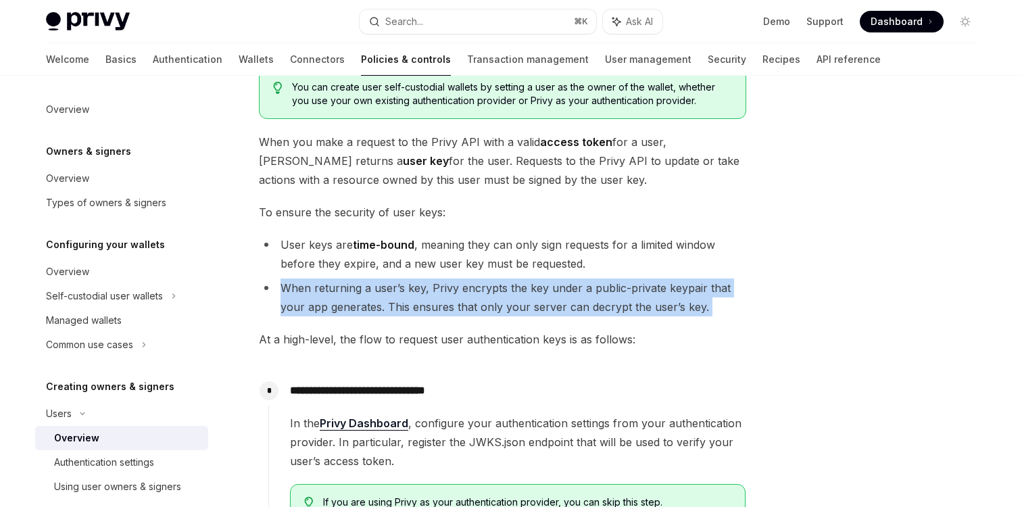
click at [552, 340] on span "At a high-level, the flow to request user authentication keys is as follows:" at bounding box center [502, 339] width 487 height 19
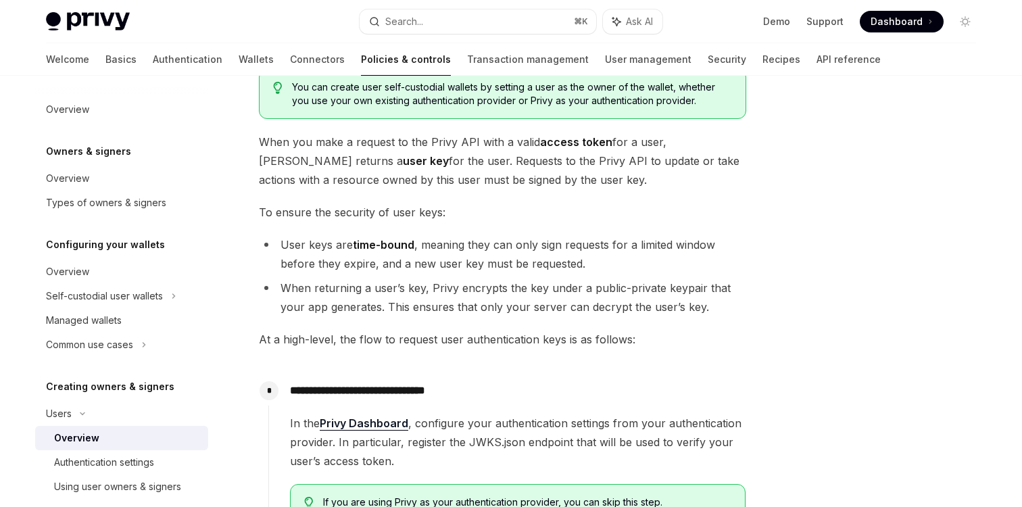
click at [552, 340] on span "At a high-level, the flow to request user authentication keys is as follows:" at bounding box center [502, 339] width 487 height 19
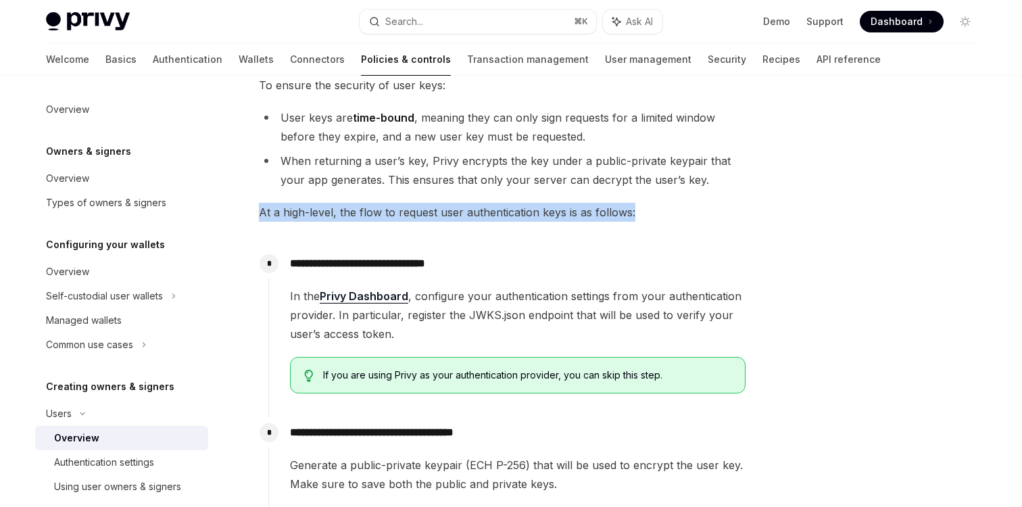
scroll to position [262, 0]
click at [606, 249] on div "**********" at bounding box center [507, 325] width 478 height 155
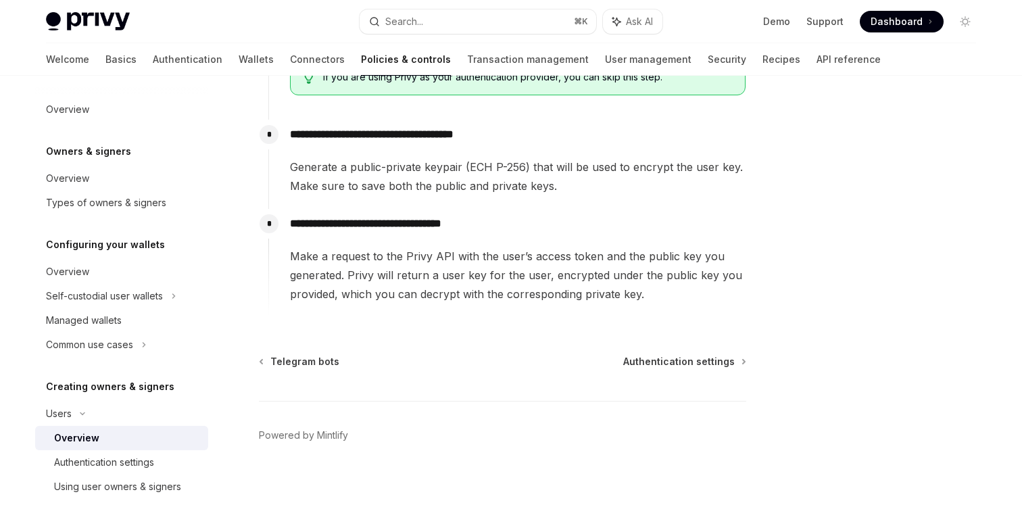
scroll to position [570, 0]
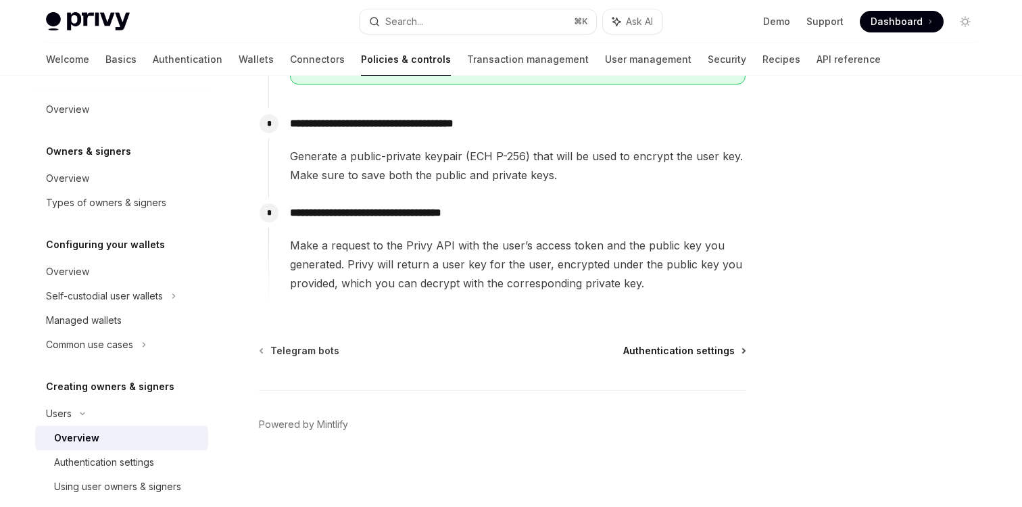
click at [631, 346] on span "Authentication settings" at bounding box center [679, 351] width 112 height 14
type textarea "*"
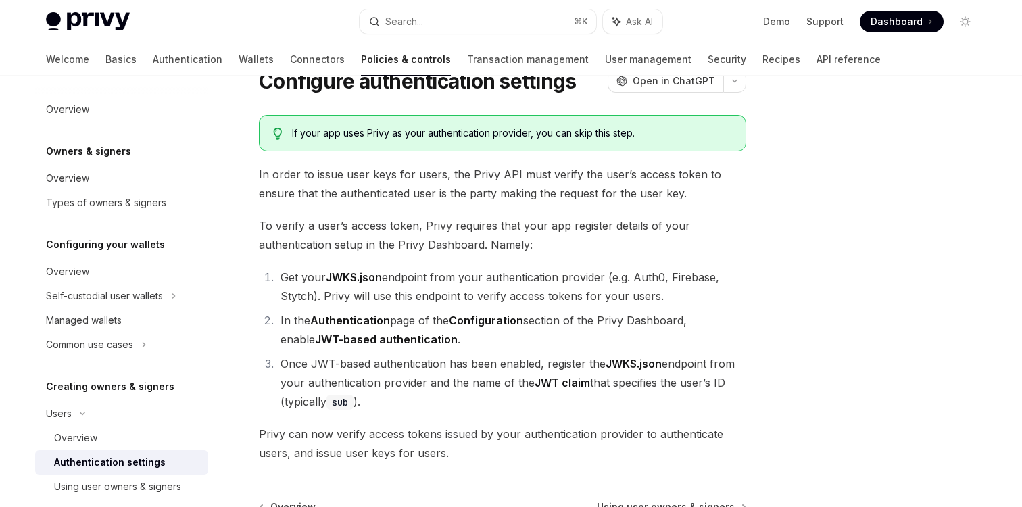
scroll to position [170, 0]
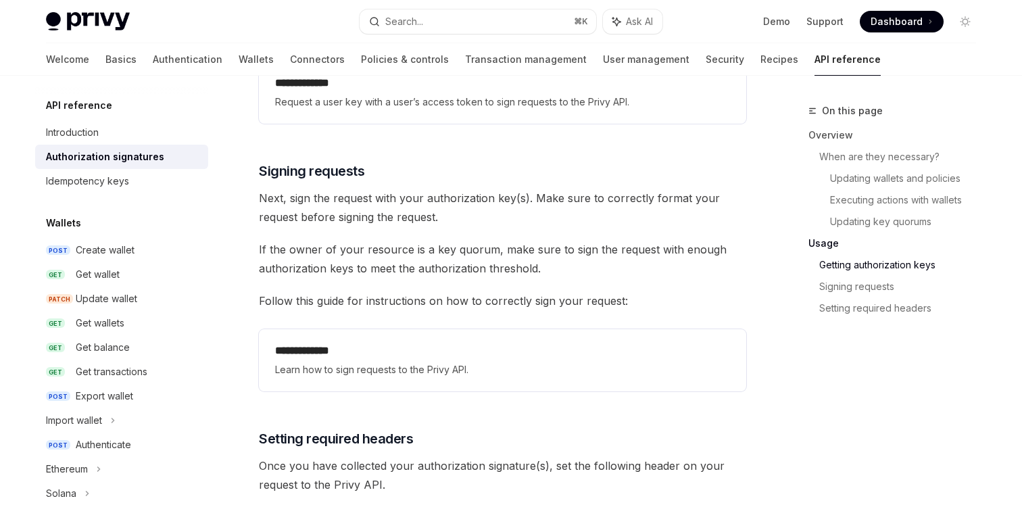
scroll to position [2021, 0]
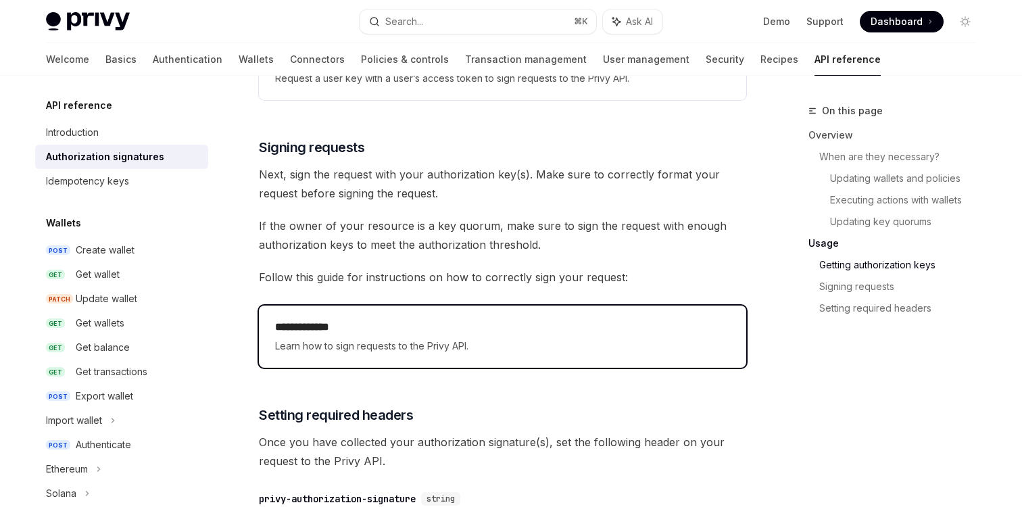
click at [423, 338] on span "Learn how to sign requests to the Privy API." at bounding box center [502, 346] width 455 height 16
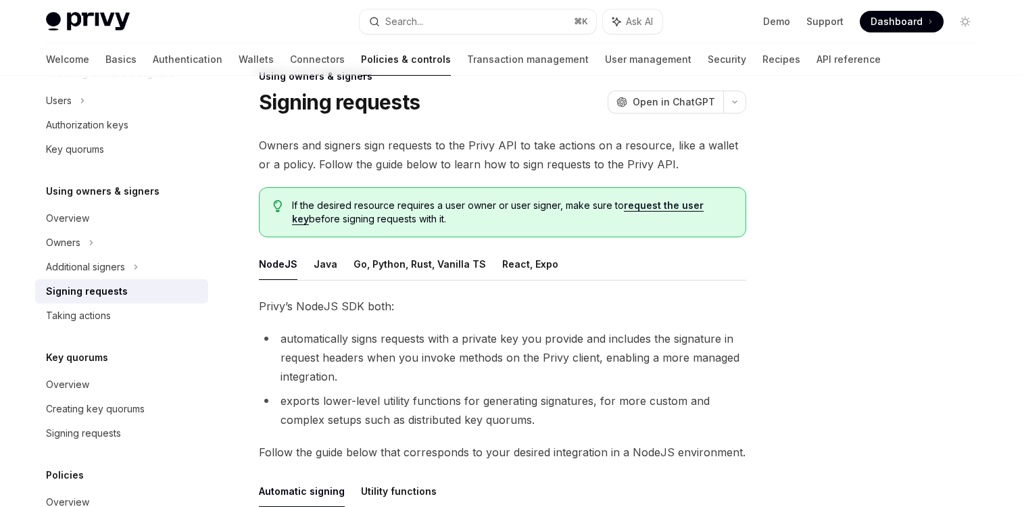
scroll to position [43, 0]
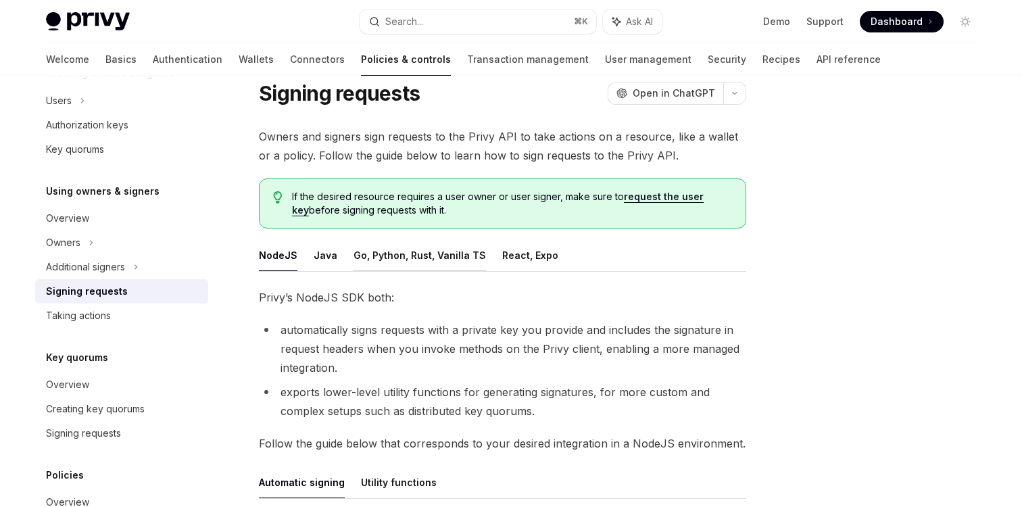
click at [410, 258] on button "Go, Python, Rust, Vanilla TS" at bounding box center [420, 255] width 133 height 32
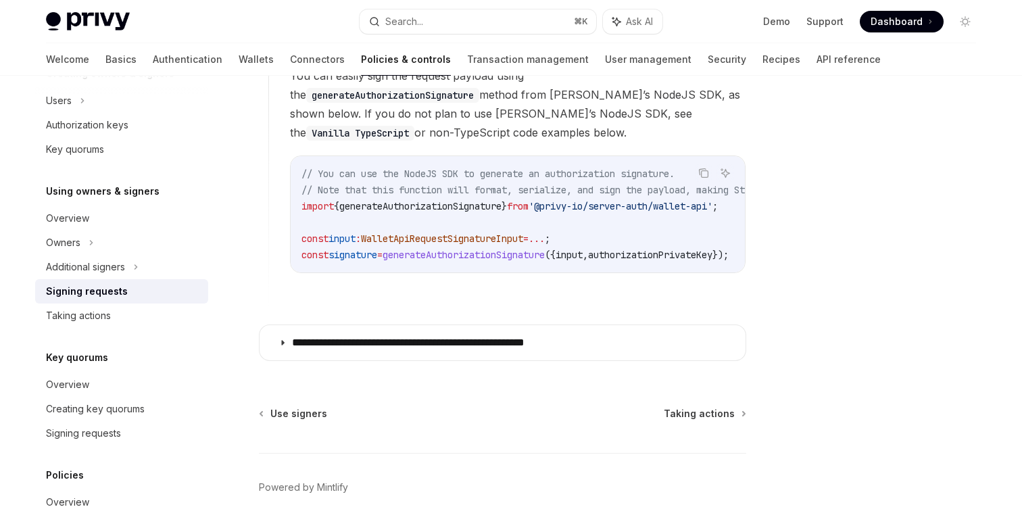
scroll to position [1320, 0]
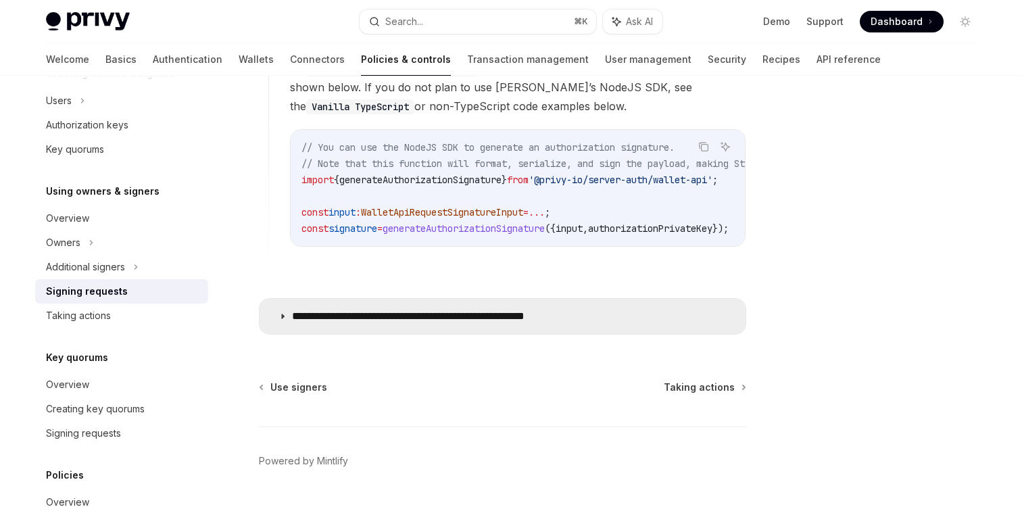
click at [466, 322] on summary "**********" at bounding box center [503, 316] width 486 height 35
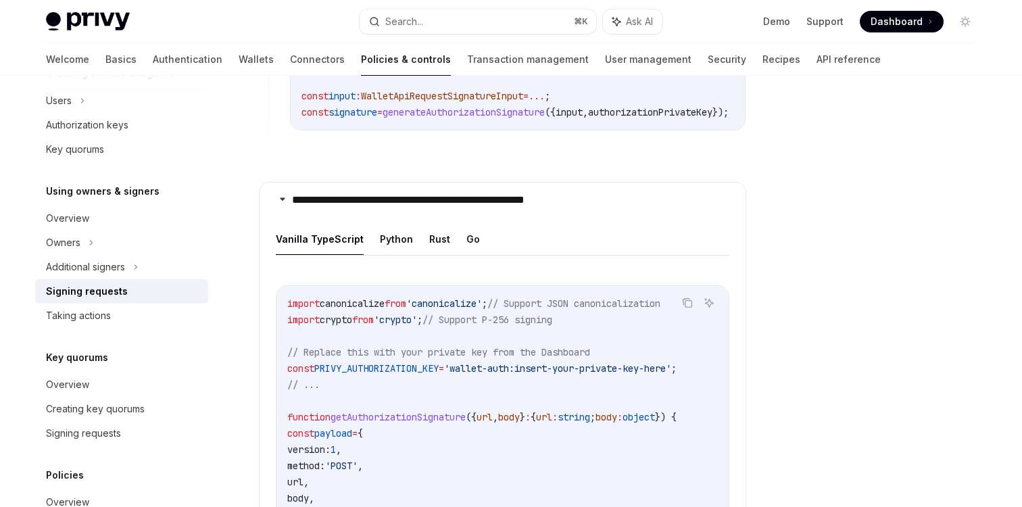
scroll to position [1491, 0]
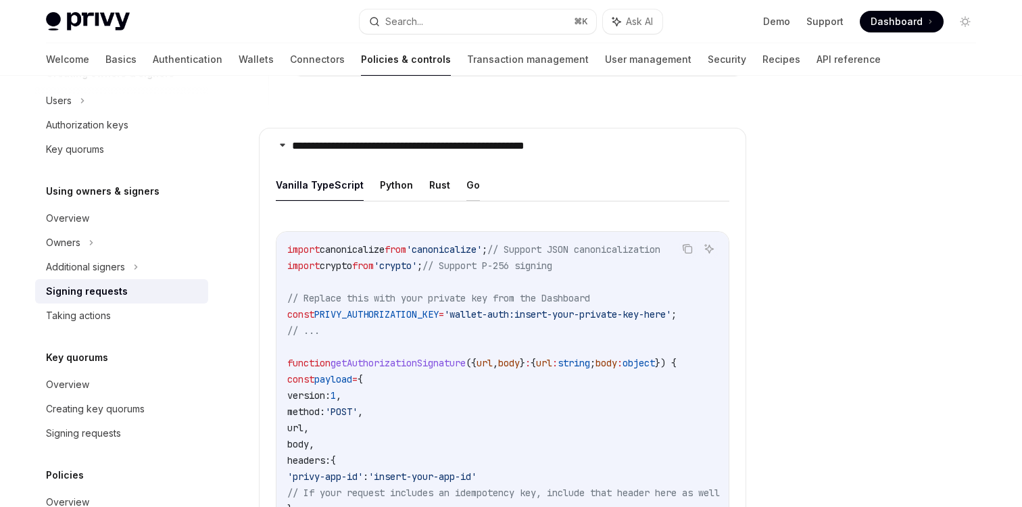
click at [469, 181] on button "Go" at bounding box center [473, 185] width 14 height 32
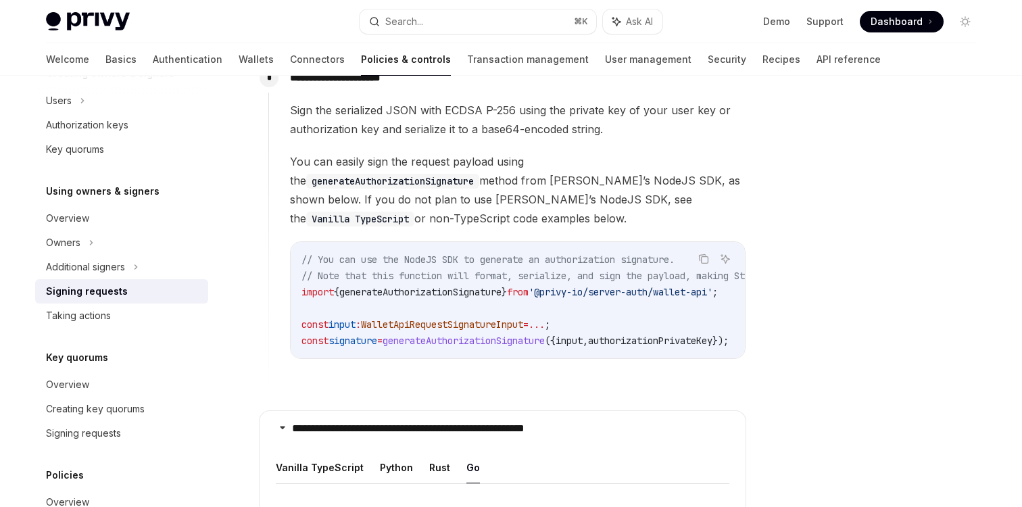
scroll to position [1226, 0]
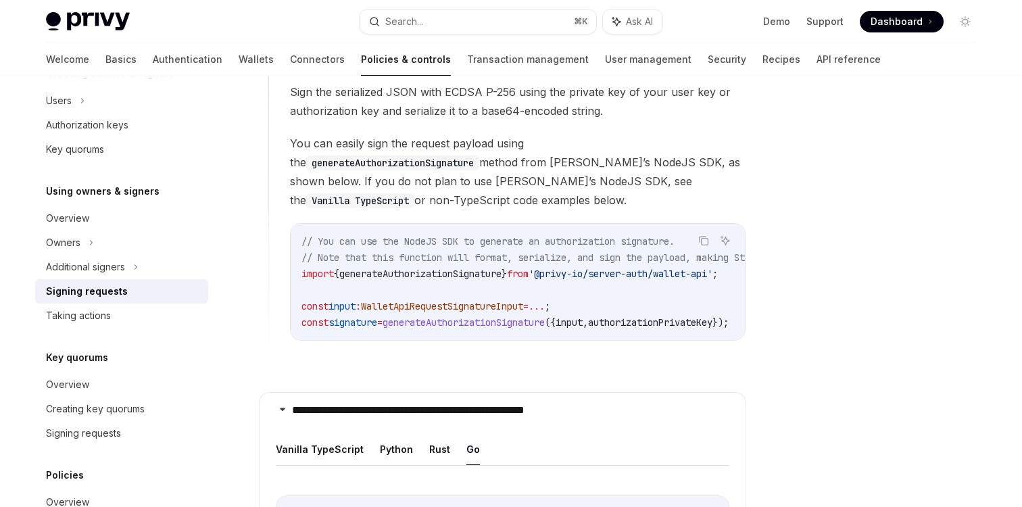
click at [572, 404] on p "**********" at bounding box center [444, 411] width 304 height 14
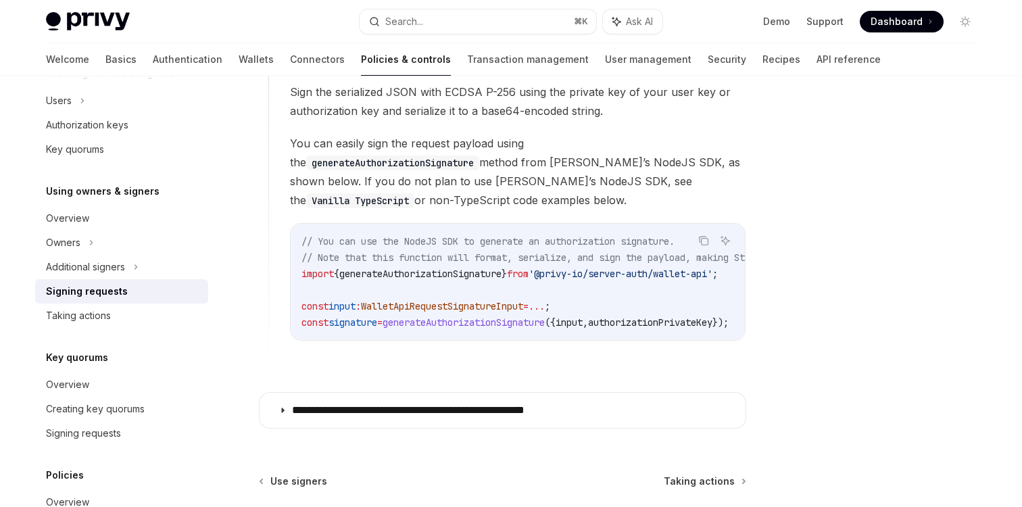
click at [572, 404] on p "**********" at bounding box center [444, 411] width 304 height 14
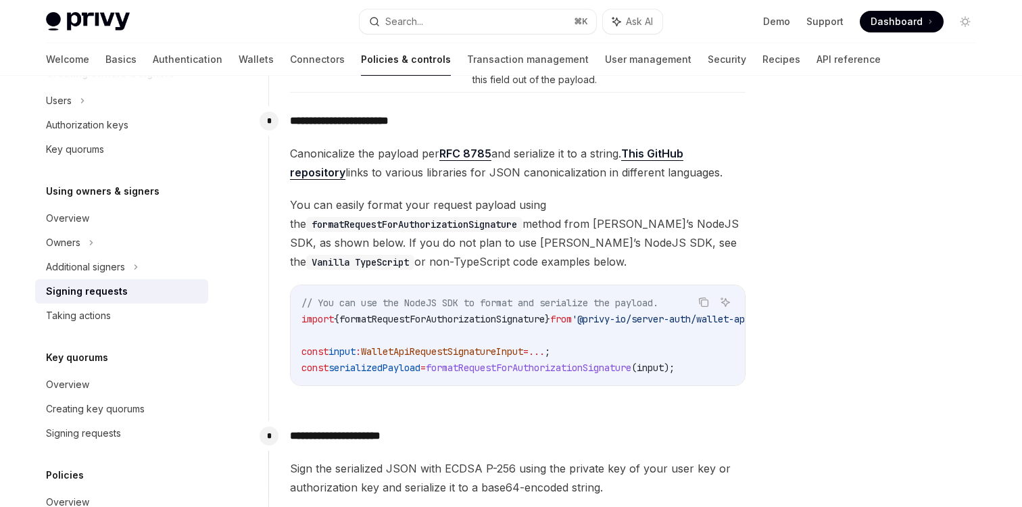
scroll to position [816, 0]
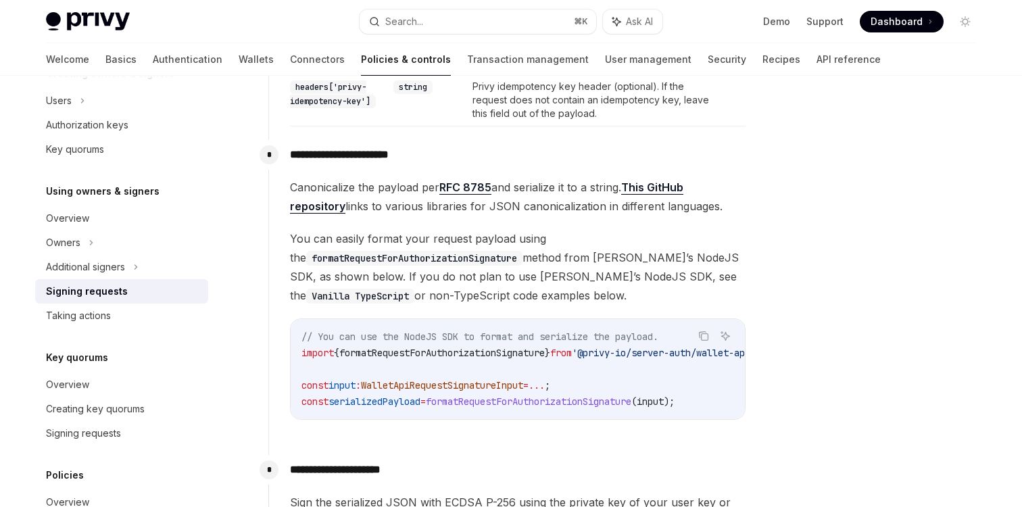
click at [566, 199] on span "Canonicalize the payload per RFC 8785 and serialize it to a string. This GitHub…" at bounding box center [518, 197] width 456 height 38
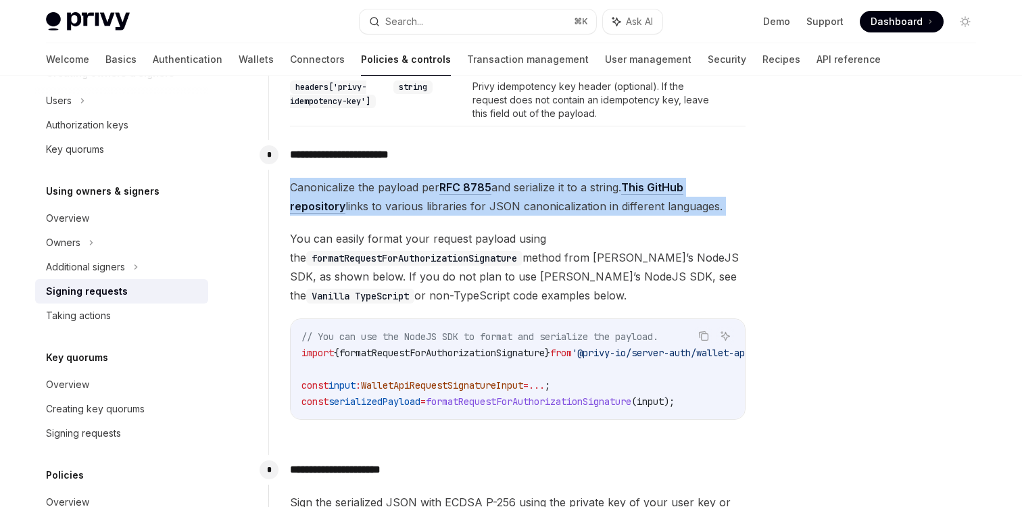
click at [566, 199] on span "Canonicalize the payload per RFC 8785 and serialize it to a string. This GitHub…" at bounding box center [518, 197] width 456 height 38
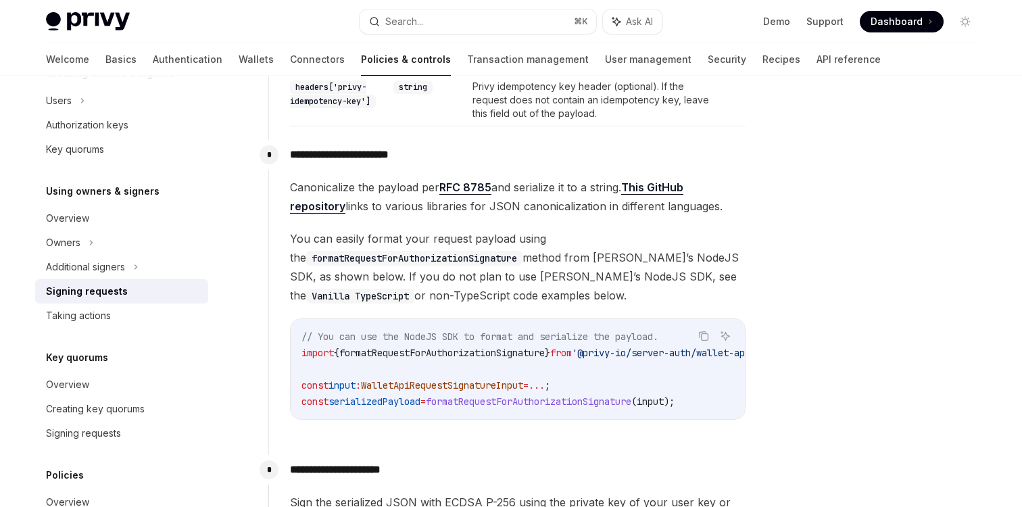
click at [649, 185] on link "This GitHub repository" at bounding box center [486, 197] width 393 height 33
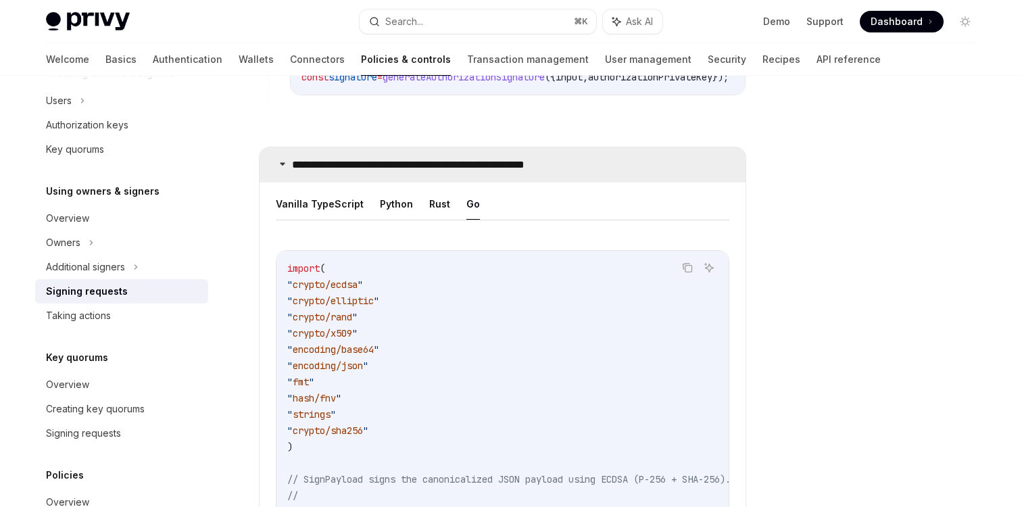
scroll to position [1474, 0]
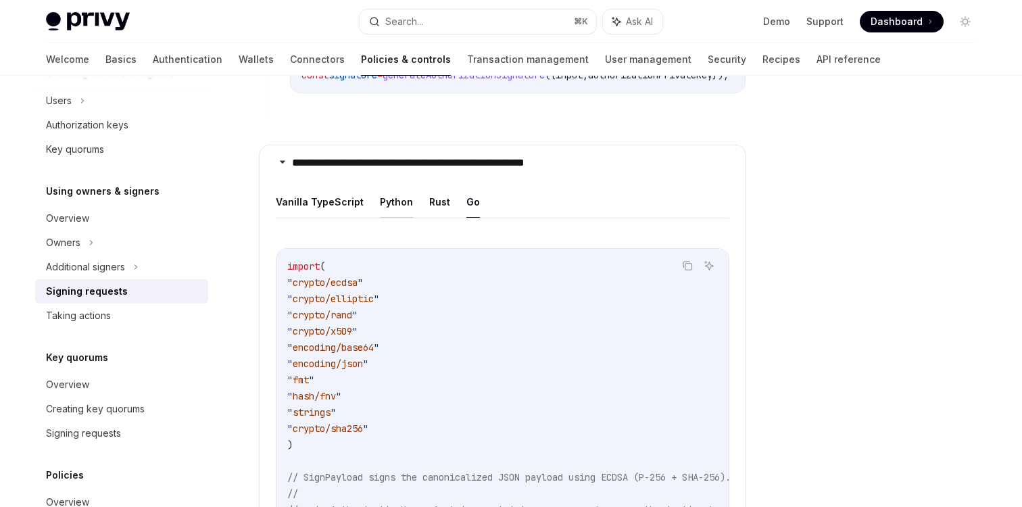
click at [395, 187] on button "Python" at bounding box center [396, 202] width 33 height 32
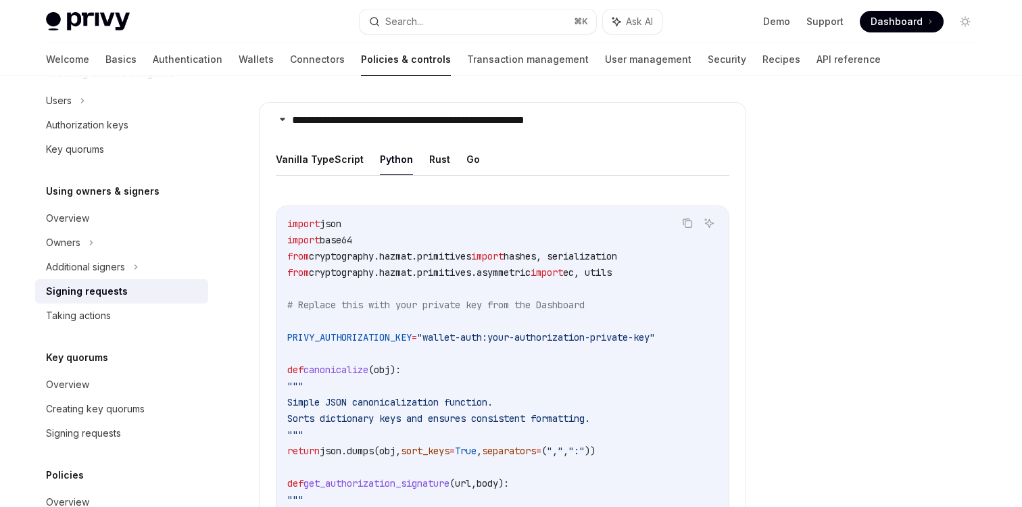
scroll to position [1491, 0]
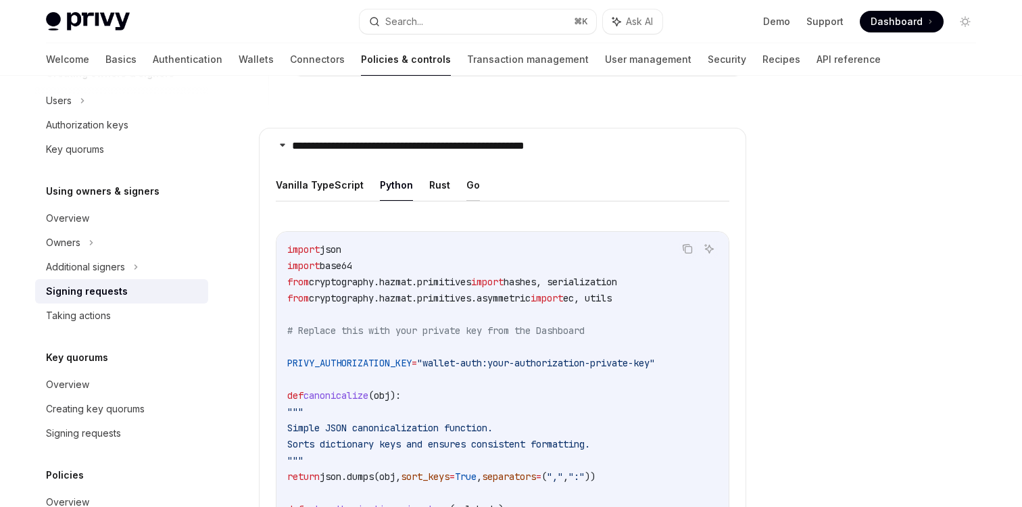
click at [471, 181] on button "Go" at bounding box center [473, 185] width 14 height 32
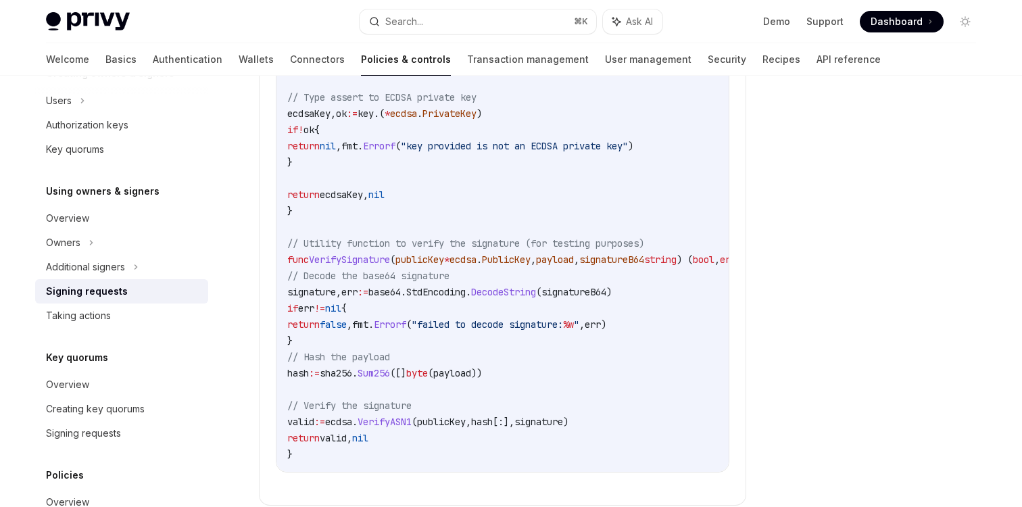
scroll to position [2547, 0]
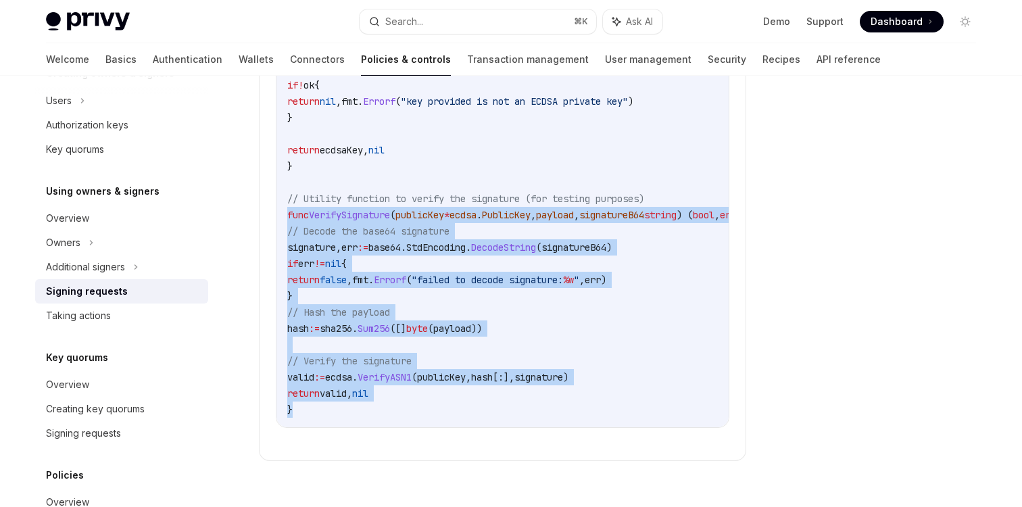
drag, startPoint x: 286, startPoint y: 207, endPoint x: 314, endPoint y: 396, distance: 191.4
copy code "func VerifySignature ( publicKey * ecdsa . PublicKey , payload , signatureB64 s…"
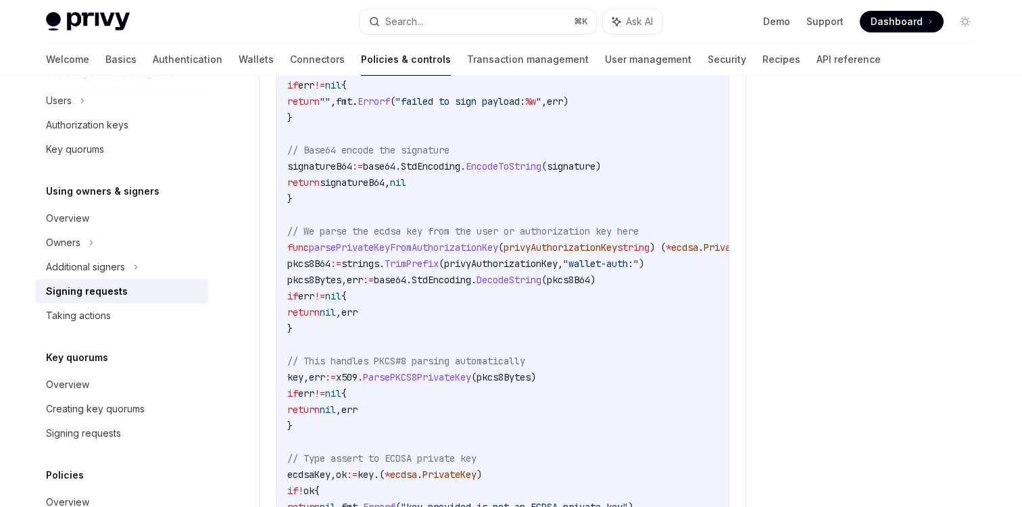
scroll to position [2124, 0]
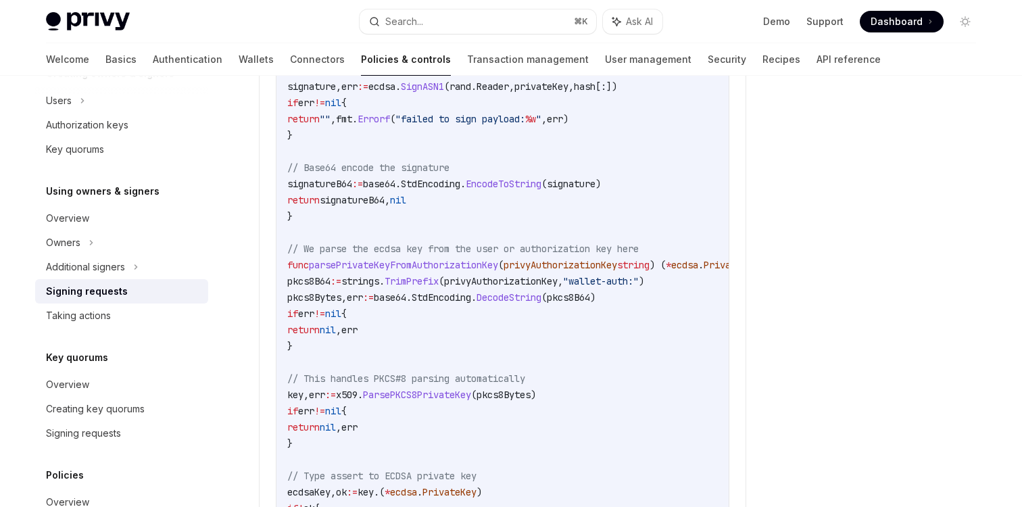
click at [434, 259] on span "parsePrivateKeyFromAuthorizationKey" at bounding box center [403, 265] width 189 height 12
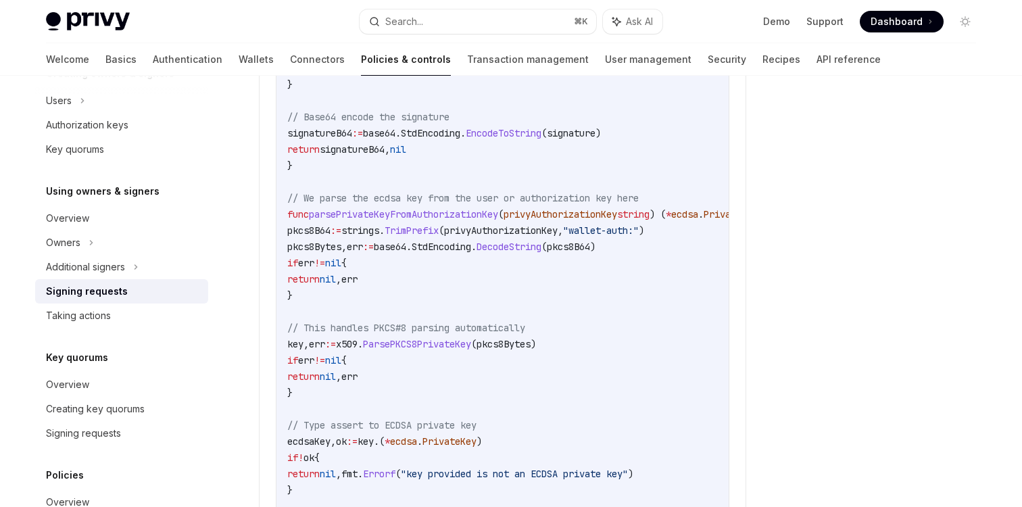
scroll to position [2178, 0]
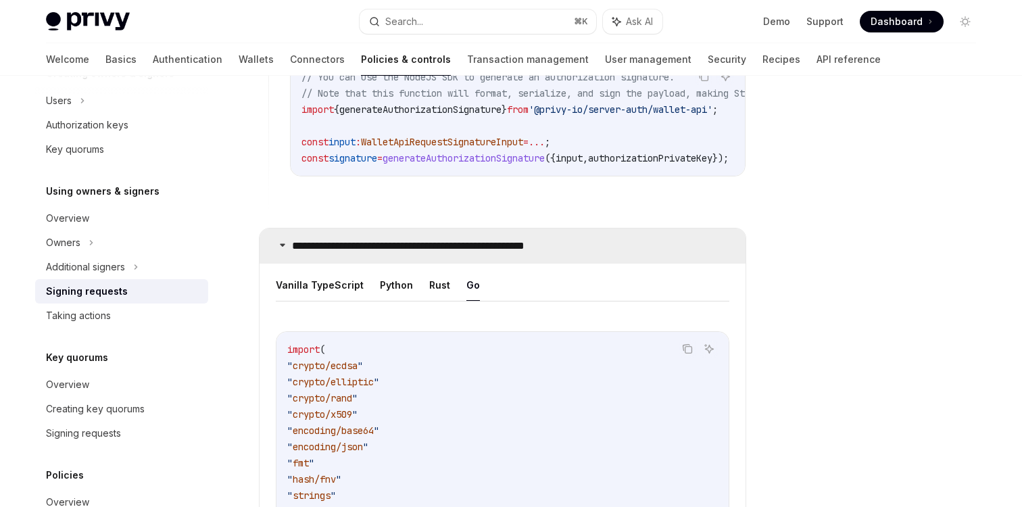
click at [376, 239] on p "**********" at bounding box center [444, 246] width 304 height 14
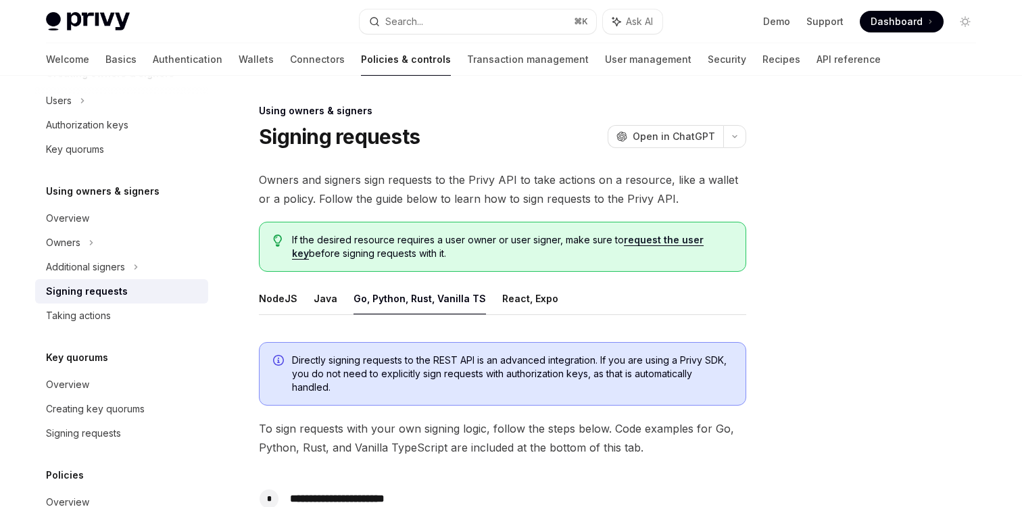
type textarea "*"
click at [321, 138] on h1 "Signing requests" at bounding box center [339, 136] width 161 height 24
click at [360, 134] on h1 "Signing requests" at bounding box center [339, 136] width 161 height 24
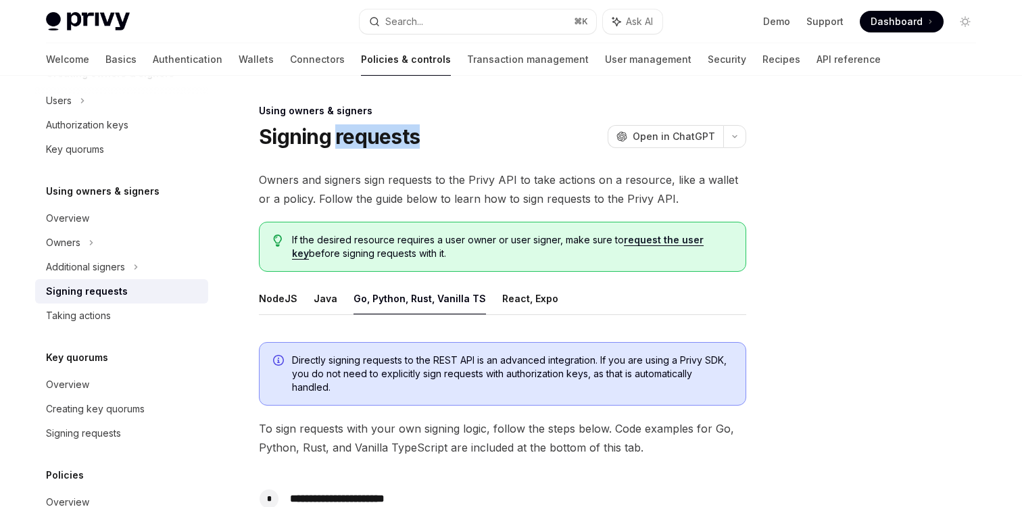
click at [360, 134] on h1 "Signing requests" at bounding box center [339, 136] width 161 height 24
copy div "Signing requests OpenAI"
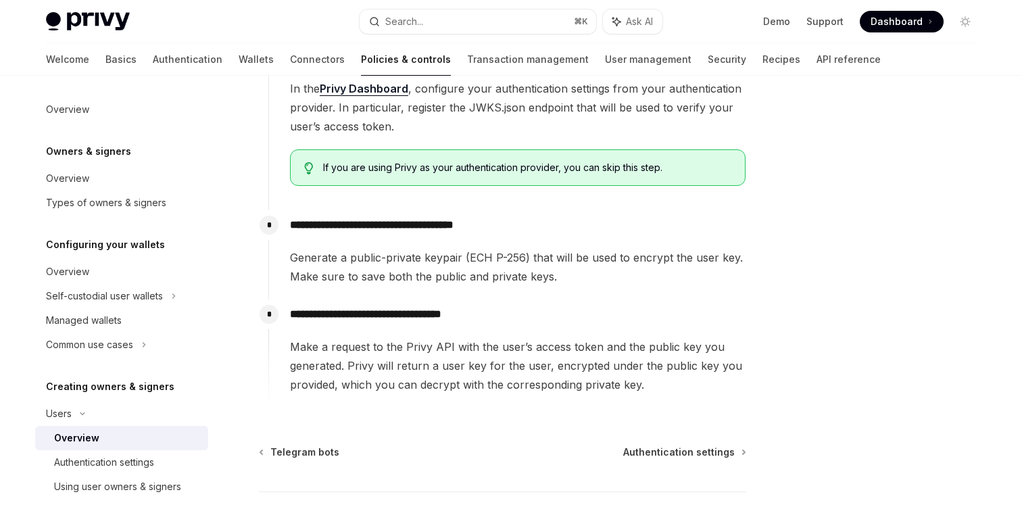
scroll to position [543, 0]
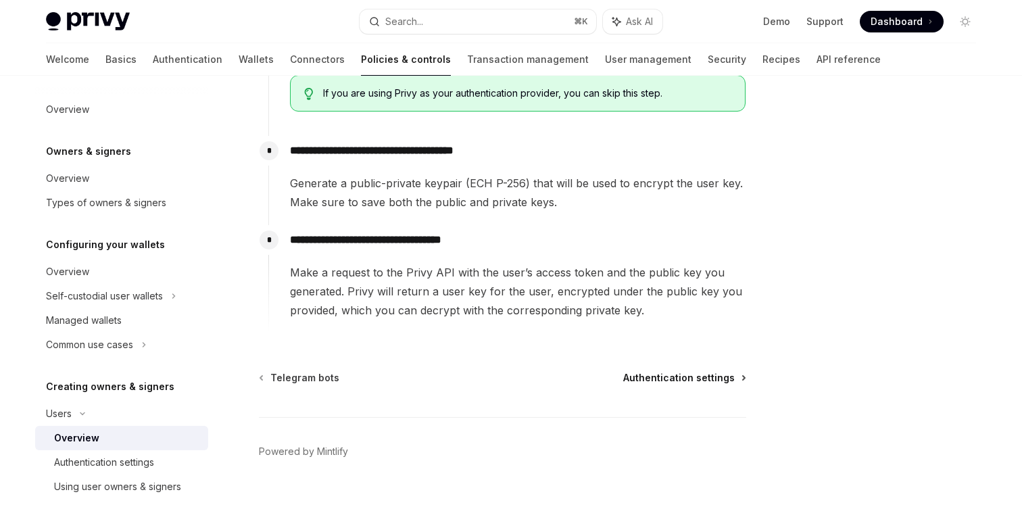
click at [654, 375] on span "Authentication settings" at bounding box center [679, 378] width 112 height 14
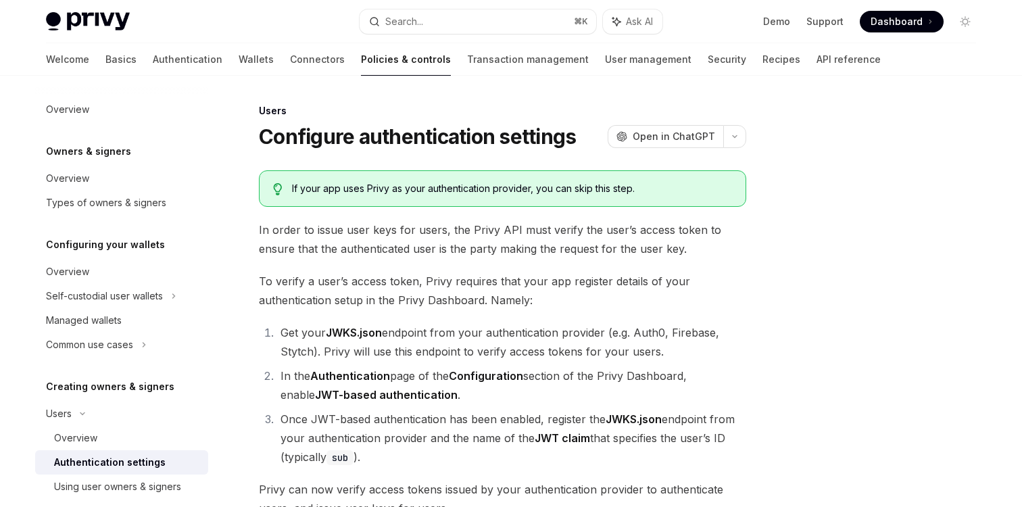
scroll to position [212, 0]
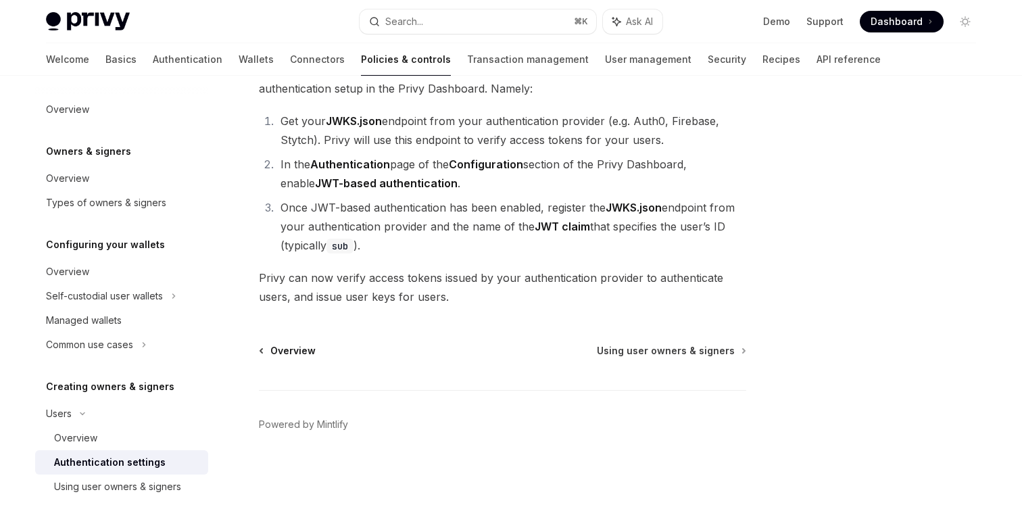
click at [297, 357] on span "Overview" at bounding box center [292, 351] width 45 height 14
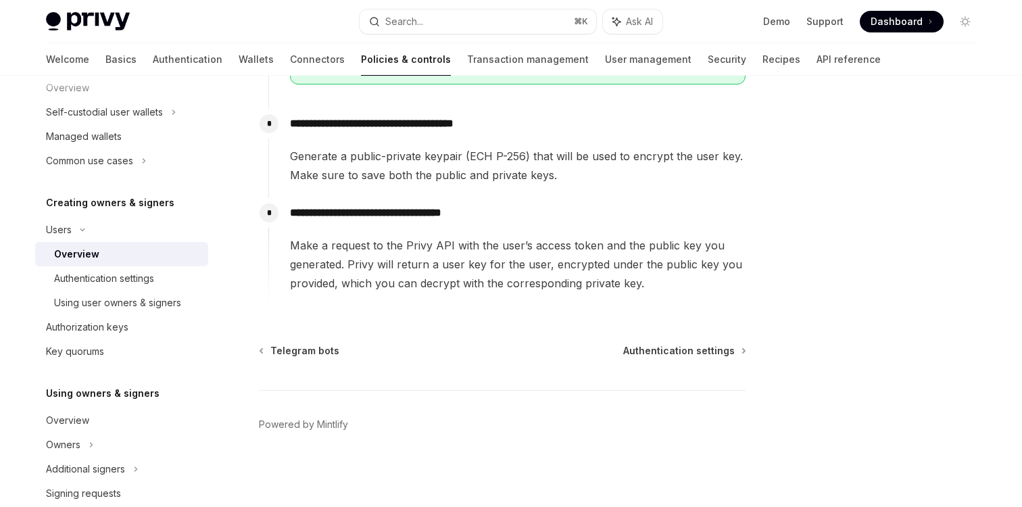
scroll to position [224, 0]
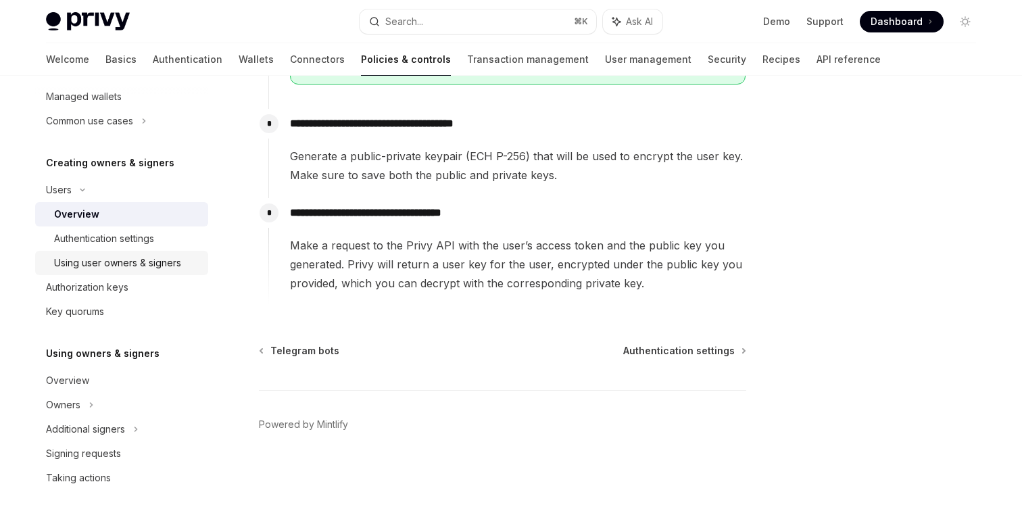
click at [112, 269] on div "Using user owners & signers" at bounding box center [117, 263] width 127 height 16
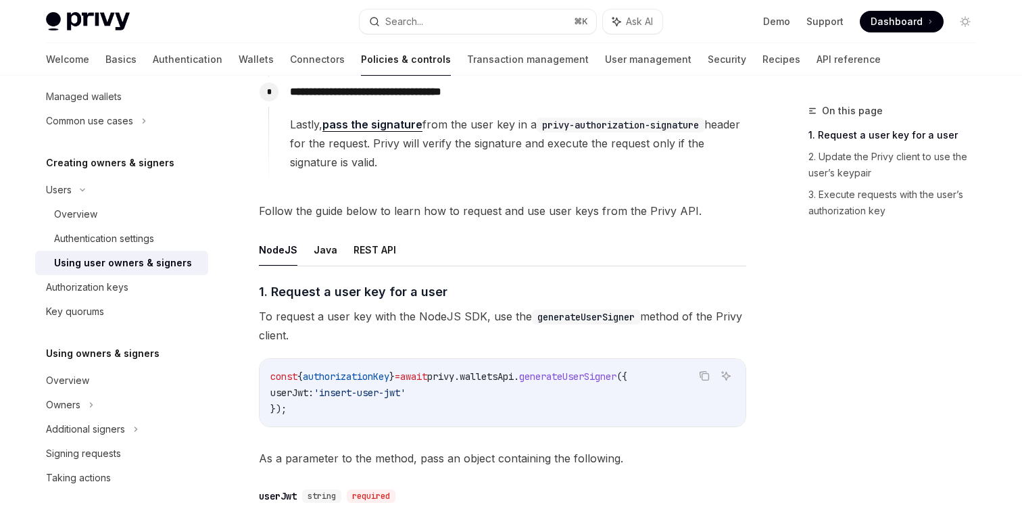
scroll to position [372, 0]
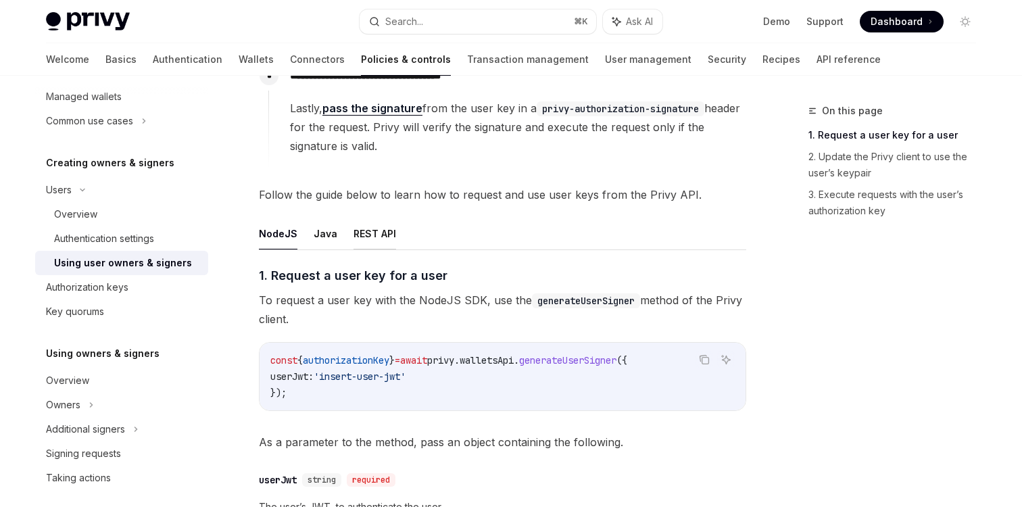
click at [375, 236] on button "REST API" at bounding box center [375, 234] width 43 height 32
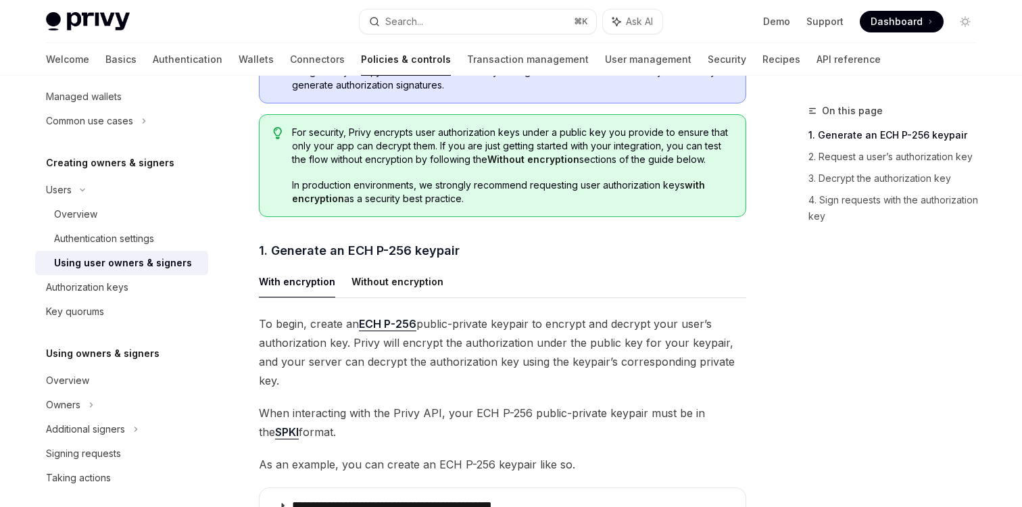
scroll to position [686, 0]
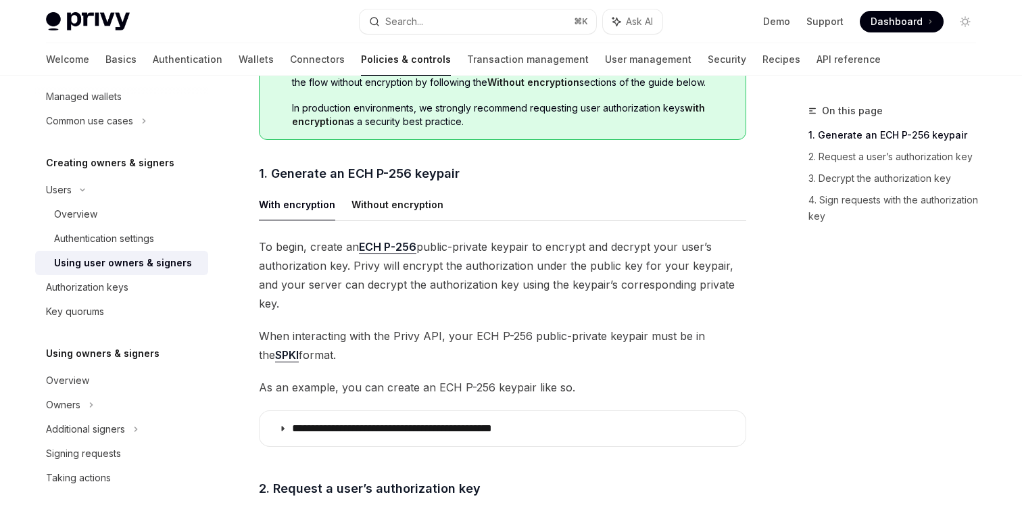
drag, startPoint x: 524, startPoint y: 329, endPoint x: 469, endPoint y: 322, distance: 55.9
click at [469, 327] on span "When interacting with the Privy API, your ECH P-256 public-private keypair must…" at bounding box center [502, 346] width 487 height 38
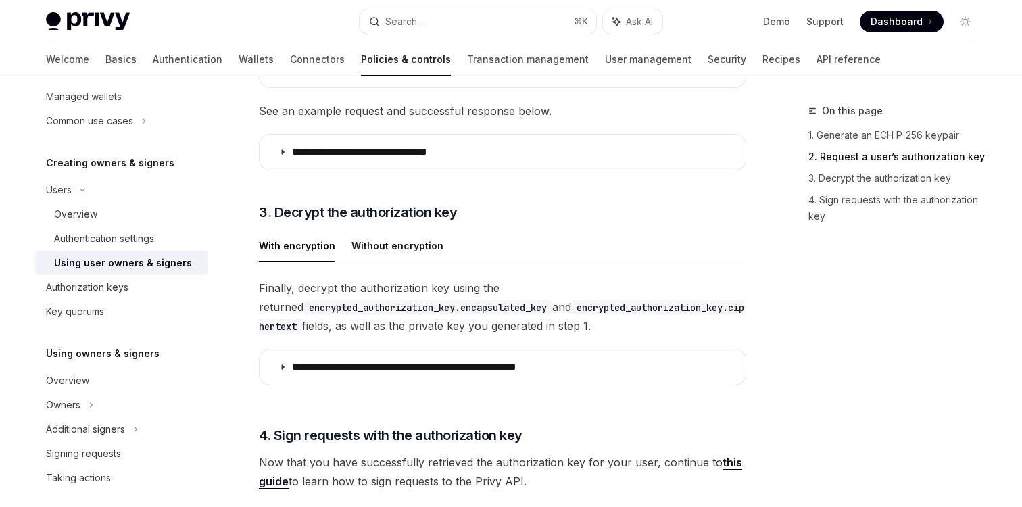
scroll to position [1604, 0]
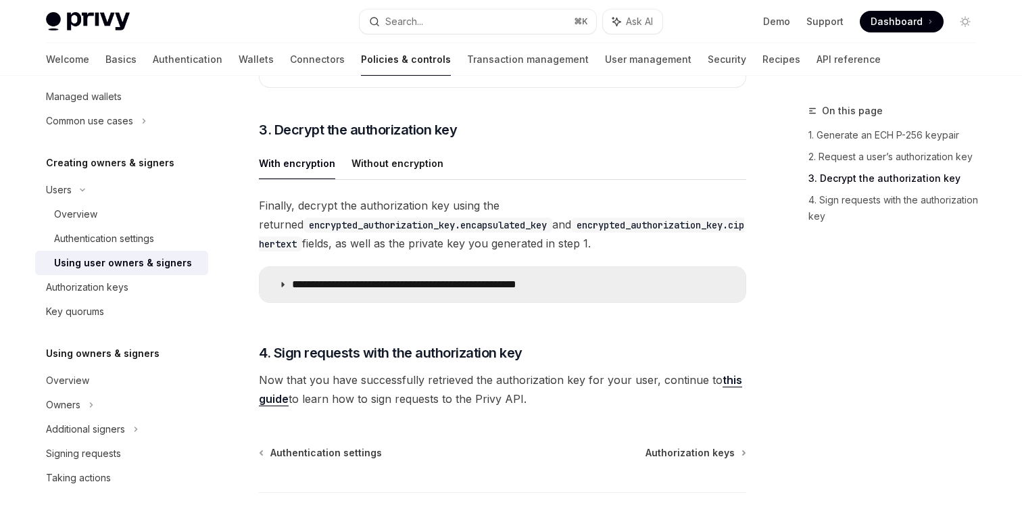
click at [513, 272] on summary "**********" at bounding box center [503, 284] width 486 height 35
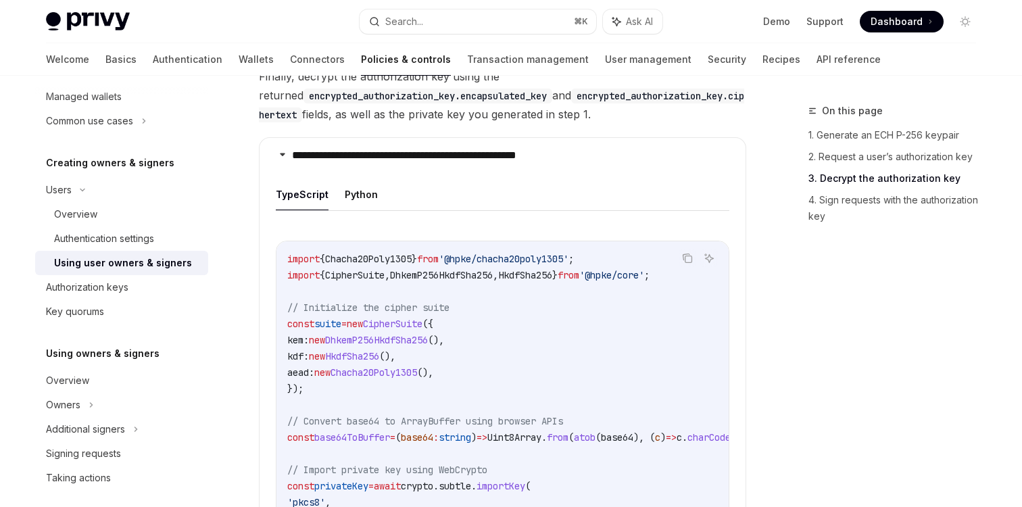
scroll to position [1790, 0]
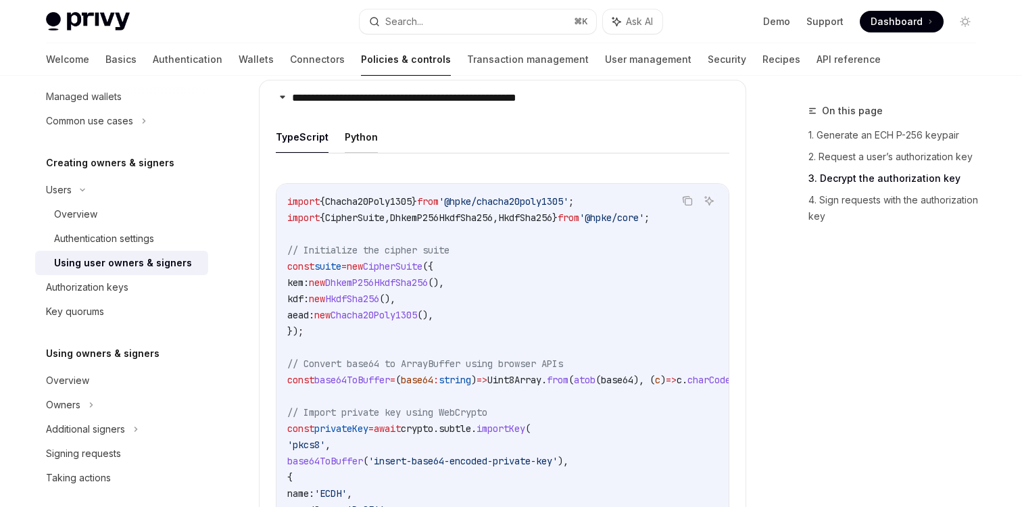
click at [360, 132] on button "Python" at bounding box center [361, 137] width 33 height 32
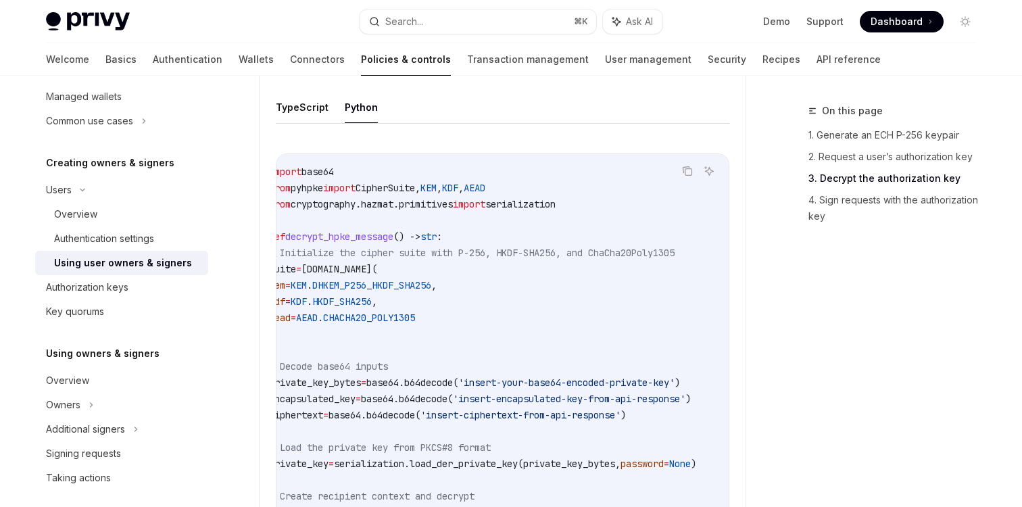
scroll to position [0, 31]
drag, startPoint x: 375, startPoint y: 252, endPoint x: 706, endPoint y: 249, distance: 331.3
click at [706, 249] on code "import base64 from pyhpke import CipherSuite, KEM , KDF , AEAD from cryptograph…" at bounding box center [499, 399] width 460 height 471
click at [817, 66] on link "API reference" at bounding box center [849, 59] width 64 height 32
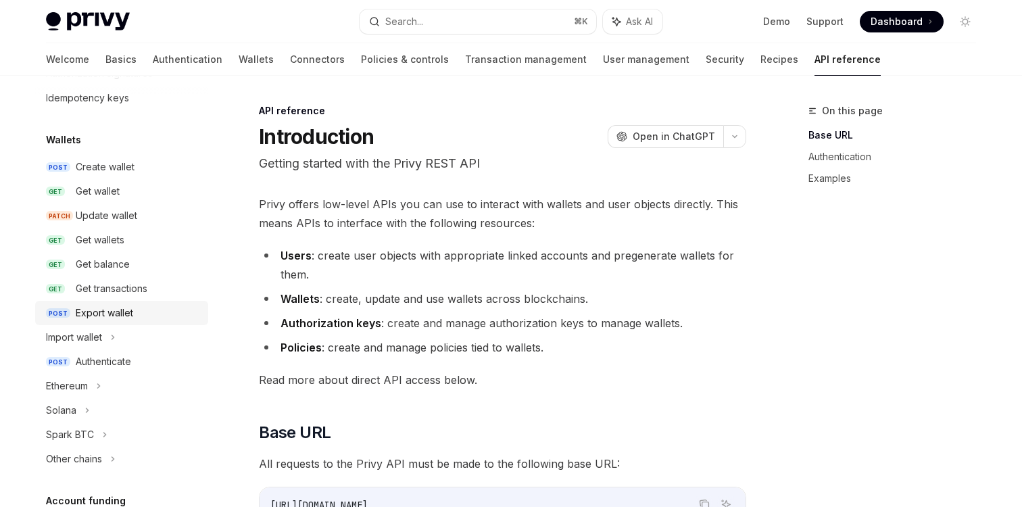
scroll to position [118, 0]
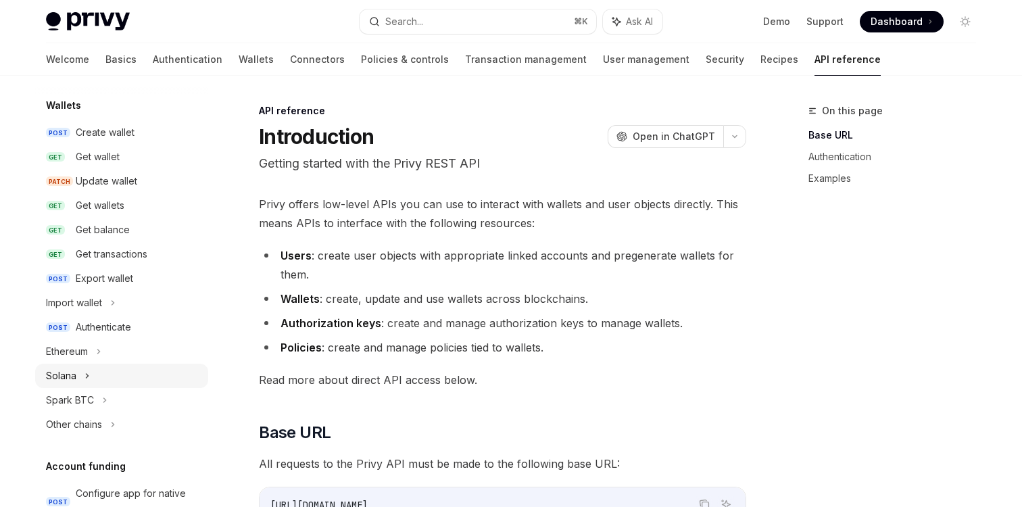
click at [119, 378] on div "Solana" at bounding box center [121, 376] width 173 height 24
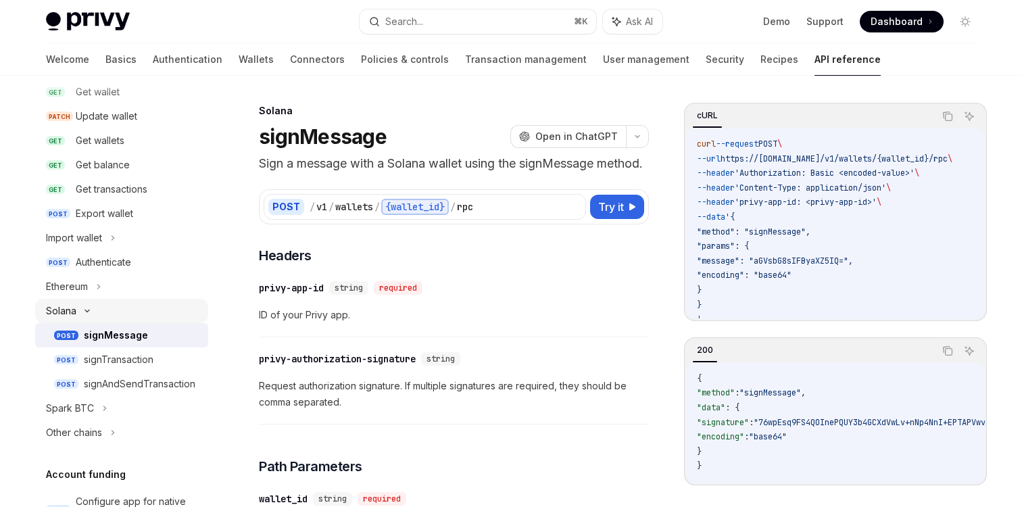
scroll to position [183, 0]
click at [133, 386] on div "signAndSendTransaction" at bounding box center [140, 383] width 112 height 16
type textarea "*"
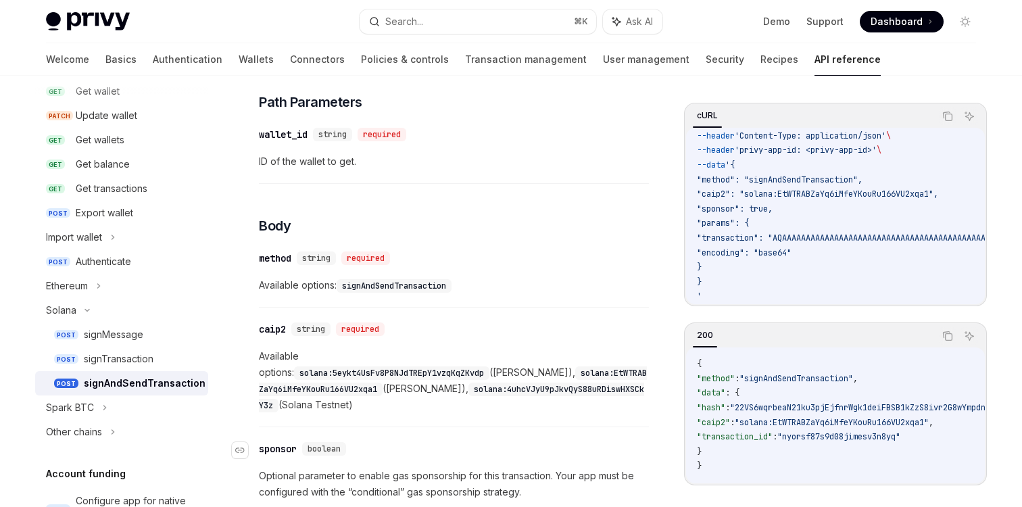
scroll to position [394, 0]
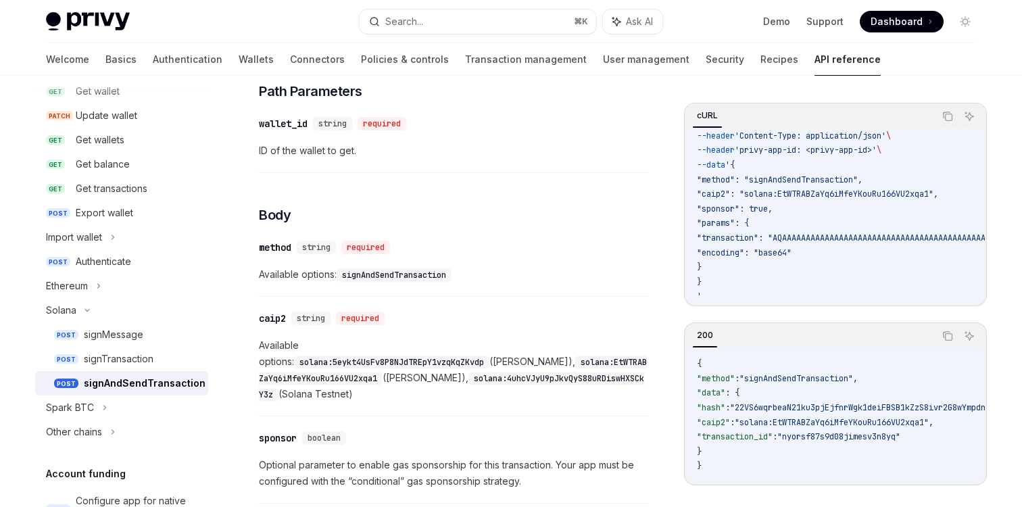
click at [412, 273] on code "signAndSendTransaction" at bounding box center [394, 275] width 115 height 14
copy code "signAndSendTransaction"
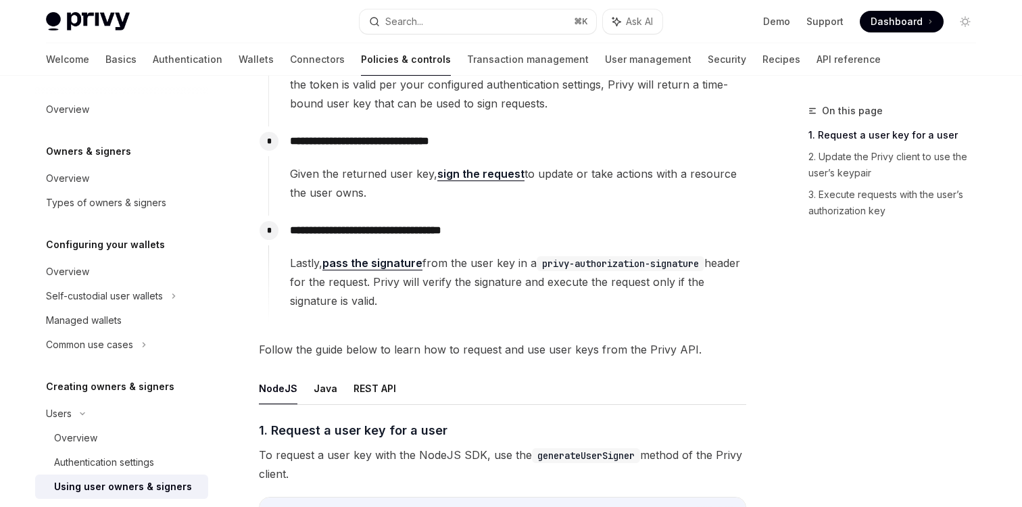
scroll to position [302, 0]
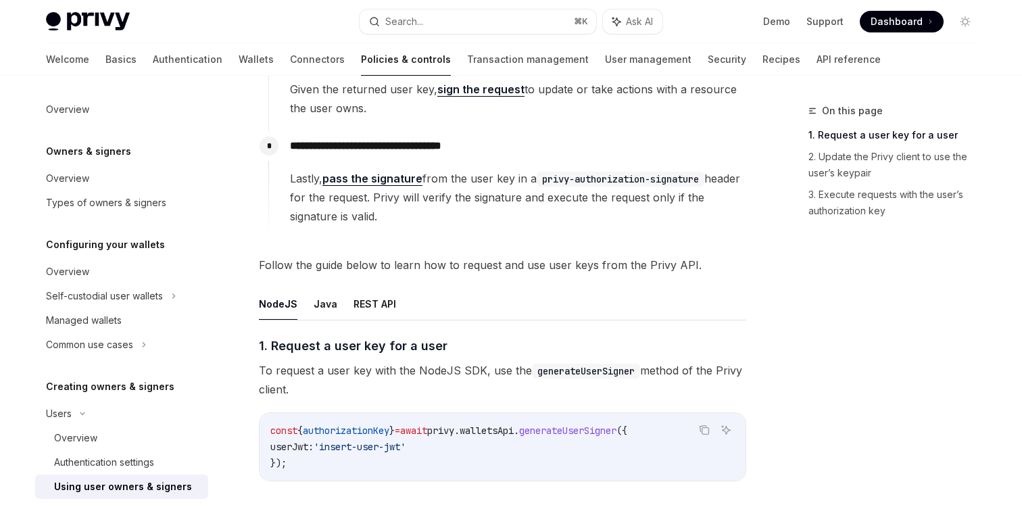
click at [394, 308] on ul "NodeJS Java REST API" at bounding box center [502, 304] width 487 height 32
click at [379, 299] on button "REST API" at bounding box center [375, 304] width 43 height 32
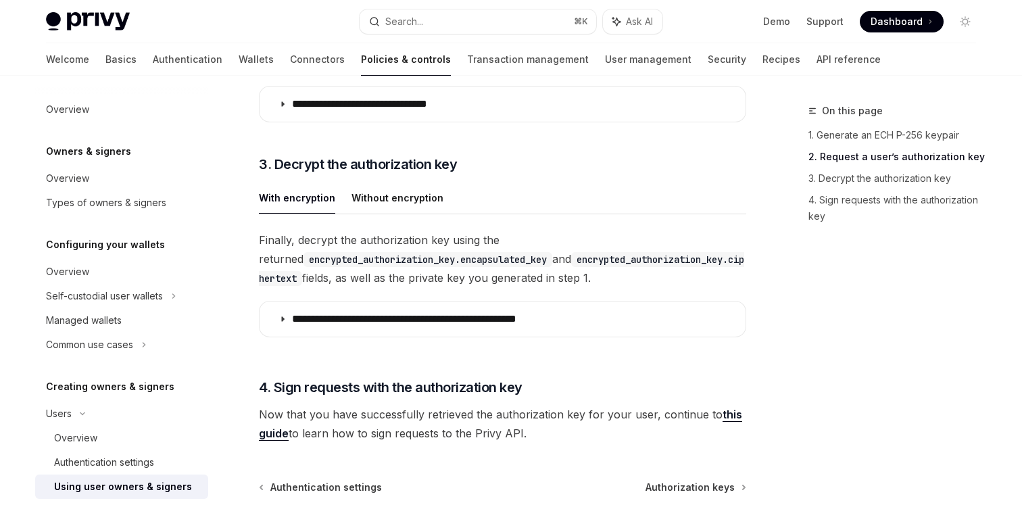
scroll to position [1571, 0]
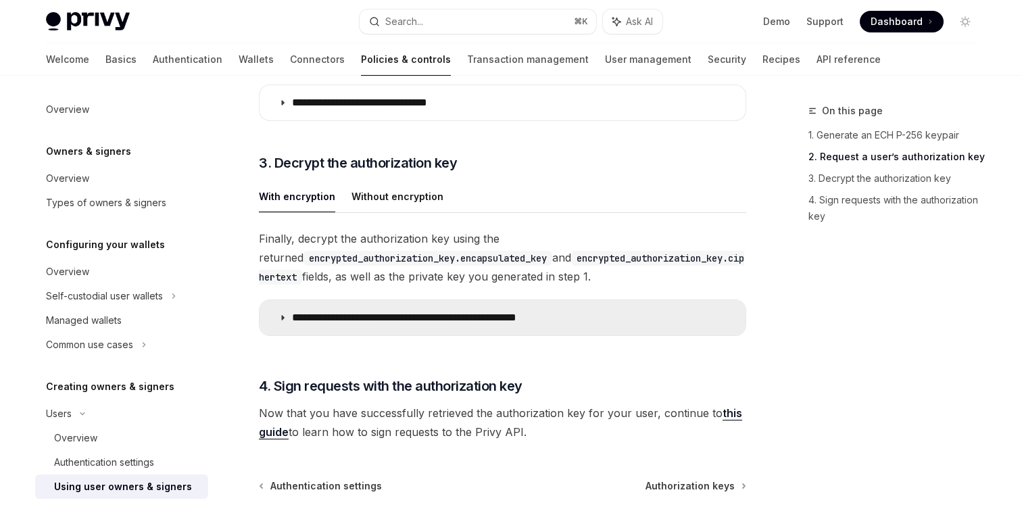
click at [433, 315] on p "**********" at bounding box center [440, 318] width 297 height 14
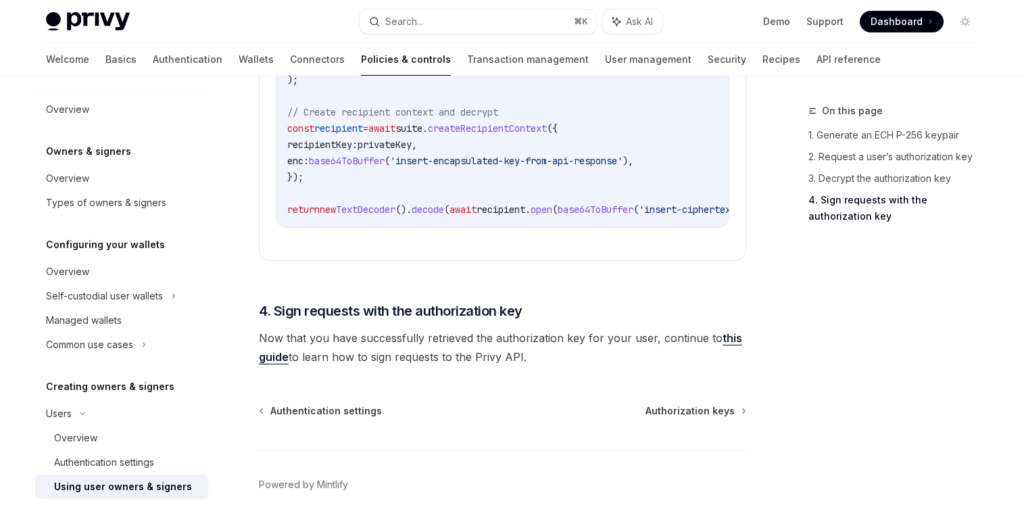
scroll to position [2305, 0]
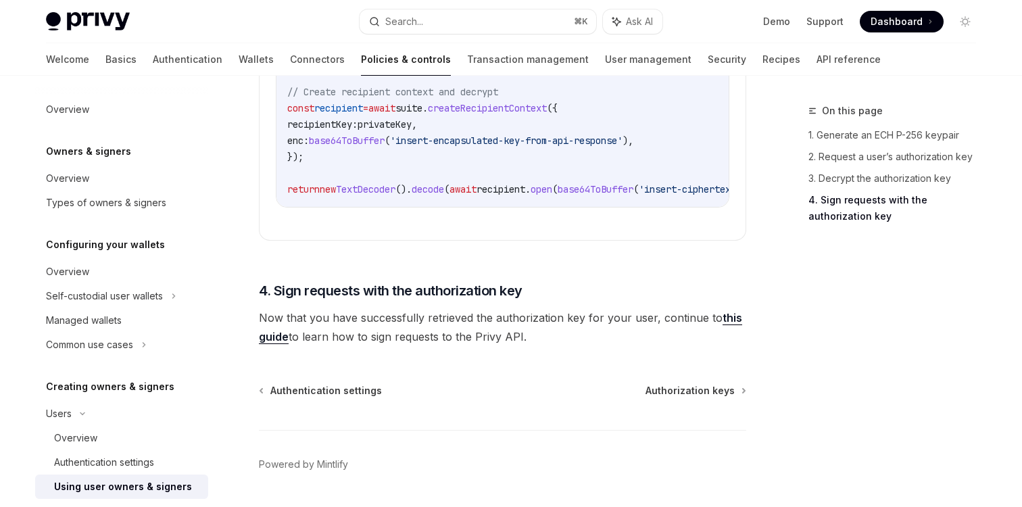
click at [279, 343] on link "this guide" at bounding box center [500, 327] width 483 height 33
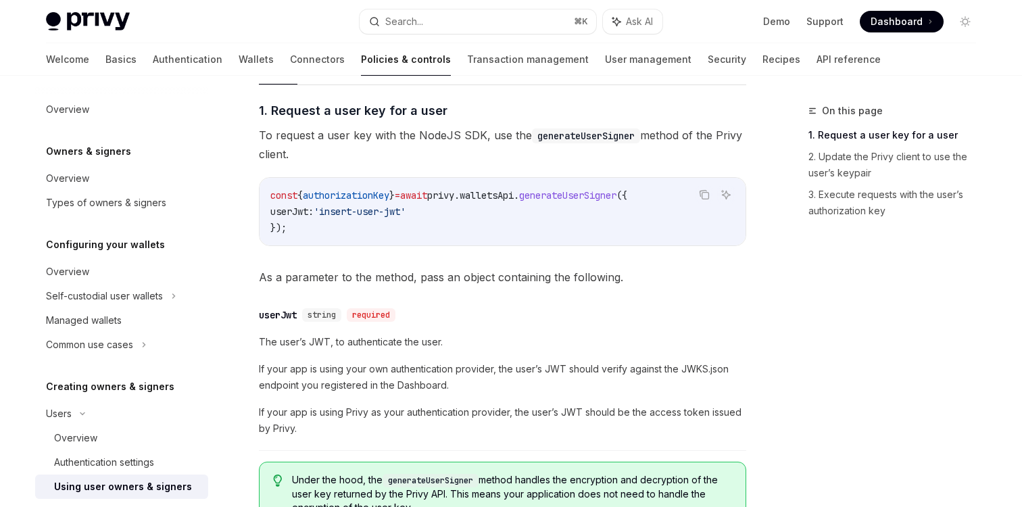
scroll to position [388, 0]
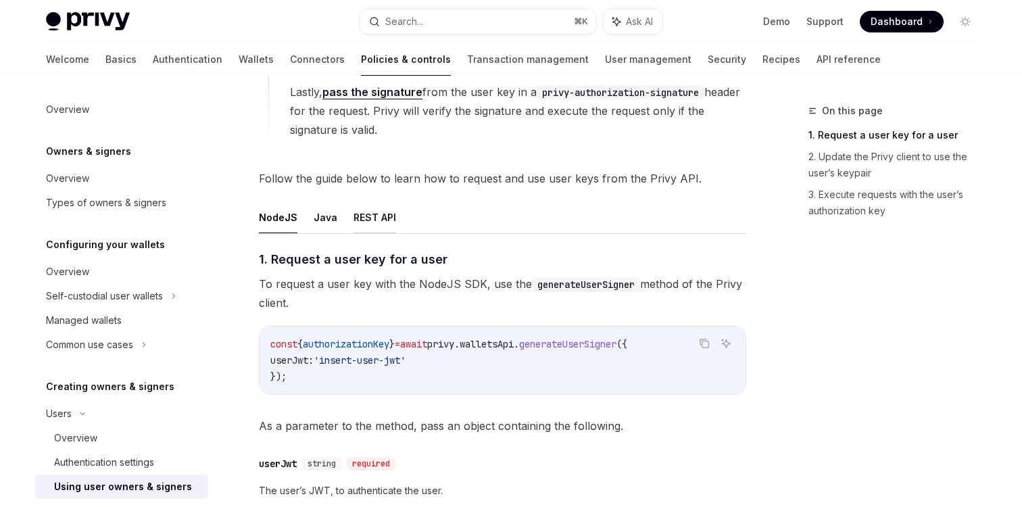
click at [366, 220] on button "REST API" at bounding box center [375, 217] width 43 height 32
type textarea "*"
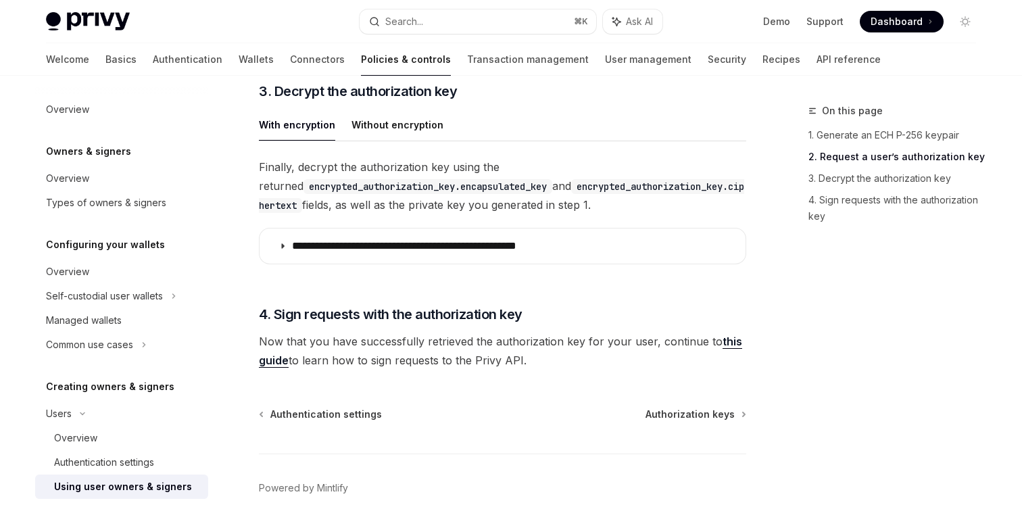
scroll to position [1667, 0]
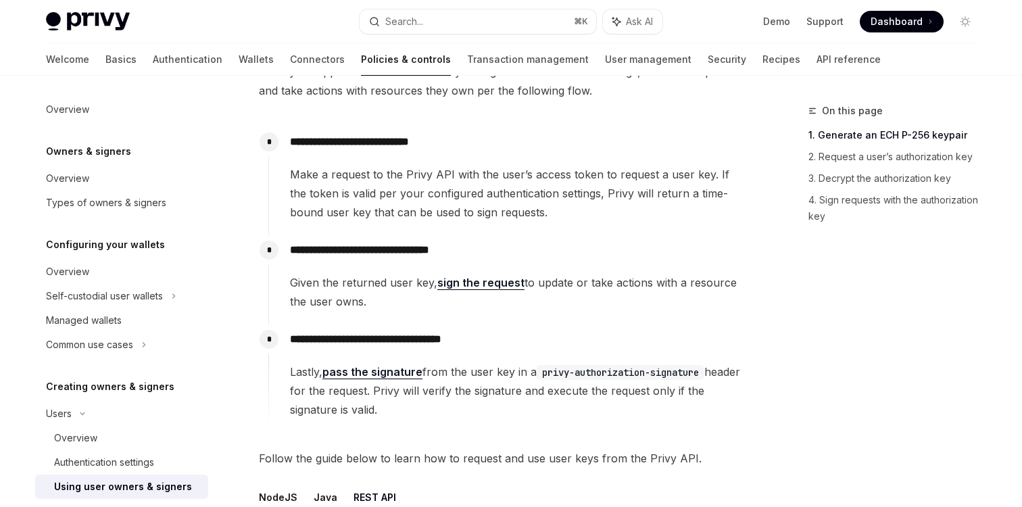
scroll to position [94, 0]
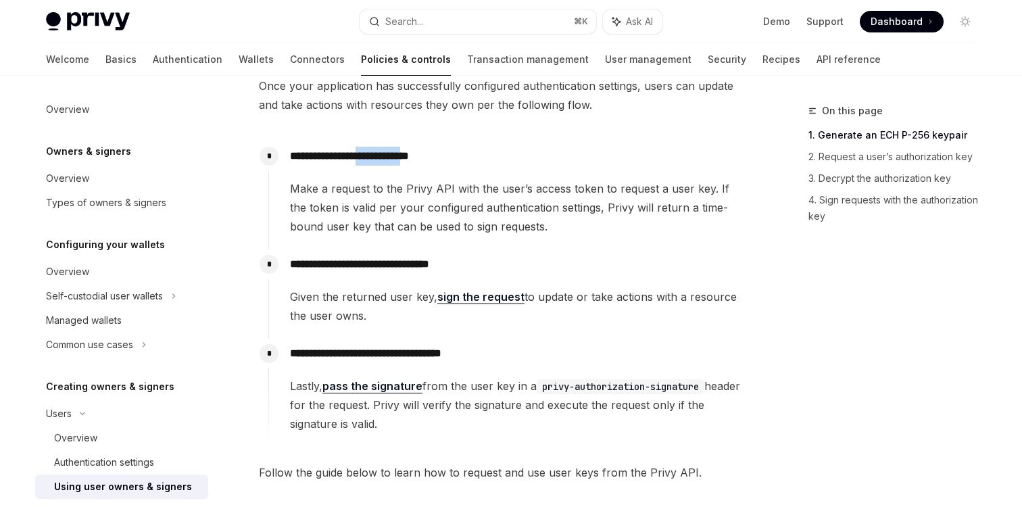
drag, startPoint x: 377, startPoint y: 155, endPoint x: 433, endPoint y: 157, distance: 56.8
click at [433, 157] on p "**********" at bounding box center [518, 156] width 456 height 19
drag, startPoint x: 352, startPoint y: 266, endPoint x: 466, endPoint y: 261, distance: 114.4
click at [466, 261] on p "**********" at bounding box center [518, 264] width 456 height 19
click at [395, 305] on span "Given the returned user key, sign the request to update or take actions with a …" at bounding box center [518, 306] width 456 height 38
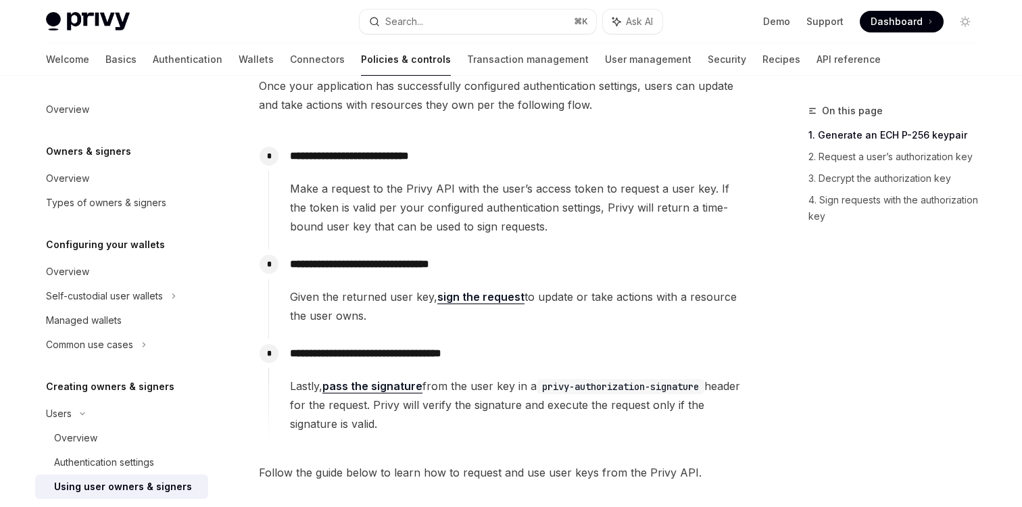
click at [395, 305] on span "Given the returned user key, sign the request to update or take actions with a …" at bounding box center [518, 306] width 456 height 38
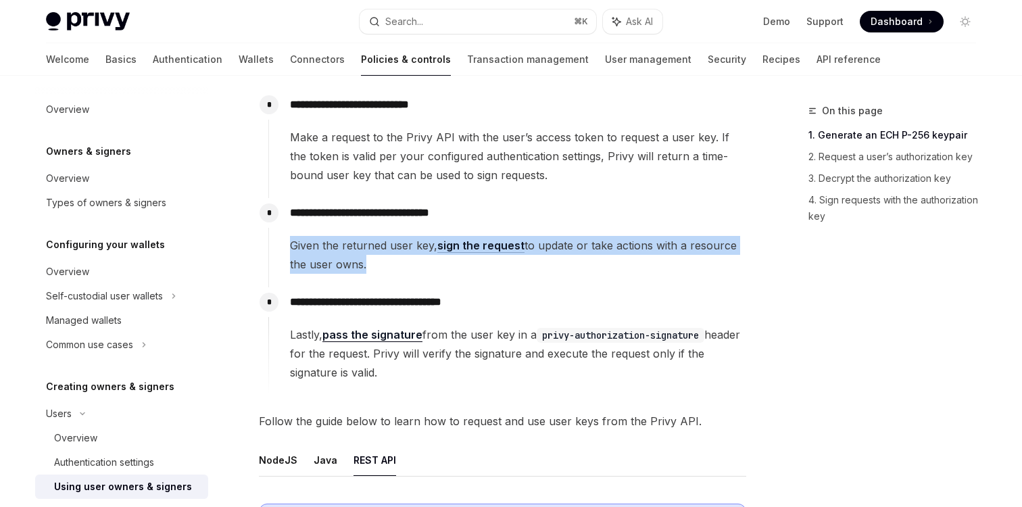
scroll to position [147, 0]
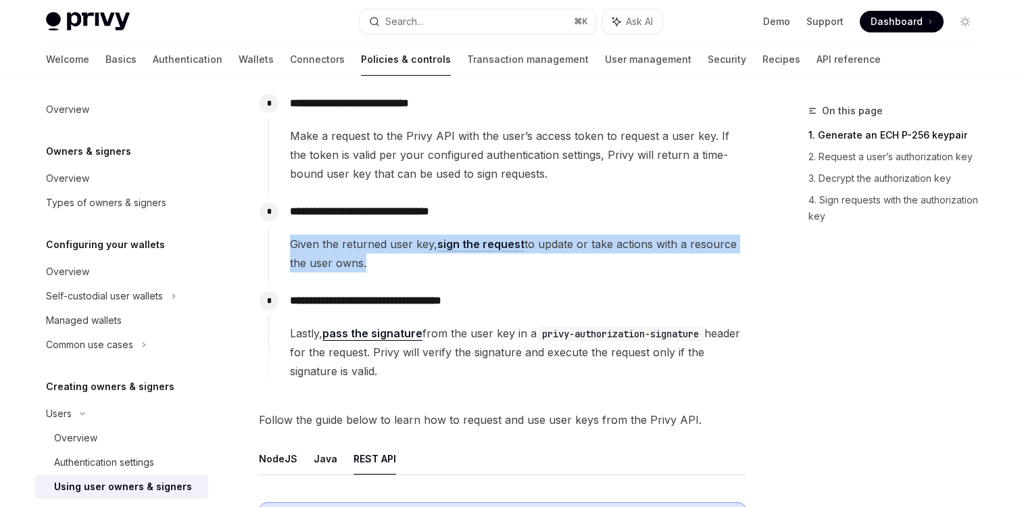
click at [434, 299] on p "**********" at bounding box center [518, 300] width 456 height 19
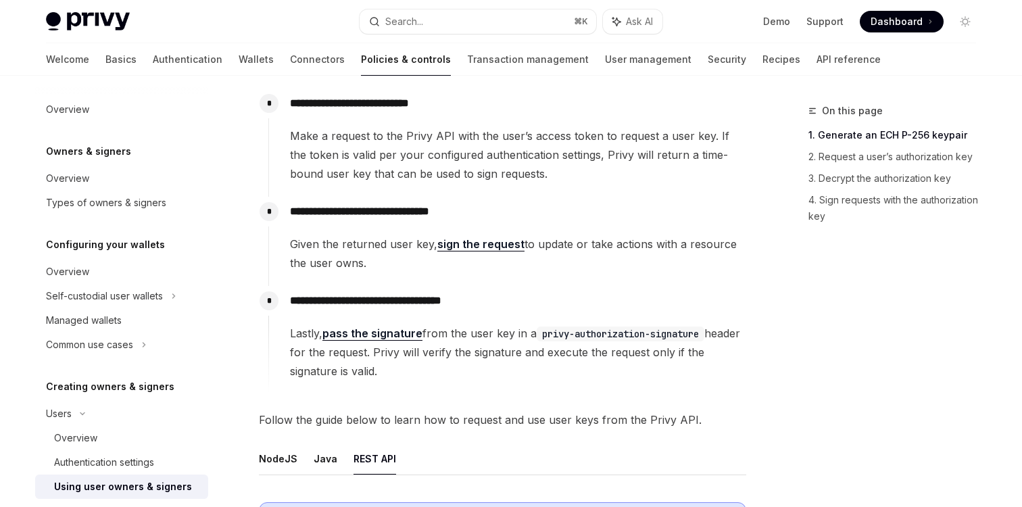
click at [434, 299] on p "**********" at bounding box center [518, 300] width 456 height 19
click at [361, 275] on div "**********" at bounding box center [507, 241] width 478 height 89
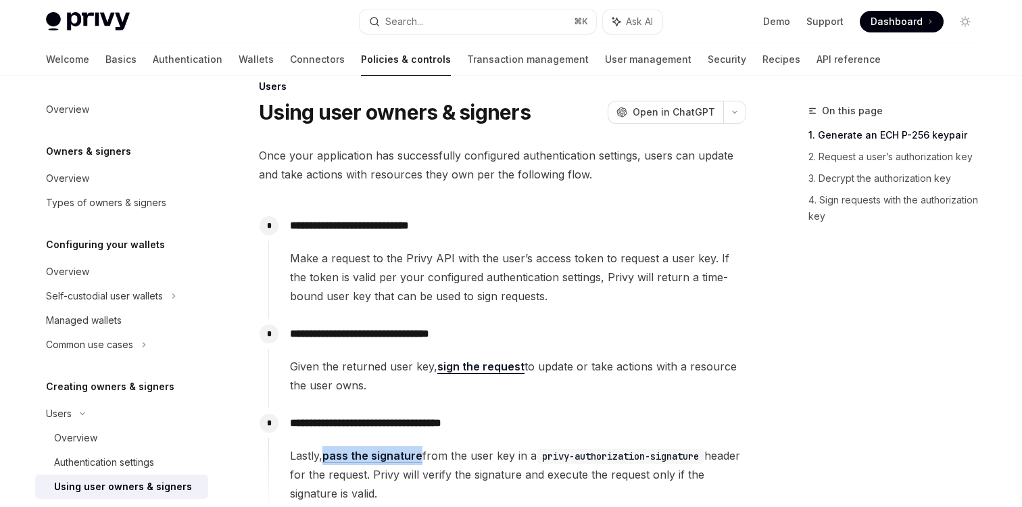
scroll to position [0, 0]
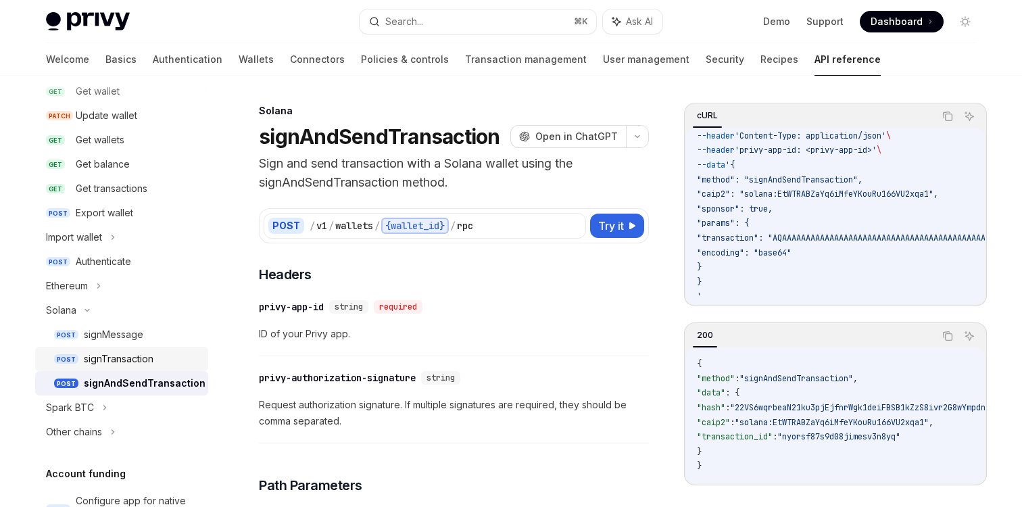
click at [139, 358] on div "signTransaction" at bounding box center [119, 359] width 70 height 16
type textarea "*"
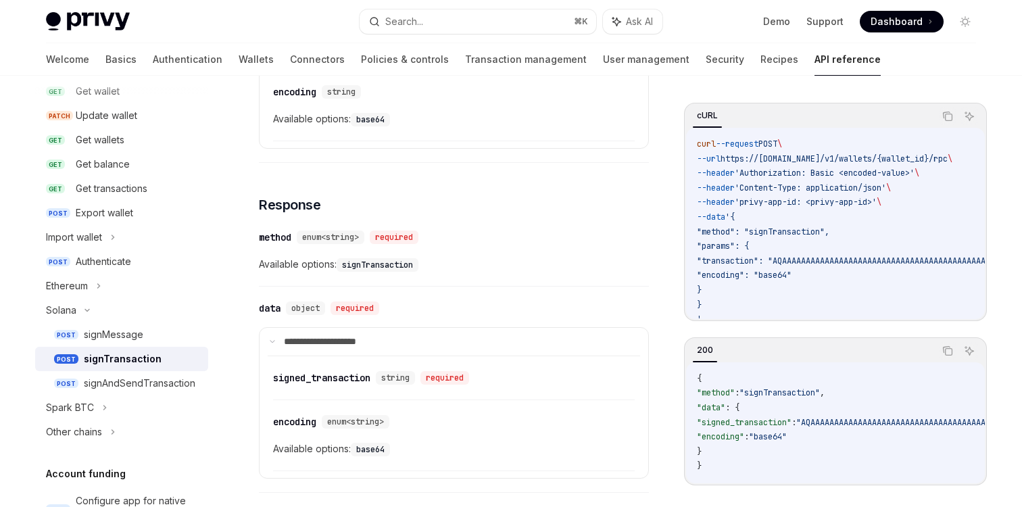
scroll to position [842, 0]
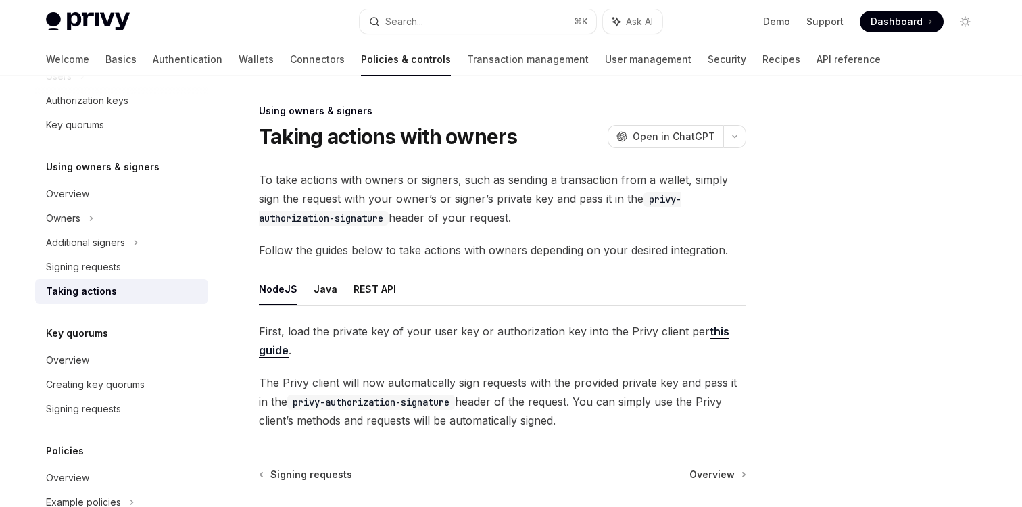
scroll to position [124, 0]
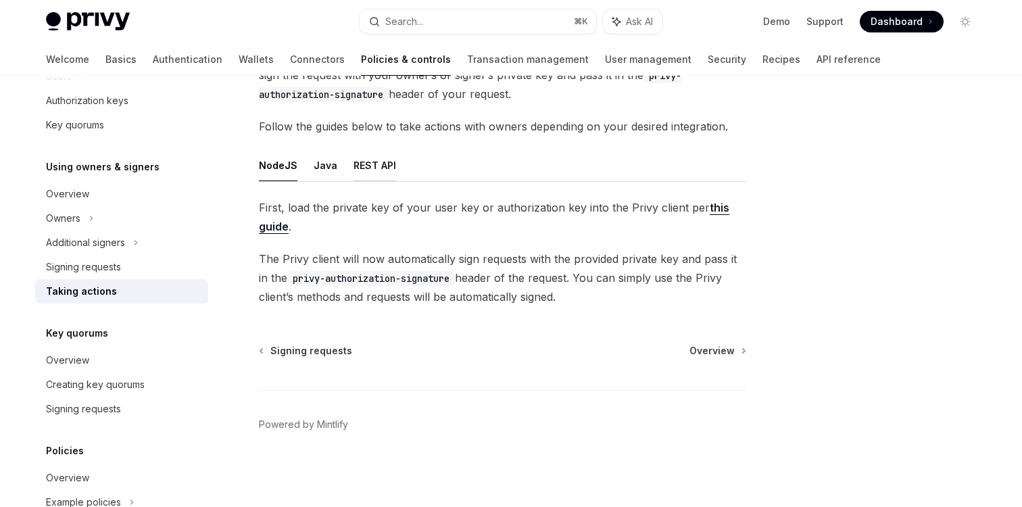
click at [376, 167] on button "REST API" at bounding box center [375, 165] width 43 height 32
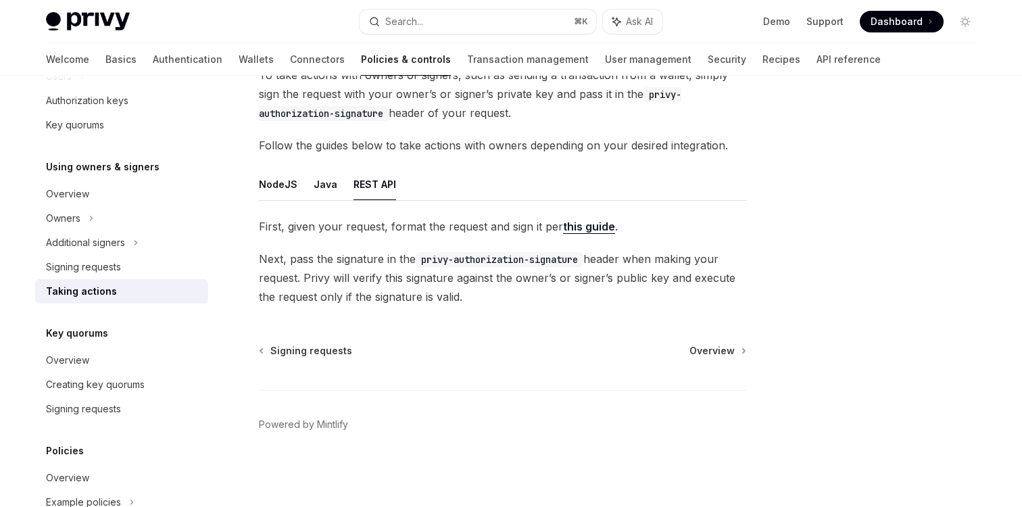
click at [583, 224] on link "this guide" at bounding box center [589, 227] width 52 height 14
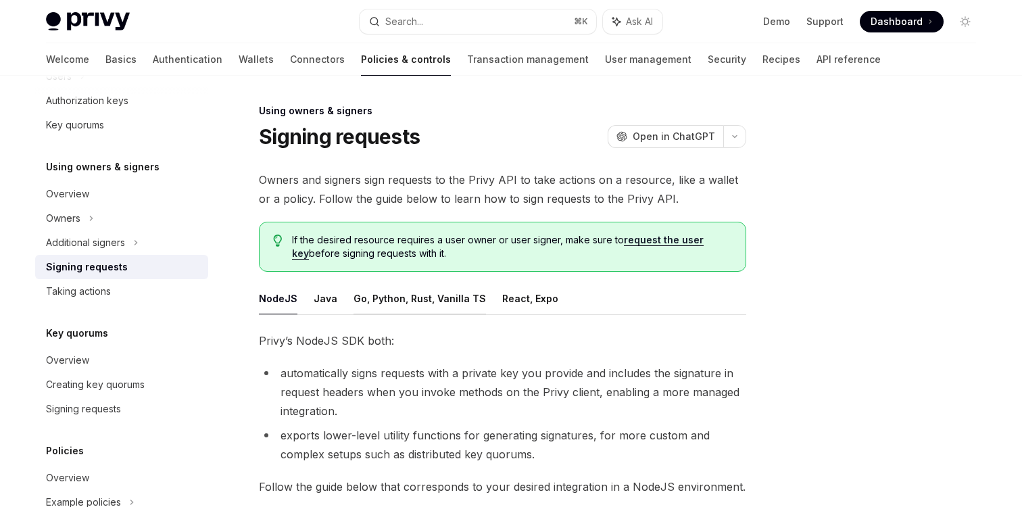
click at [438, 296] on button "Go, Python, Rust, Vanilla TS" at bounding box center [420, 299] width 133 height 32
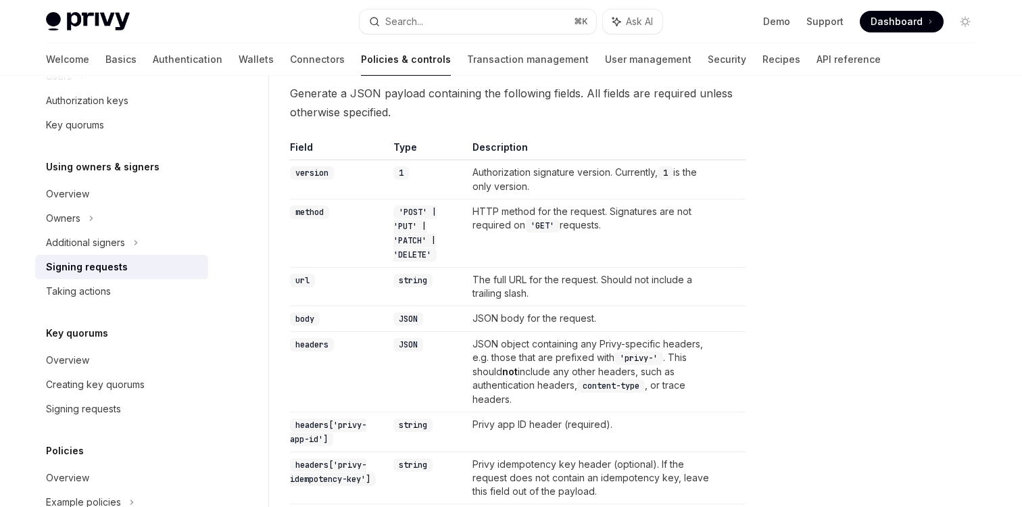
scroll to position [458, 0]
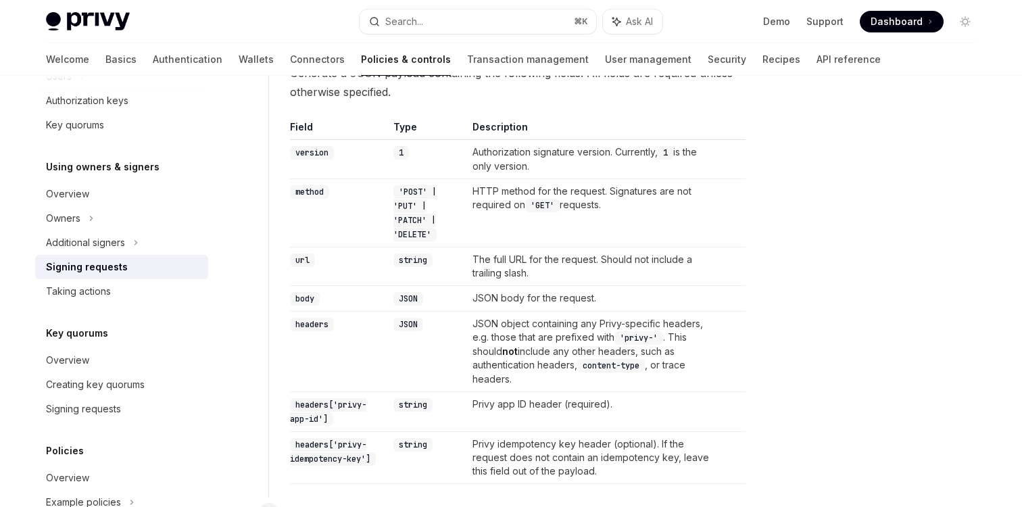
click at [414, 295] on code "JSON" at bounding box center [408, 299] width 30 height 14
click at [501, 297] on td "JSON body for the request." at bounding box center [593, 299] width 252 height 26
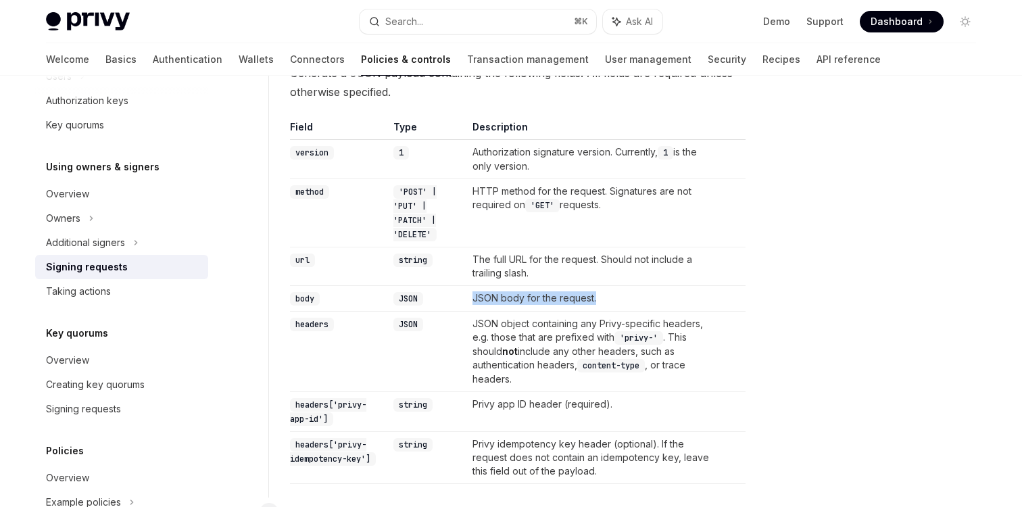
click at [405, 322] on code "JSON" at bounding box center [408, 325] width 30 height 14
click at [503, 335] on td "JSON object containing any Privy-specific headers, e.g. those that are prefixed…" at bounding box center [593, 352] width 252 height 80
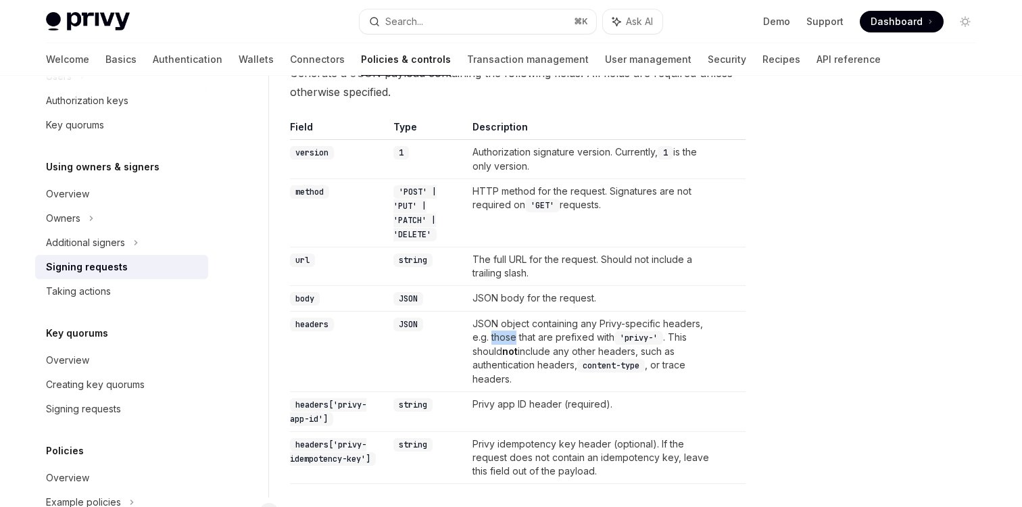
click at [503, 335] on td "JSON object containing any Privy-specific headers, e.g. those that are prefixed…" at bounding box center [593, 352] width 252 height 80
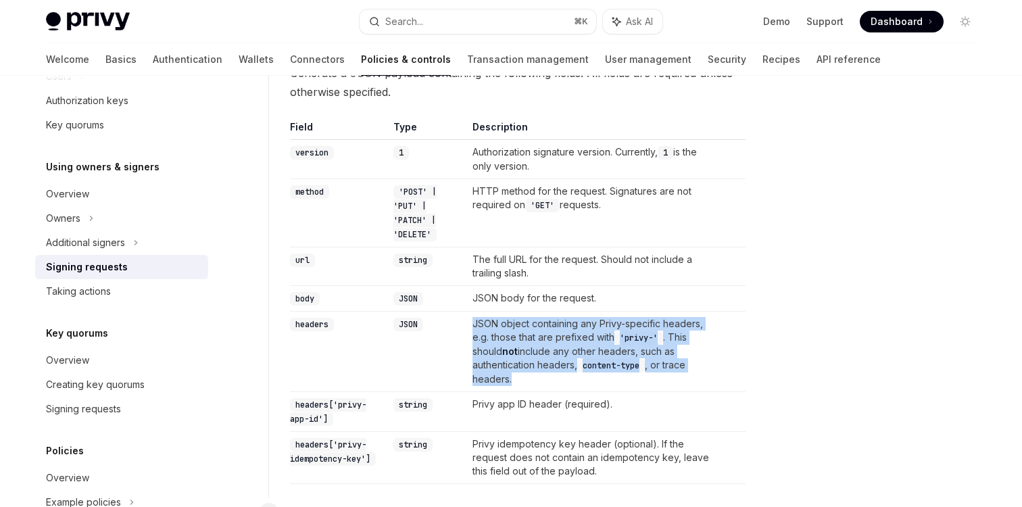
click at [503, 335] on td "JSON object containing any Privy-specific headers, e.g. those that are prefixed…" at bounding box center [593, 352] width 252 height 80
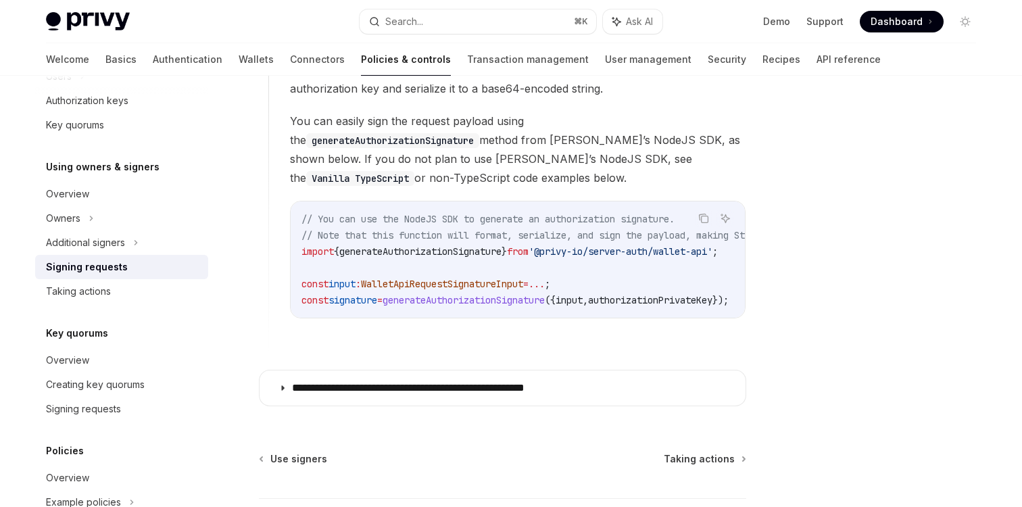
scroll to position [1259, 0]
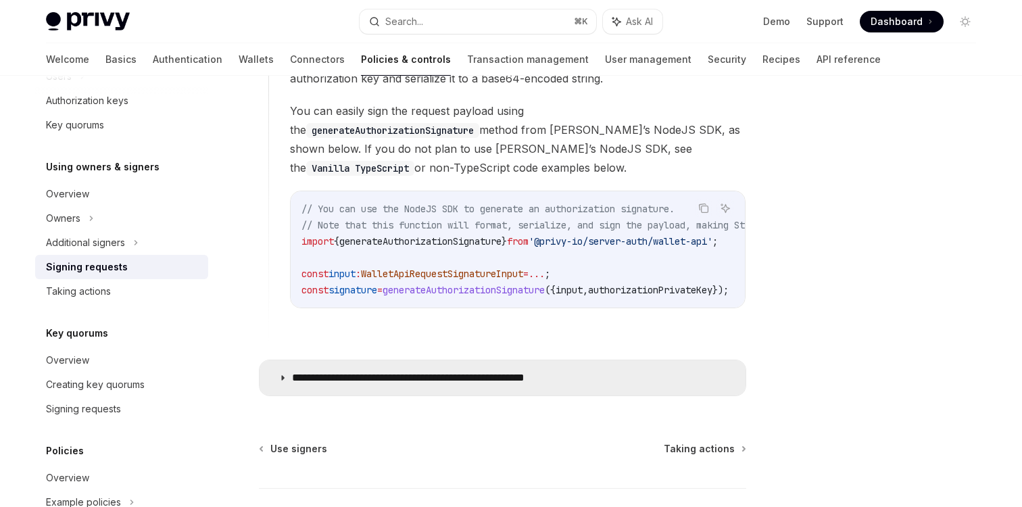
click at [502, 371] on p "**********" at bounding box center [444, 378] width 304 height 14
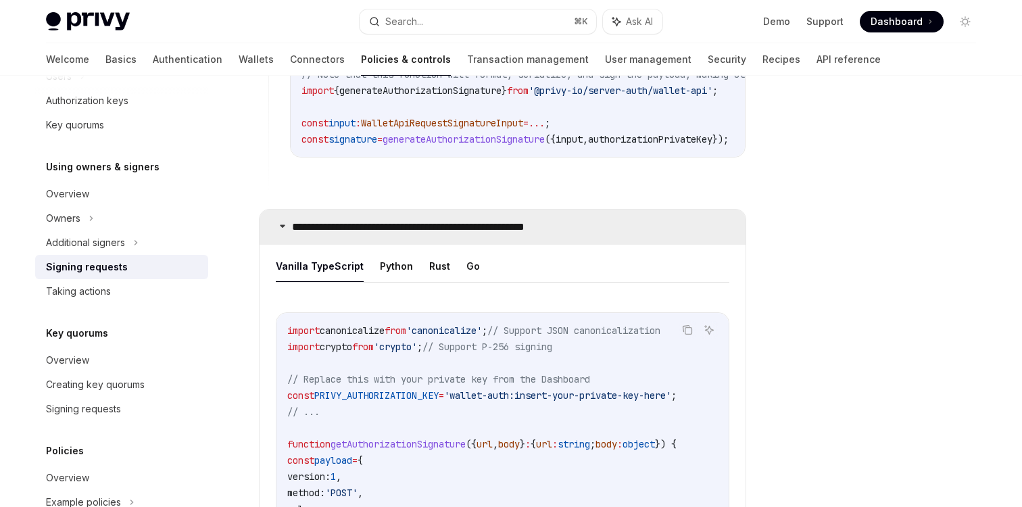
scroll to position [1512, 0]
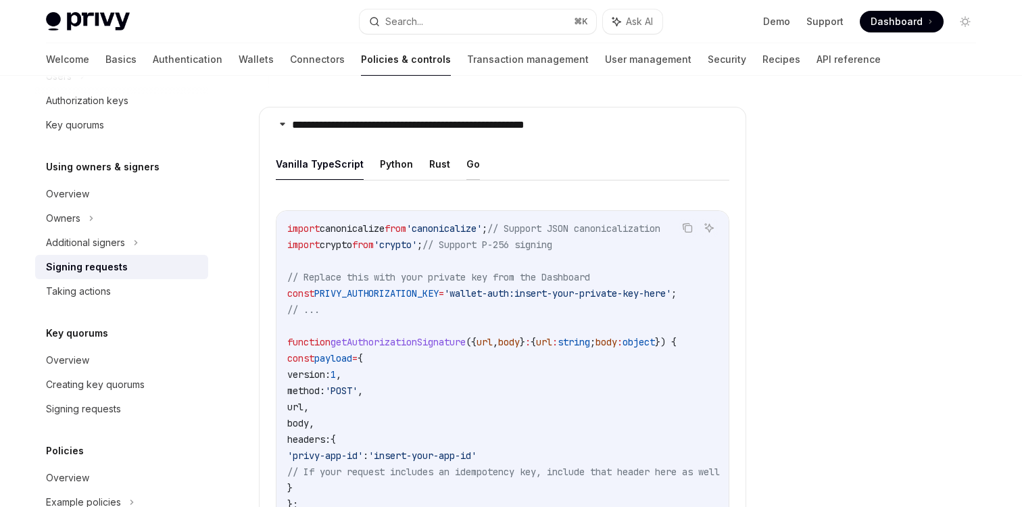
click at [469, 158] on button "Go" at bounding box center [473, 164] width 14 height 32
type textarea "*"
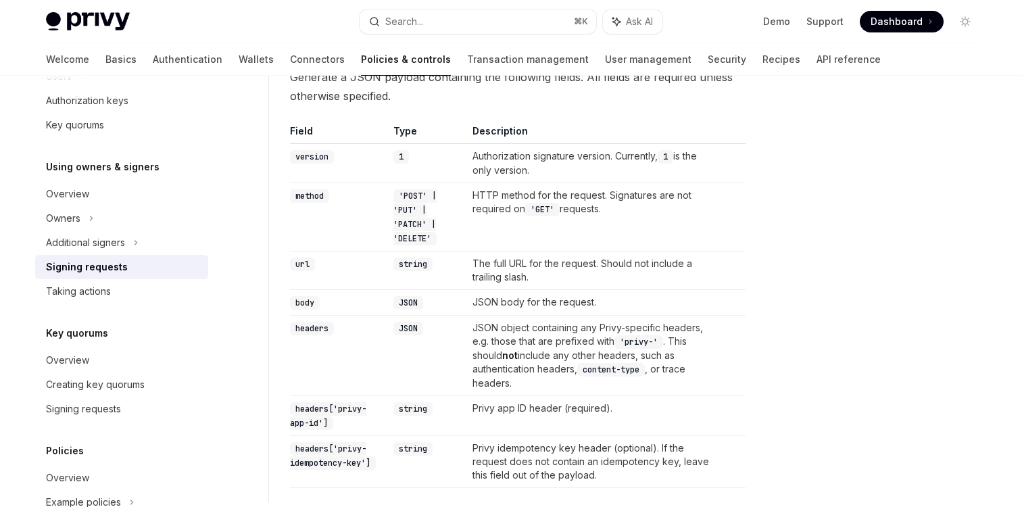
scroll to position [456, 0]
click at [538, 267] on td "The full URL for the request. Should not include a trailing slash." at bounding box center [593, 269] width 252 height 39
copy td "The full URL for the request. Should not include a trailing slash."
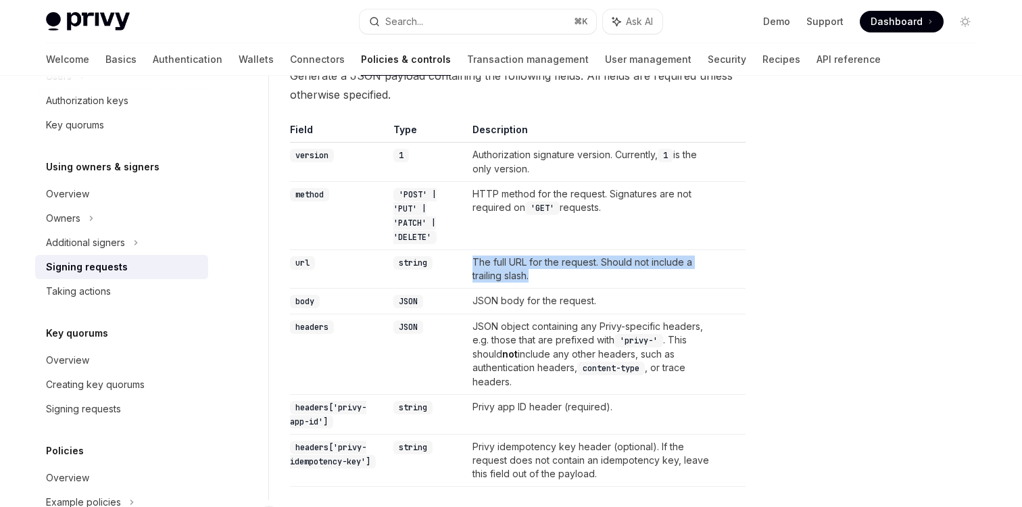
click at [615, 291] on td "JSON body for the request." at bounding box center [593, 302] width 252 height 26
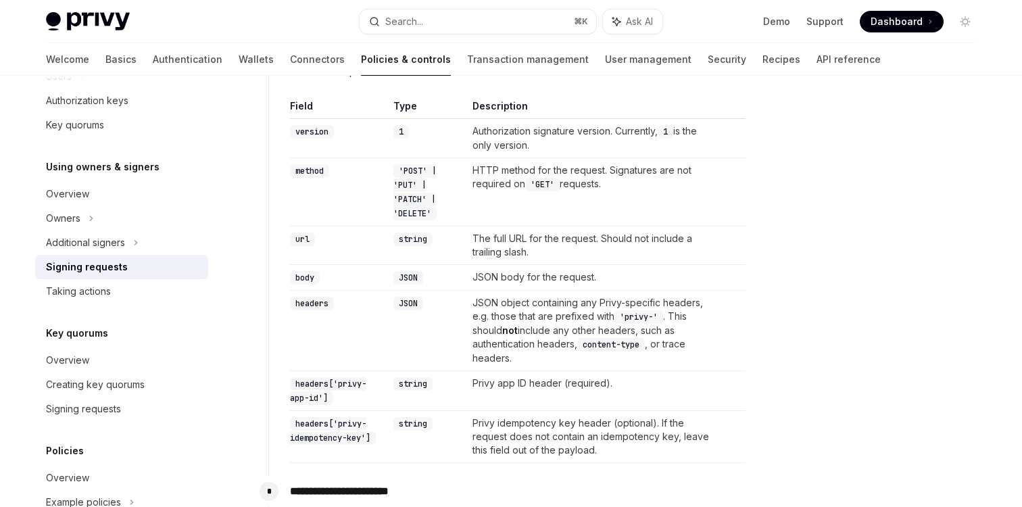
scroll to position [480, 0]
click at [319, 304] on code "headers" at bounding box center [312, 303] width 44 height 14
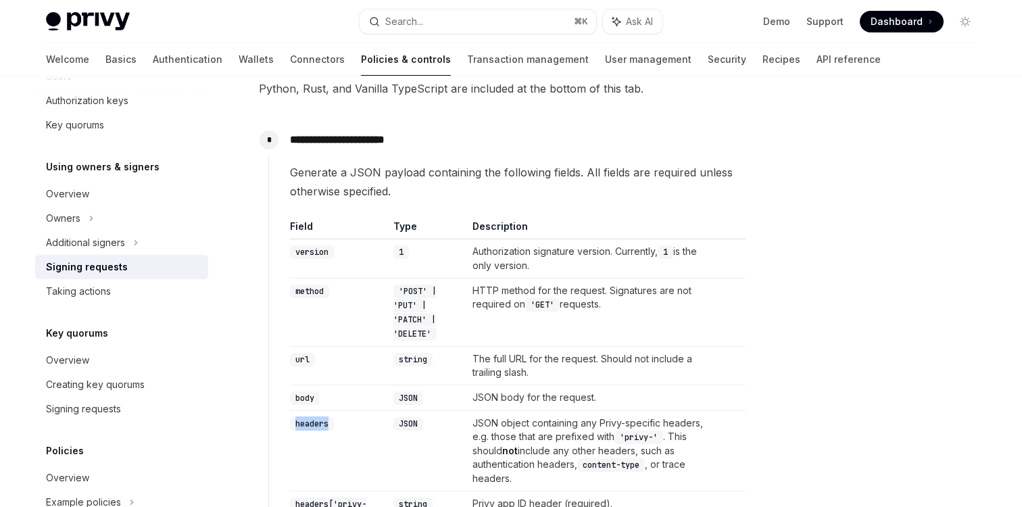
scroll to position [186, 0]
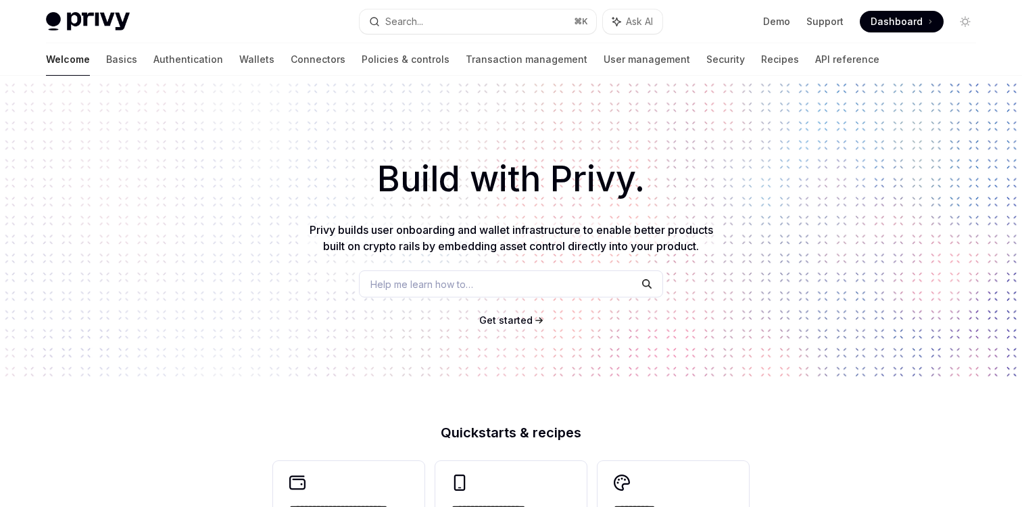
click at [871, 24] on span at bounding box center [902, 22] width 84 height 22
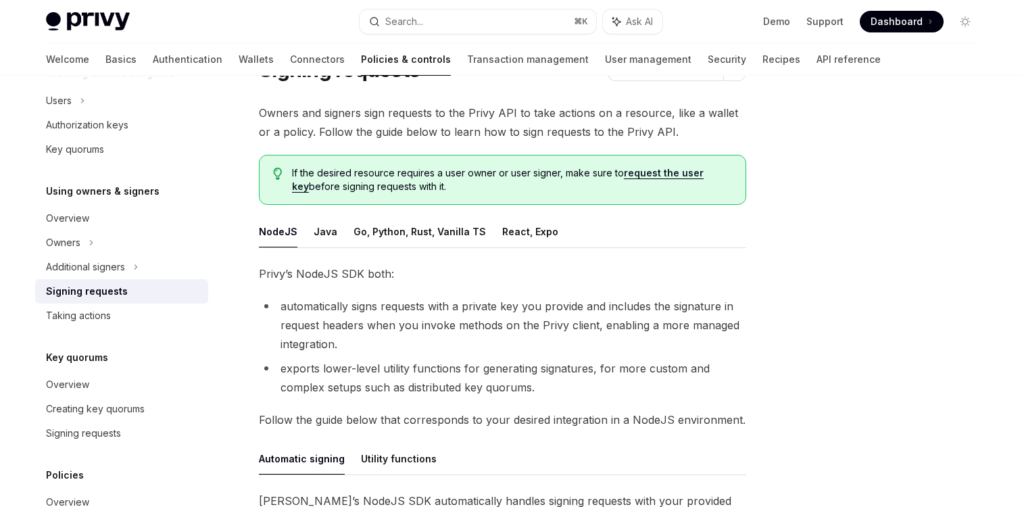
scroll to position [73, 0]
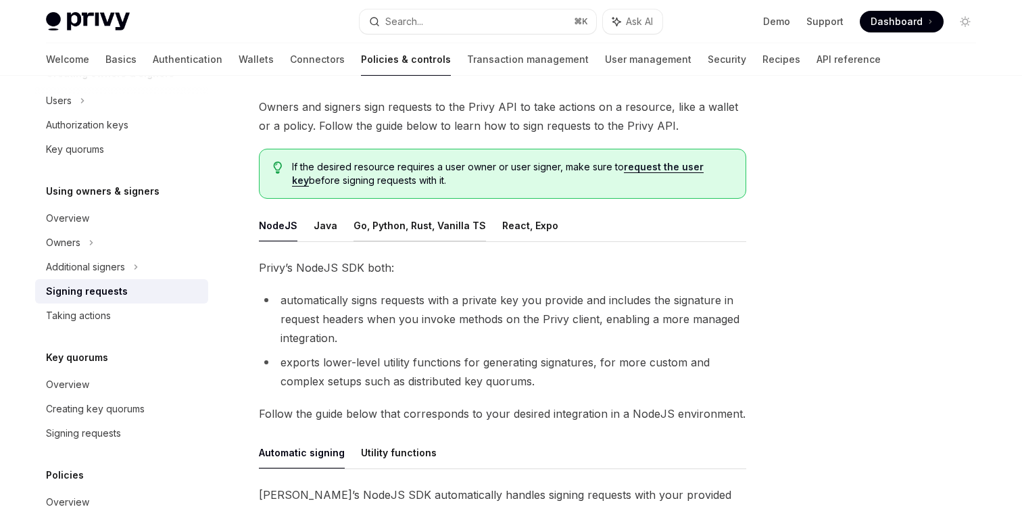
click at [450, 230] on button "Go, Python, Rust, Vanilla TS" at bounding box center [420, 226] width 133 height 32
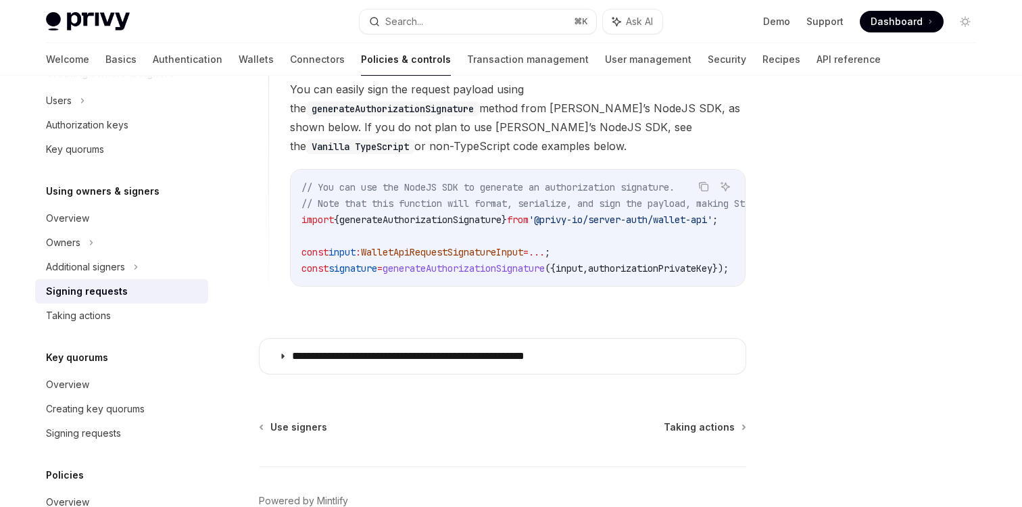
scroll to position [1322, 0]
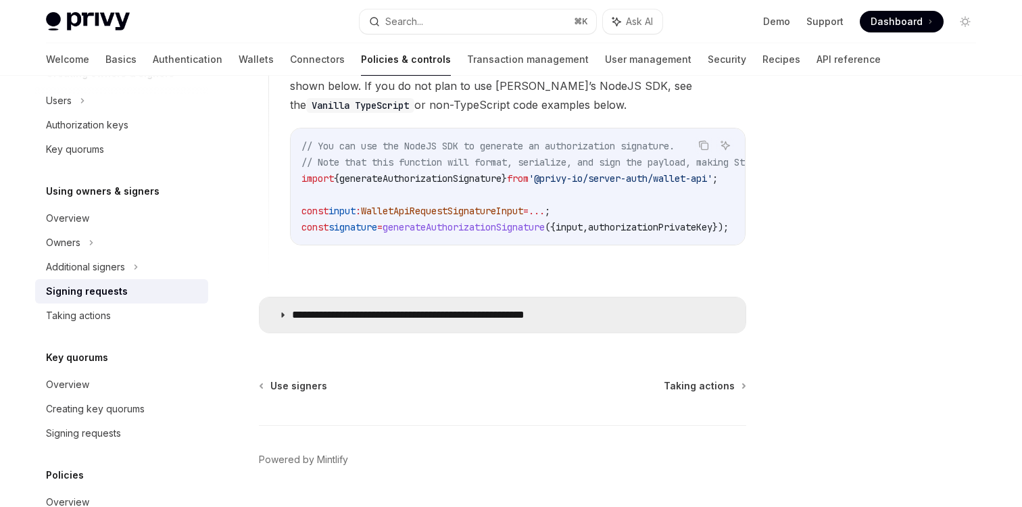
click at [510, 310] on p "**********" at bounding box center [444, 315] width 304 height 14
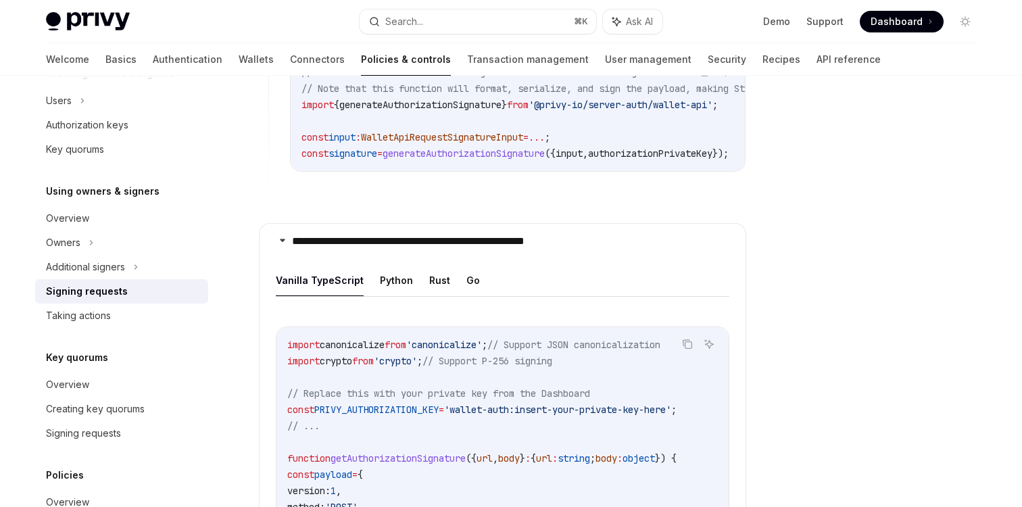
scroll to position [1396, 0]
click at [466, 271] on button "Go" at bounding box center [473, 280] width 14 height 32
type textarea "*"
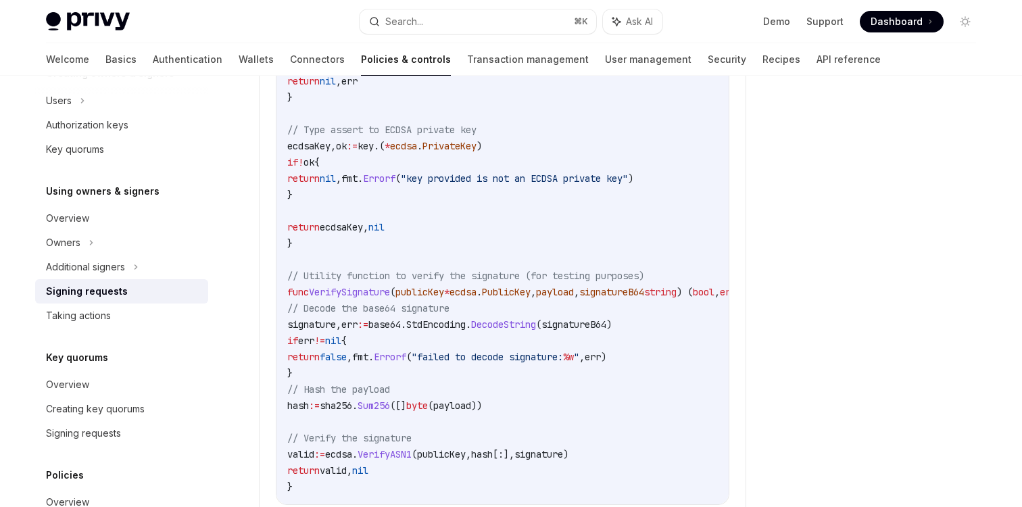
scroll to position [2531, 0]
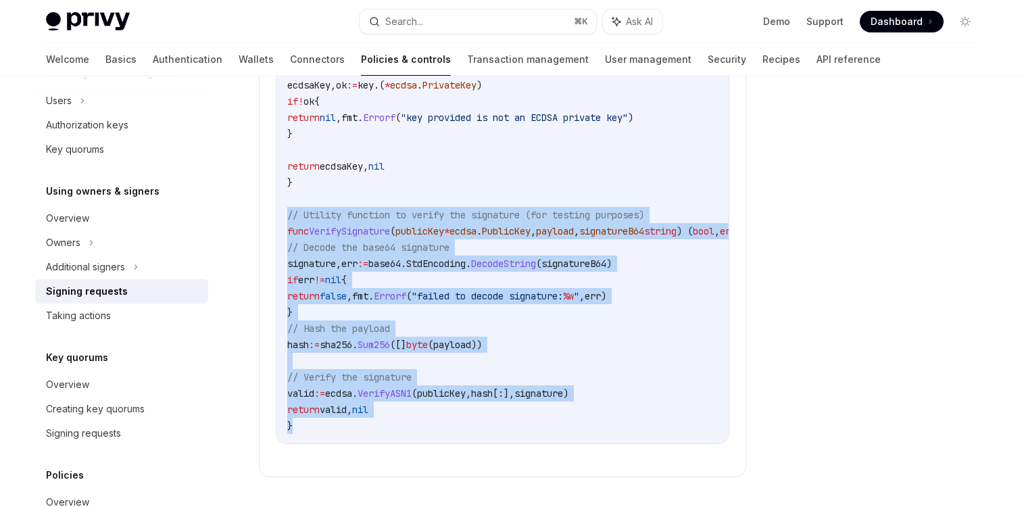
drag, startPoint x: 285, startPoint y: 208, endPoint x: 341, endPoint y: 410, distance: 210.3
copy code "// Utility function to verify the signature (for testing purposes) func VerifyS…"
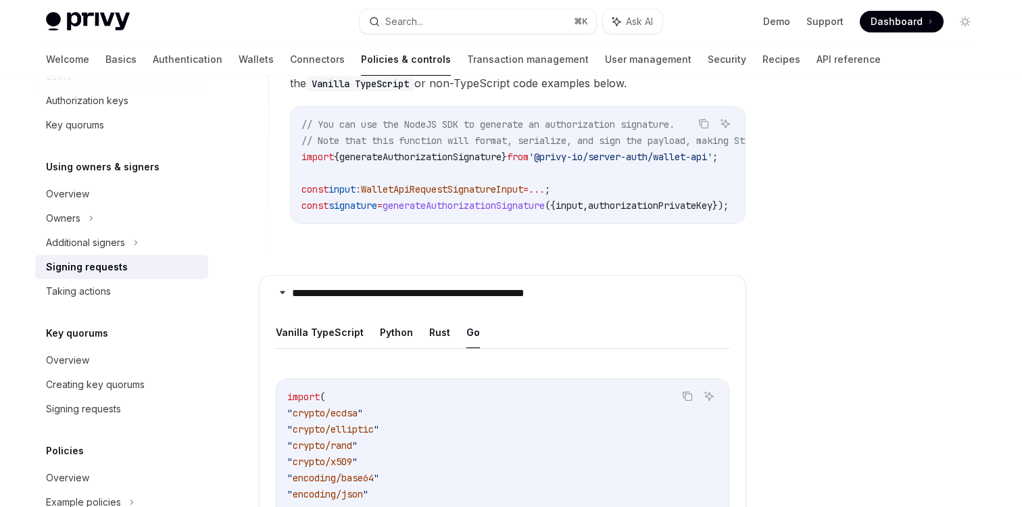
scroll to position [1368, 0]
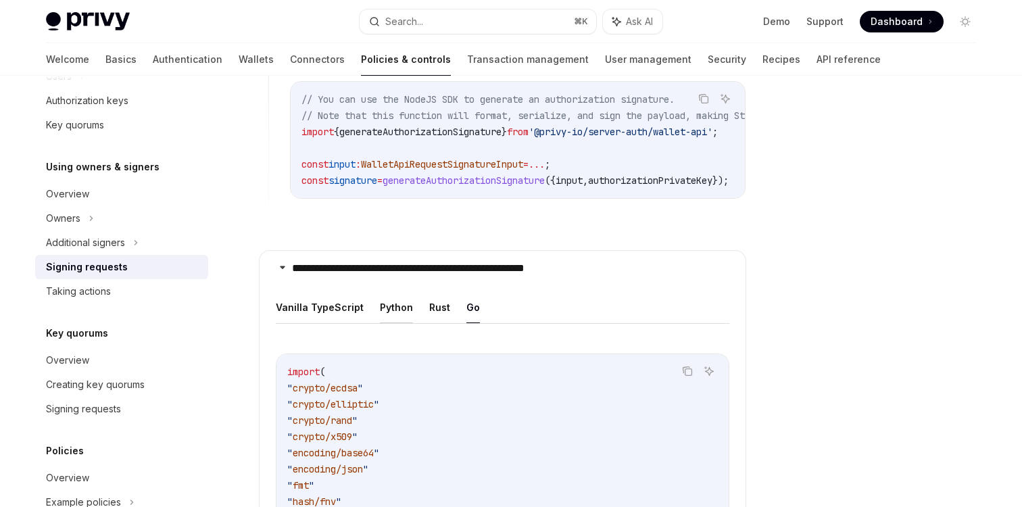
click at [396, 305] on button "Python" at bounding box center [396, 307] width 33 height 32
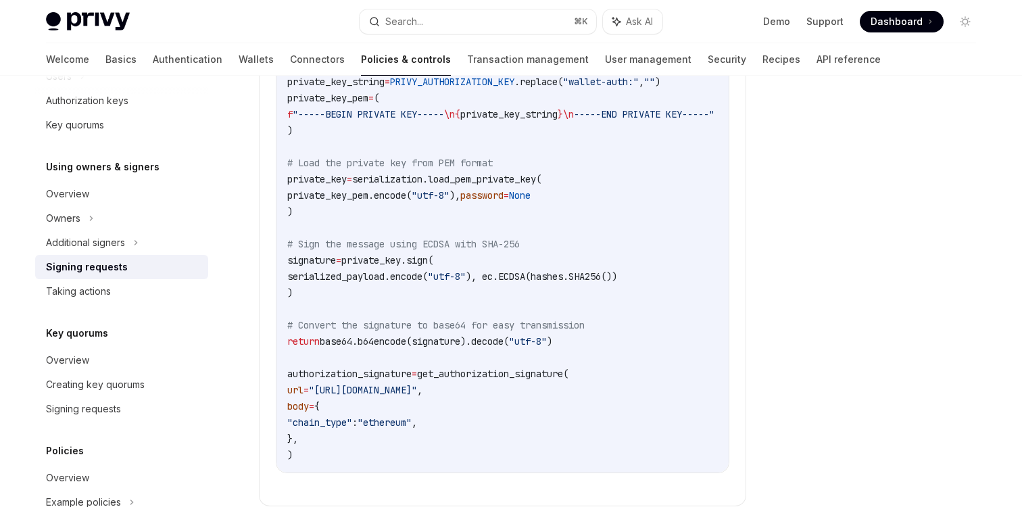
scroll to position [2195, 0]
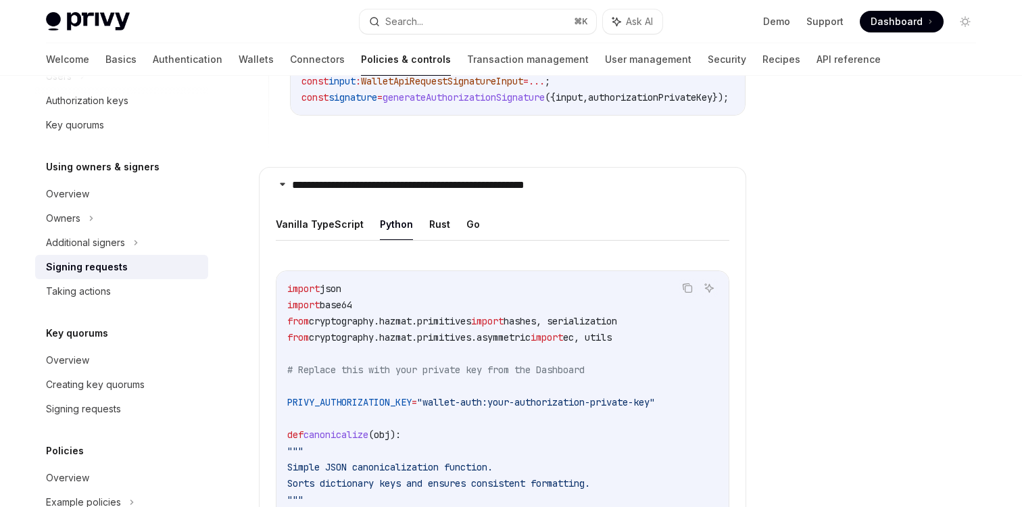
scroll to position [1440, 0]
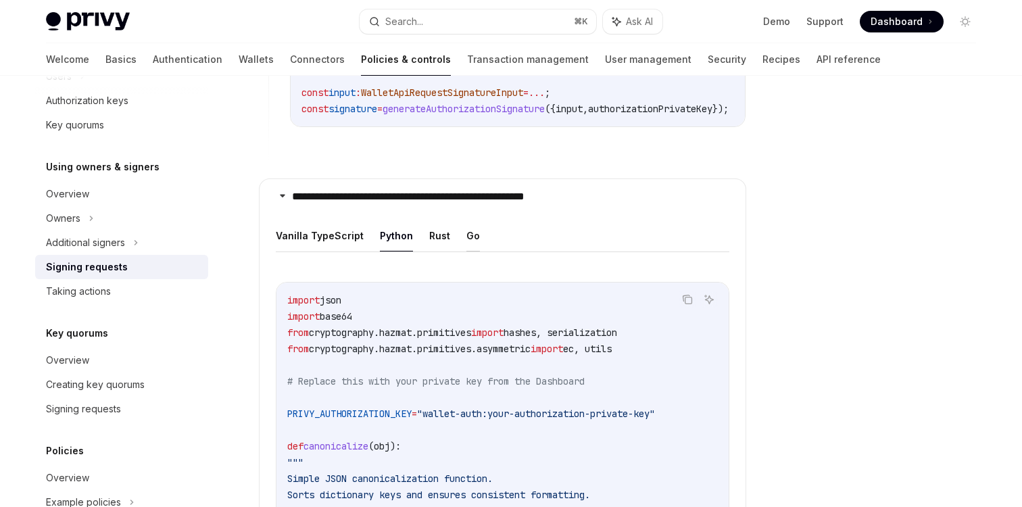
click at [467, 226] on button "Go" at bounding box center [473, 236] width 14 height 32
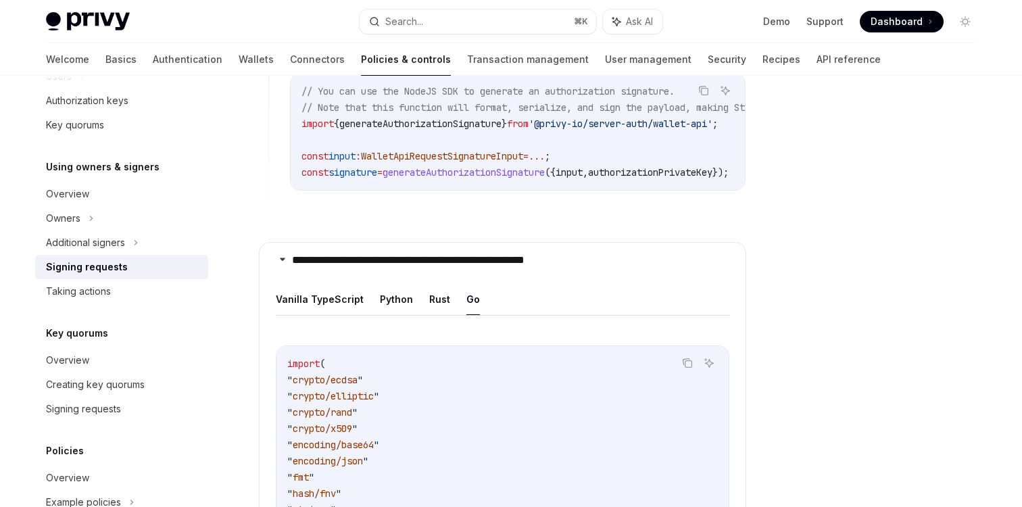
scroll to position [1344, 0]
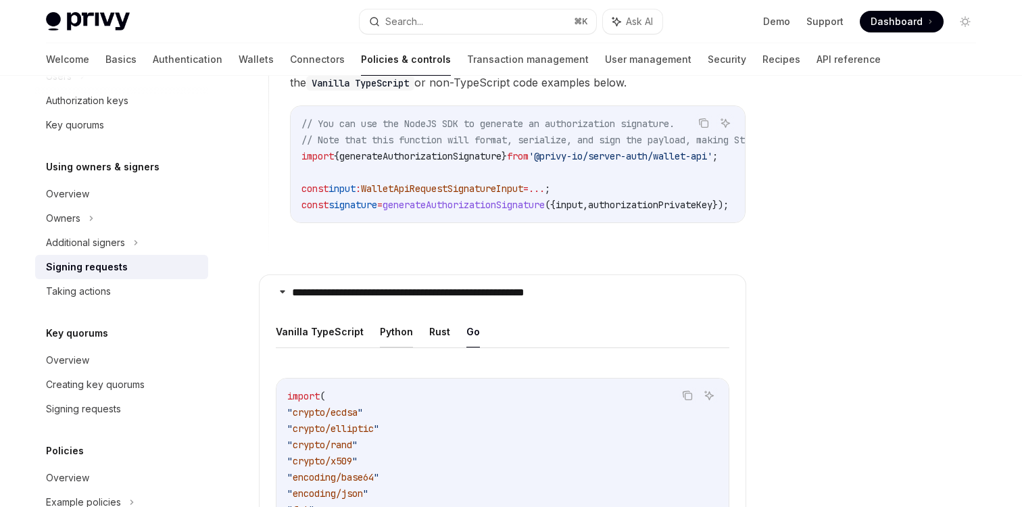
click at [398, 330] on button "Python" at bounding box center [396, 332] width 33 height 32
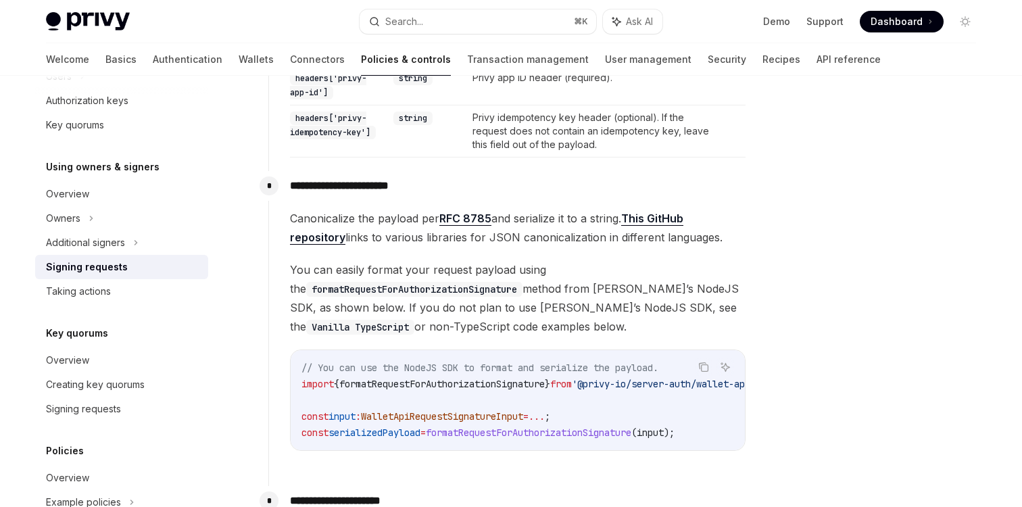
scroll to position [750, 0]
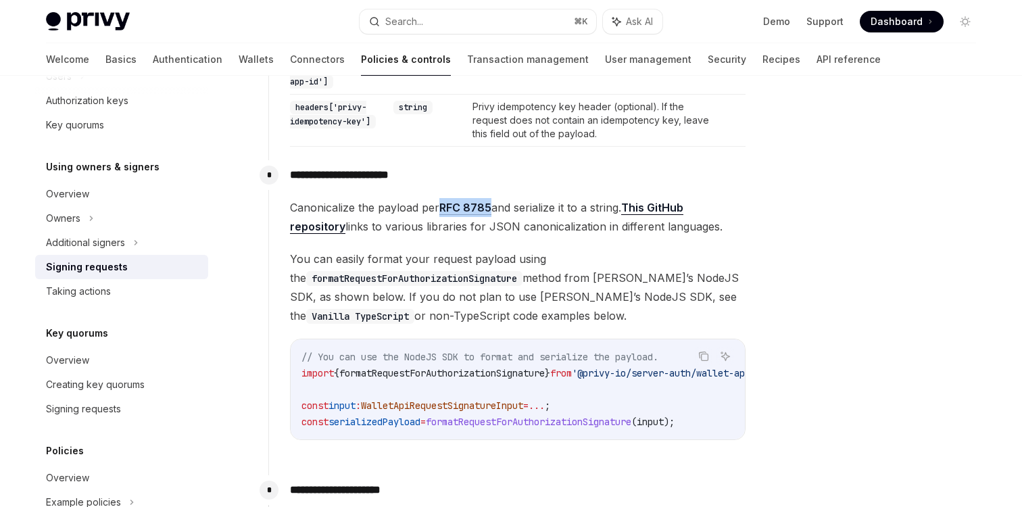
click at [390, 286] on span "You can easily format your request payload using the formatRequestForAuthorizat…" at bounding box center [518, 287] width 456 height 76
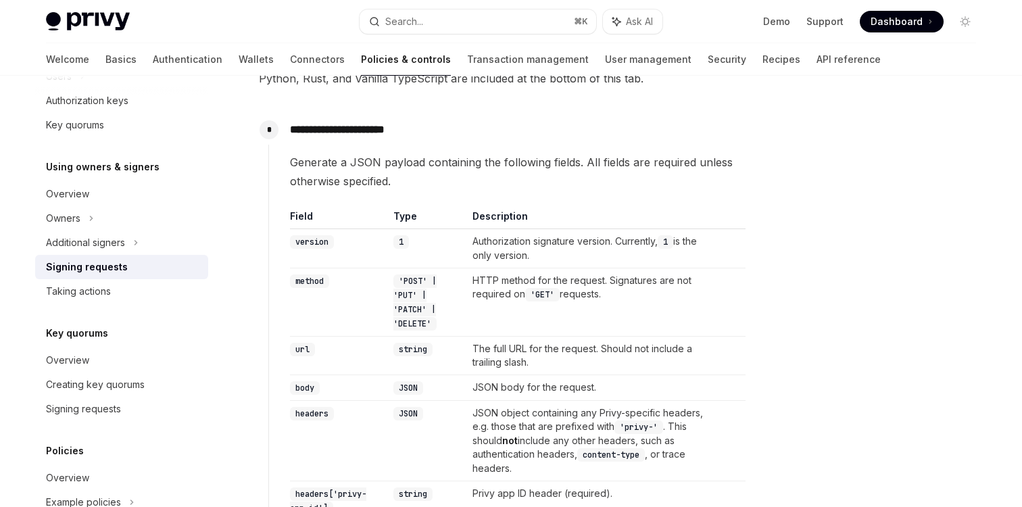
scroll to position [370, 0]
click at [383, 163] on span "Generate a JSON payload containing the following fields. All fields are require…" at bounding box center [518, 171] width 456 height 38
copy span "payload"
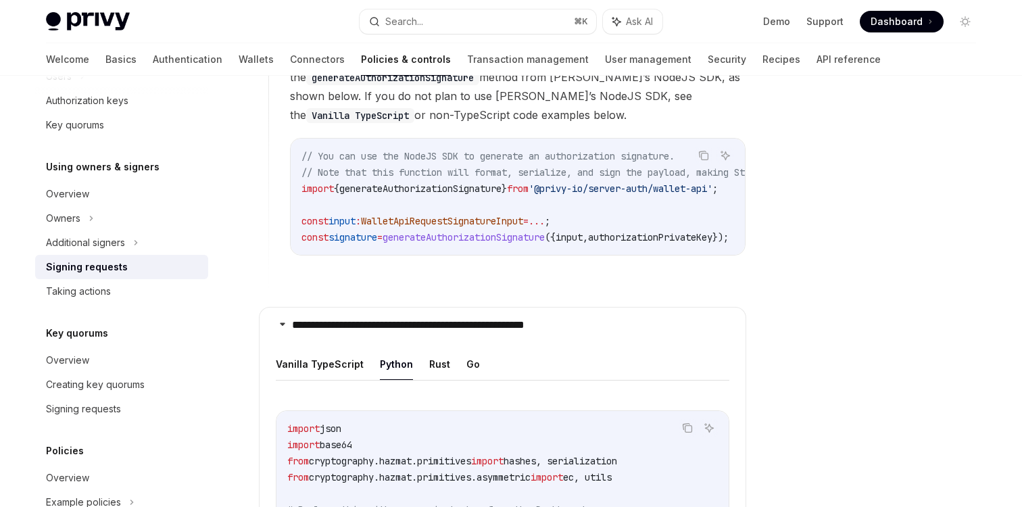
scroll to position [1350, 0]
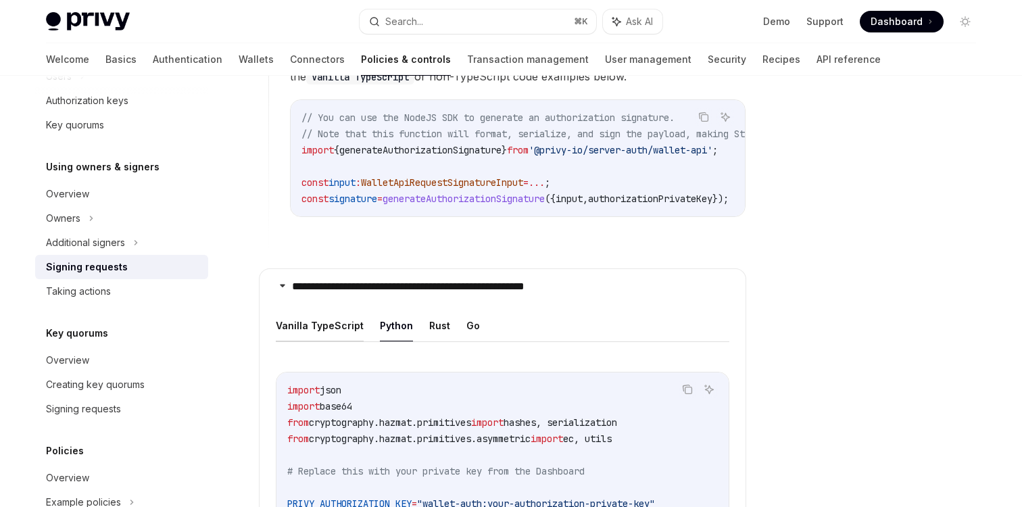
click at [318, 320] on button "Vanilla TypeScript" at bounding box center [320, 326] width 88 height 32
type textarea "*"
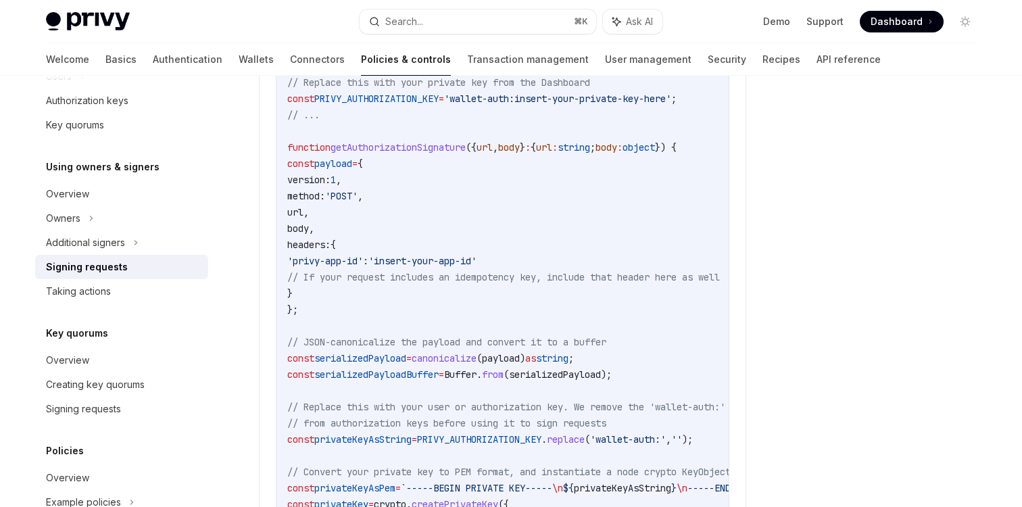
scroll to position [1723, 0]
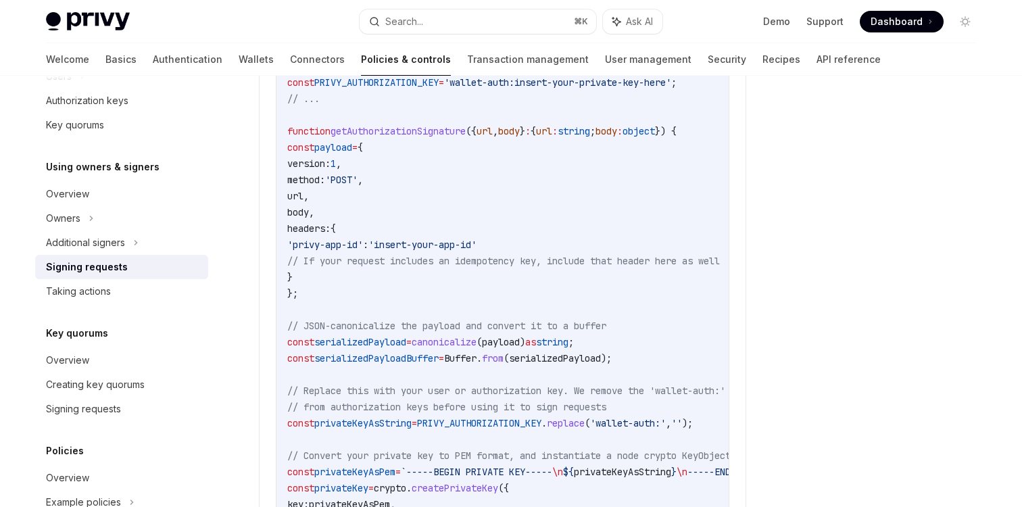
click at [435, 354] on span "serializedPayloadBuffer" at bounding box center [376, 358] width 124 height 12
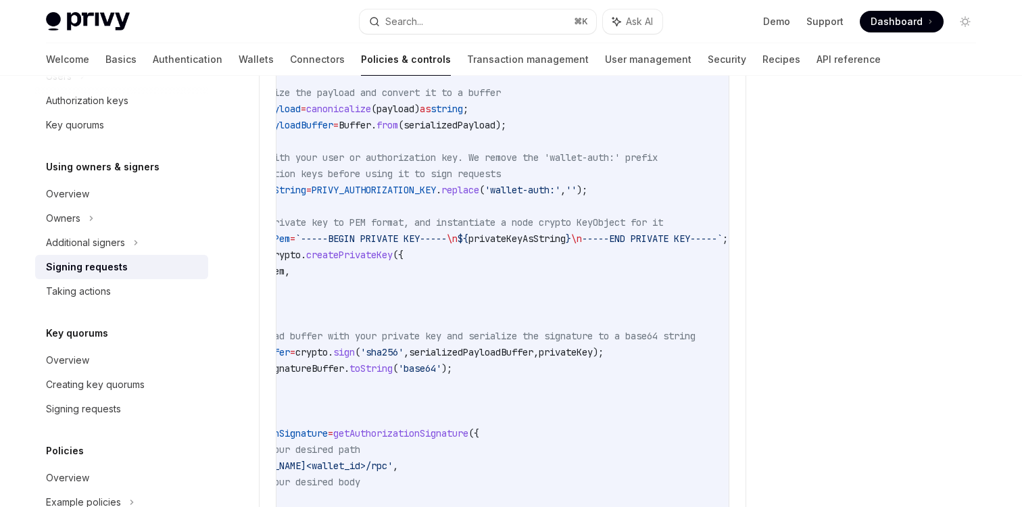
scroll to position [0, 0]
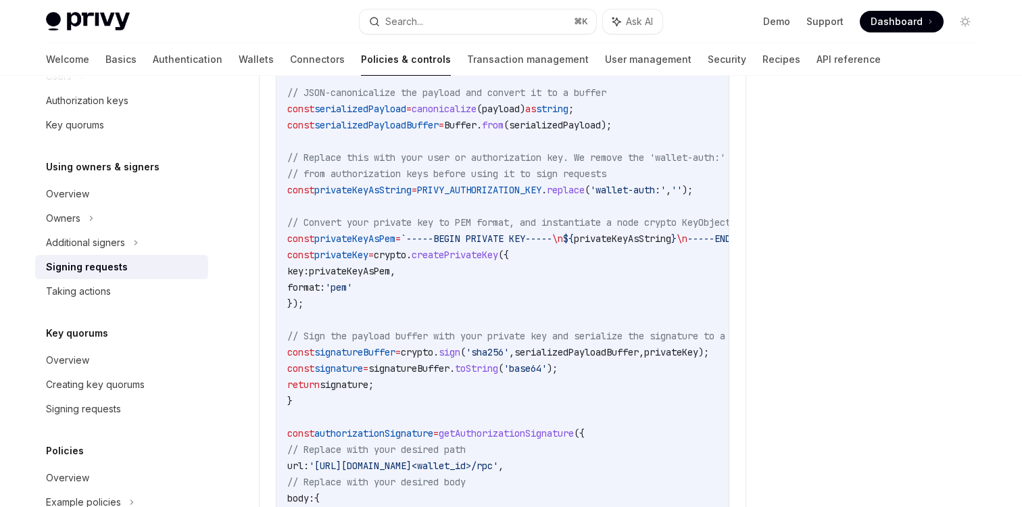
click at [385, 346] on span "signatureBuffer" at bounding box center [354, 352] width 81 height 12
click at [368, 362] on span "=" at bounding box center [365, 368] width 5 height 12
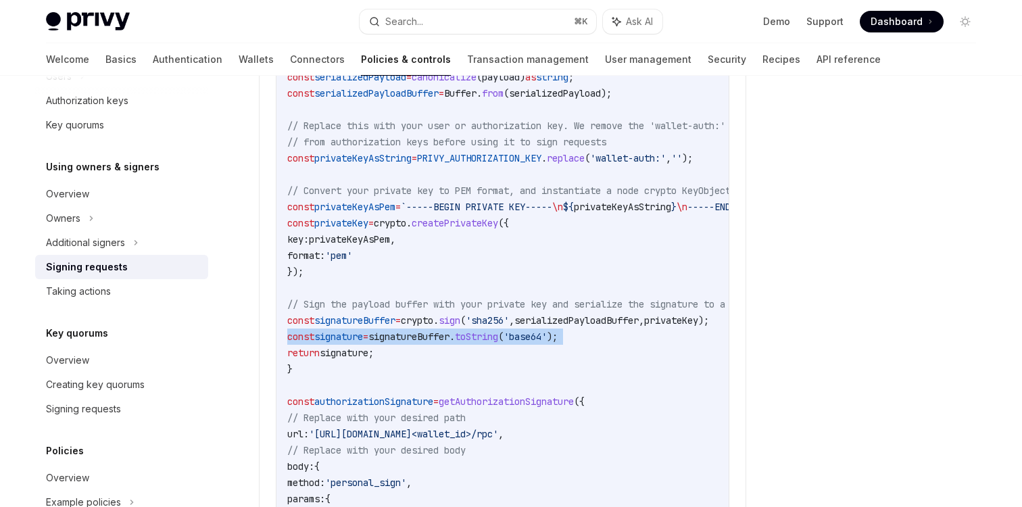
scroll to position [2019, 0]
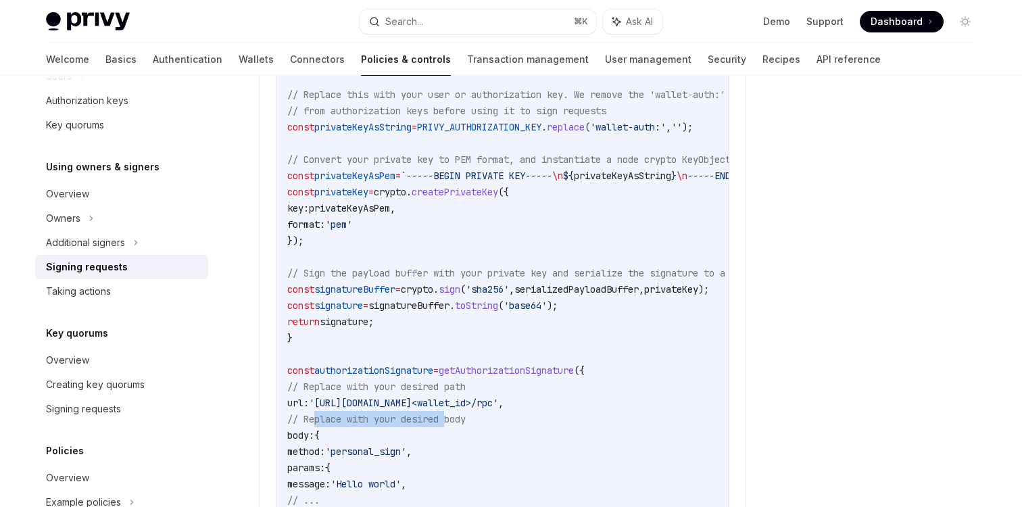
drag, startPoint x: 313, startPoint y: 412, endPoint x: 451, endPoint y: 404, distance: 138.1
click at [451, 413] on span "// Replace with your desired body" at bounding box center [376, 419] width 178 height 12
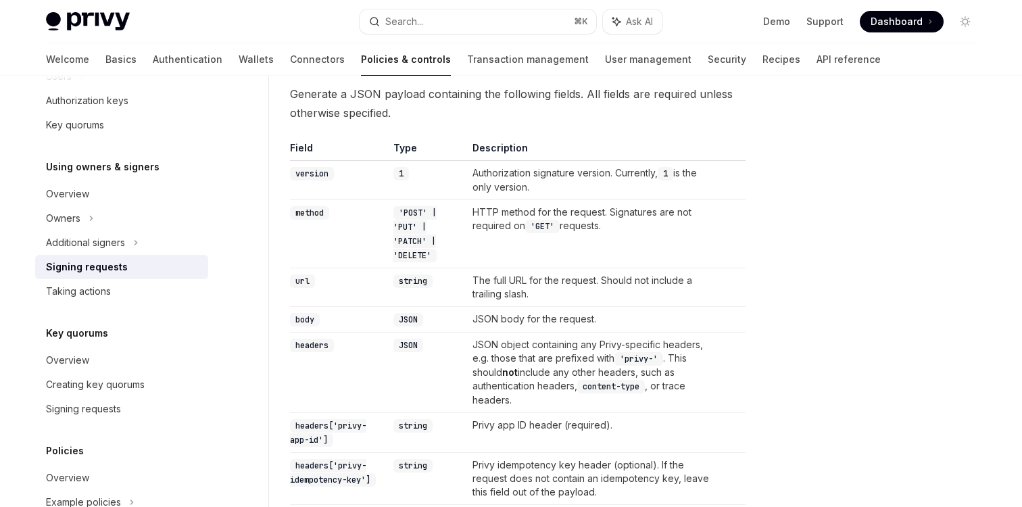
scroll to position [0, 0]
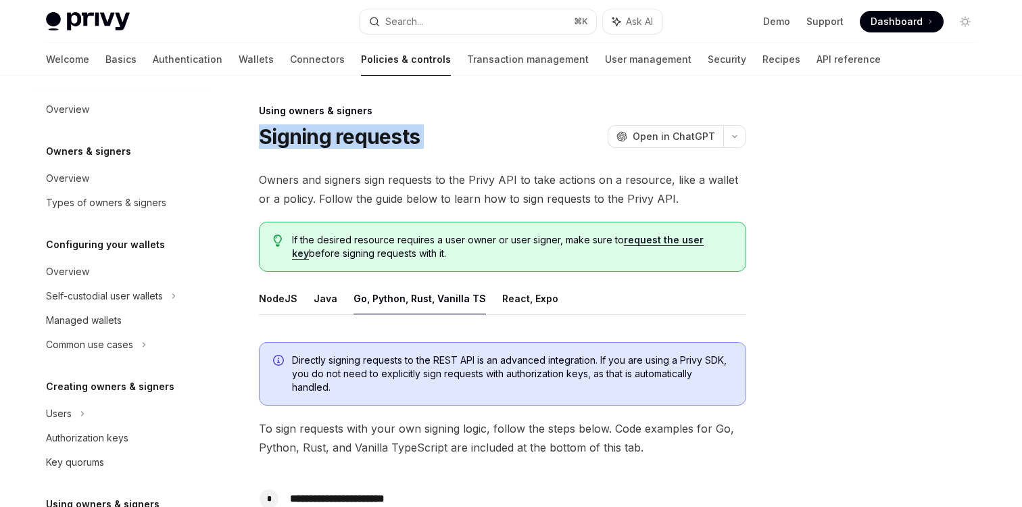
scroll to position [313, 0]
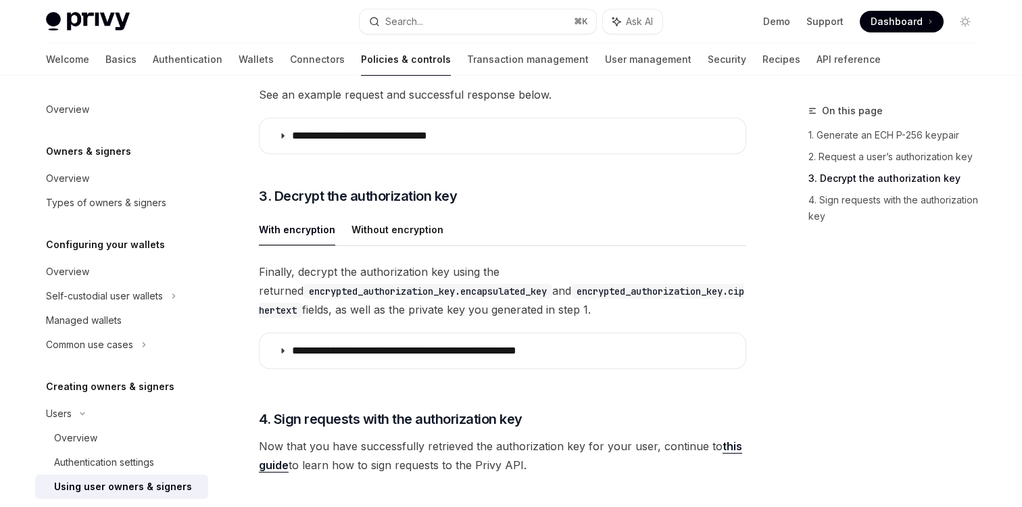
scroll to position [1705, 0]
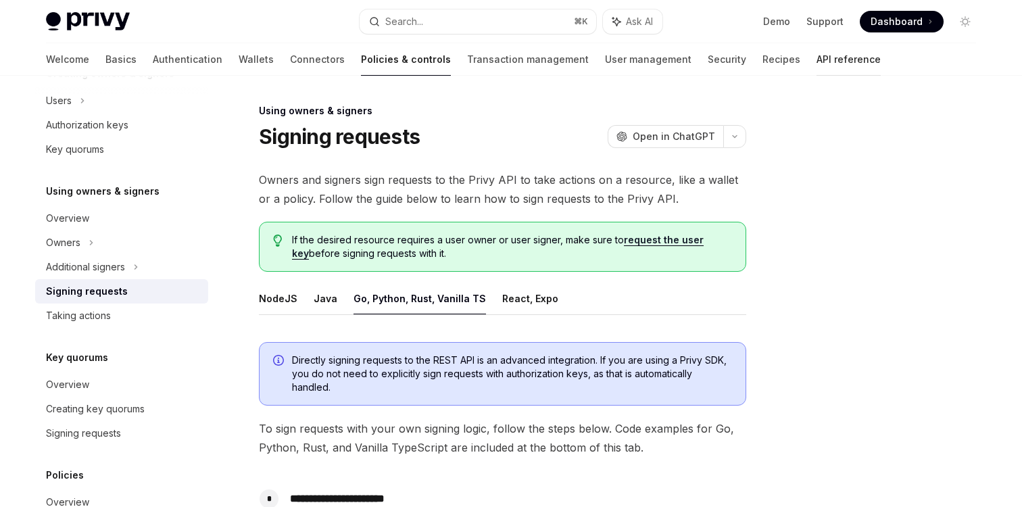
click at [817, 64] on link "API reference" at bounding box center [849, 59] width 64 height 32
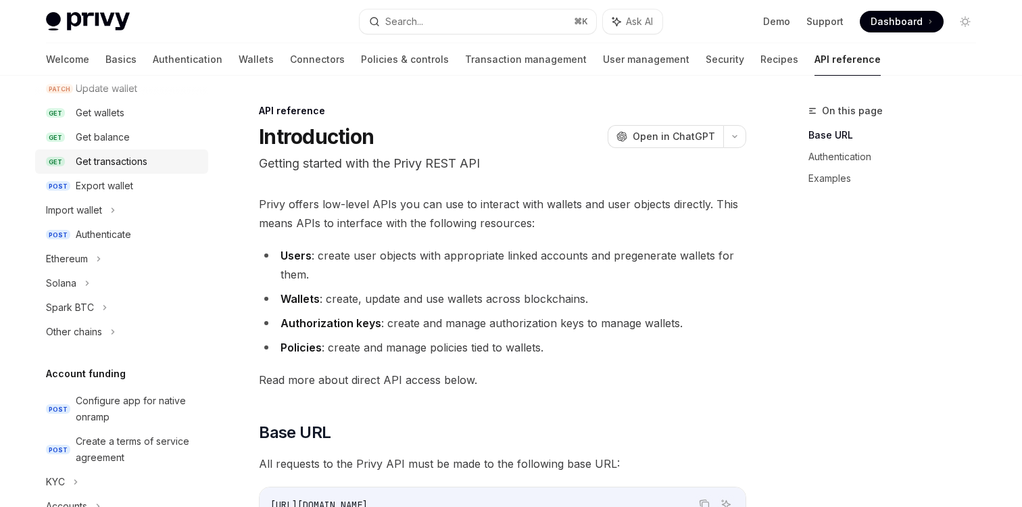
scroll to position [281, 0]
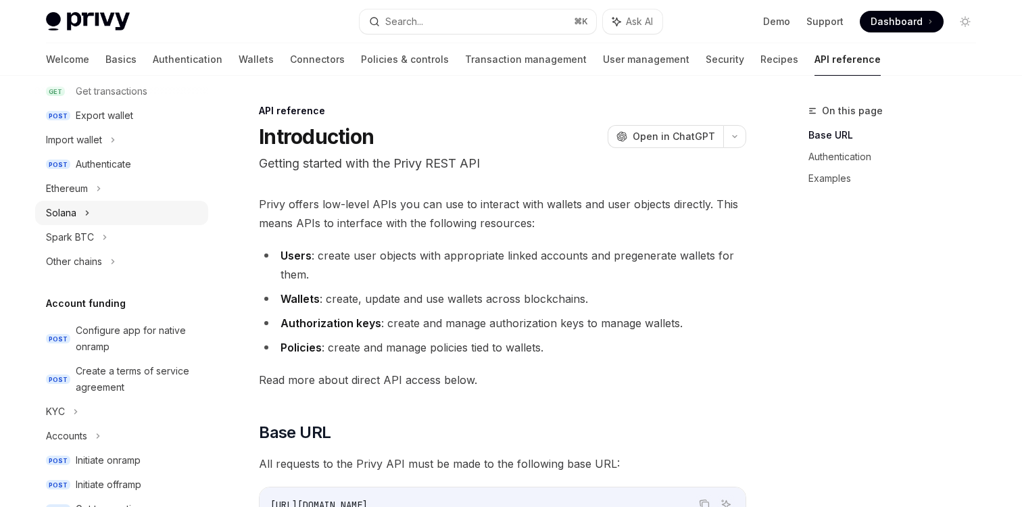
click at [82, 215] on div "Solana" at bounding box center [121, 213] width 173 height 24
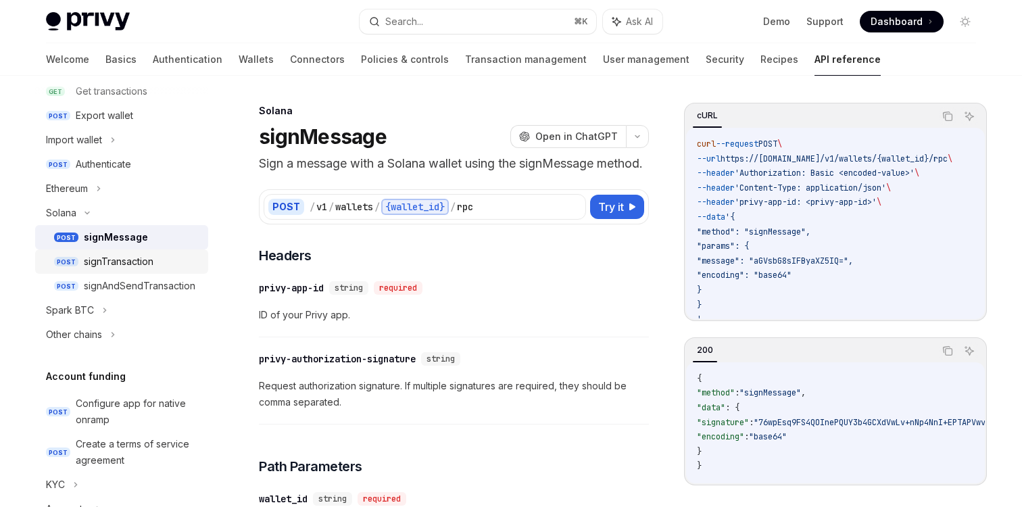
click at [122, 269] on div "signTransaction" at bounding box center [119, 262] width 70 height 16
type textarea "*"
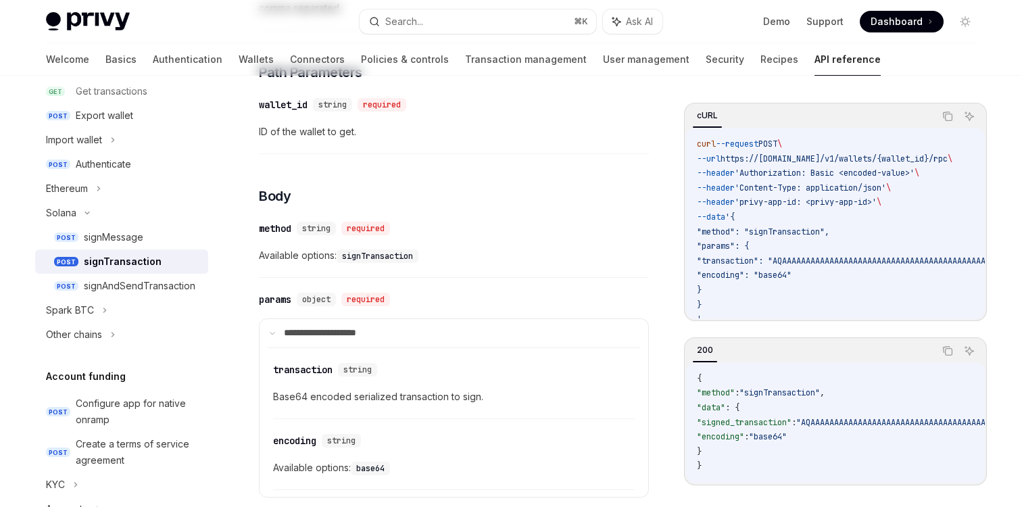
scroll to position [483, 0]
